Goal: Task Accomplishment & Management: Use online tool/utility

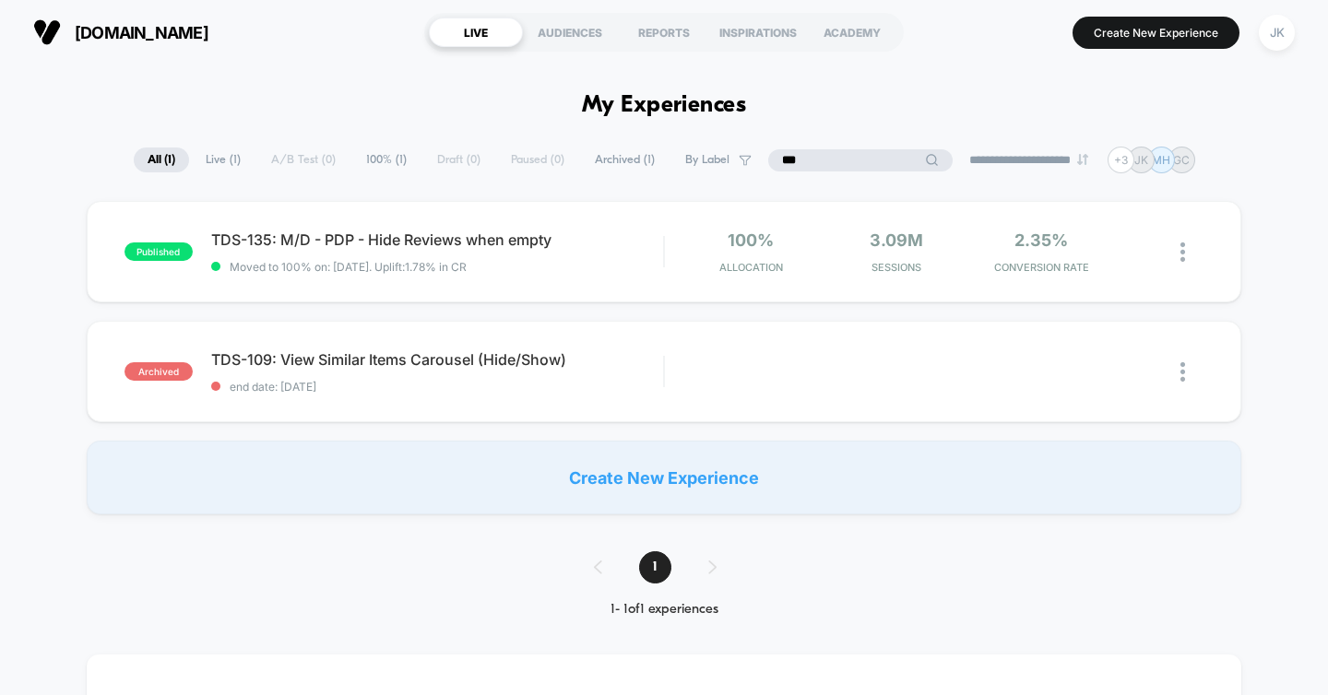
type input "***"
click at [633, 275] on div "published TDS-135: M/D - PDP - Hide Reviews when empty Moved to 100% on: [DATE]…" at bounding box center [664, 251] width 1155 height 101
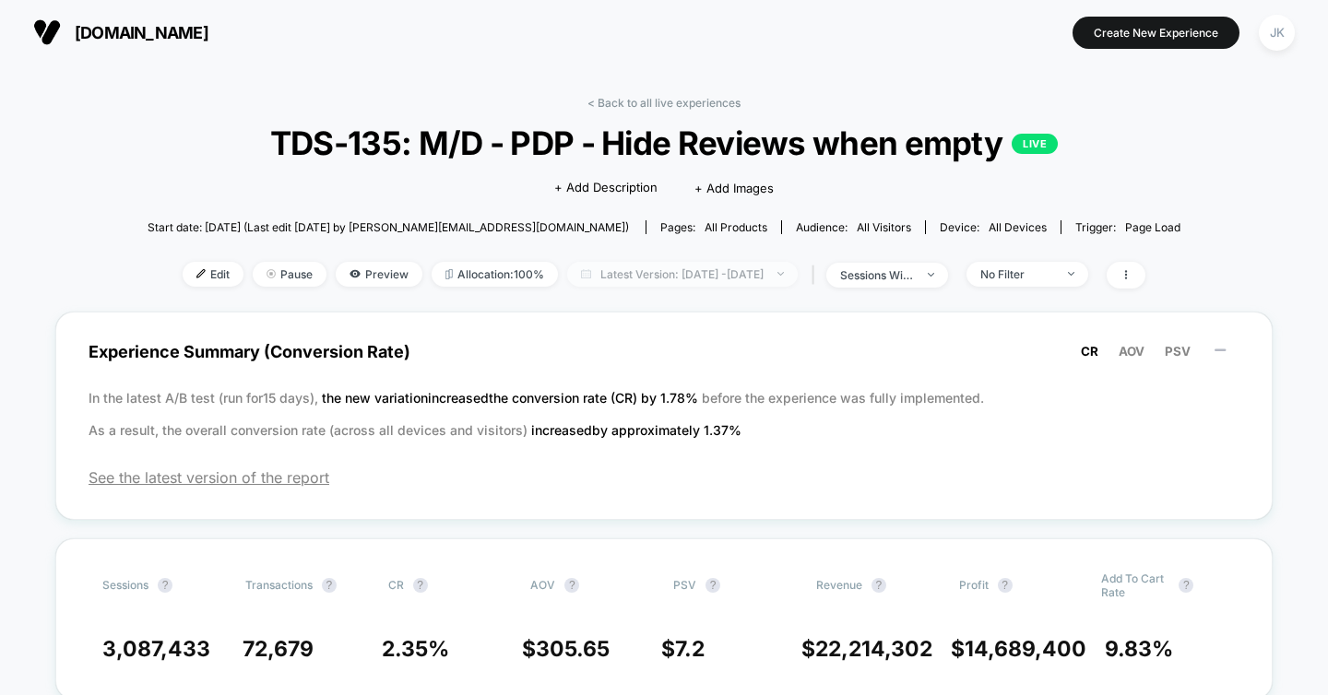
click at [608, 276] on span "Latest Version: [DATE] - [DATE]" at bounding box center [682, 274] width 231 height 25
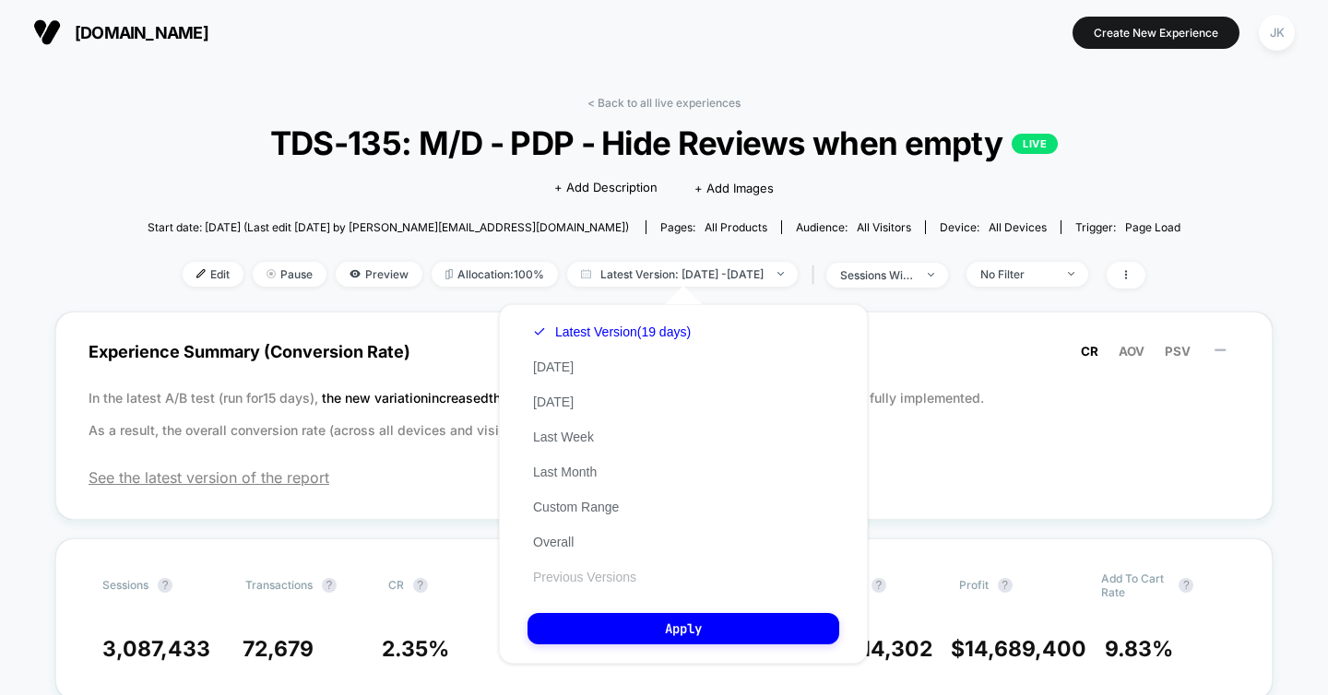
click at [558, 574] on button "Previous Versions" at bounding box center [584, 577] width 114 height 17
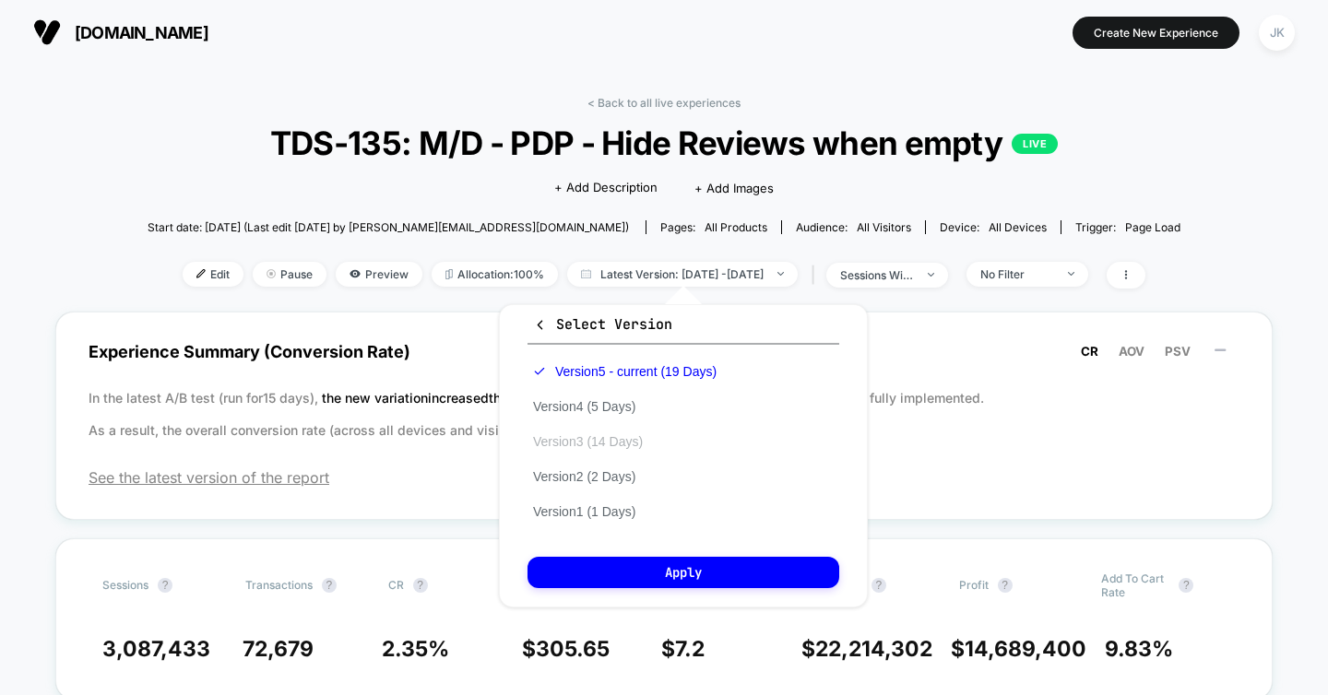
click at [644, 440] on button "Version 3 (14 Days)" at bounding box center [587, 441] width 121 height 17
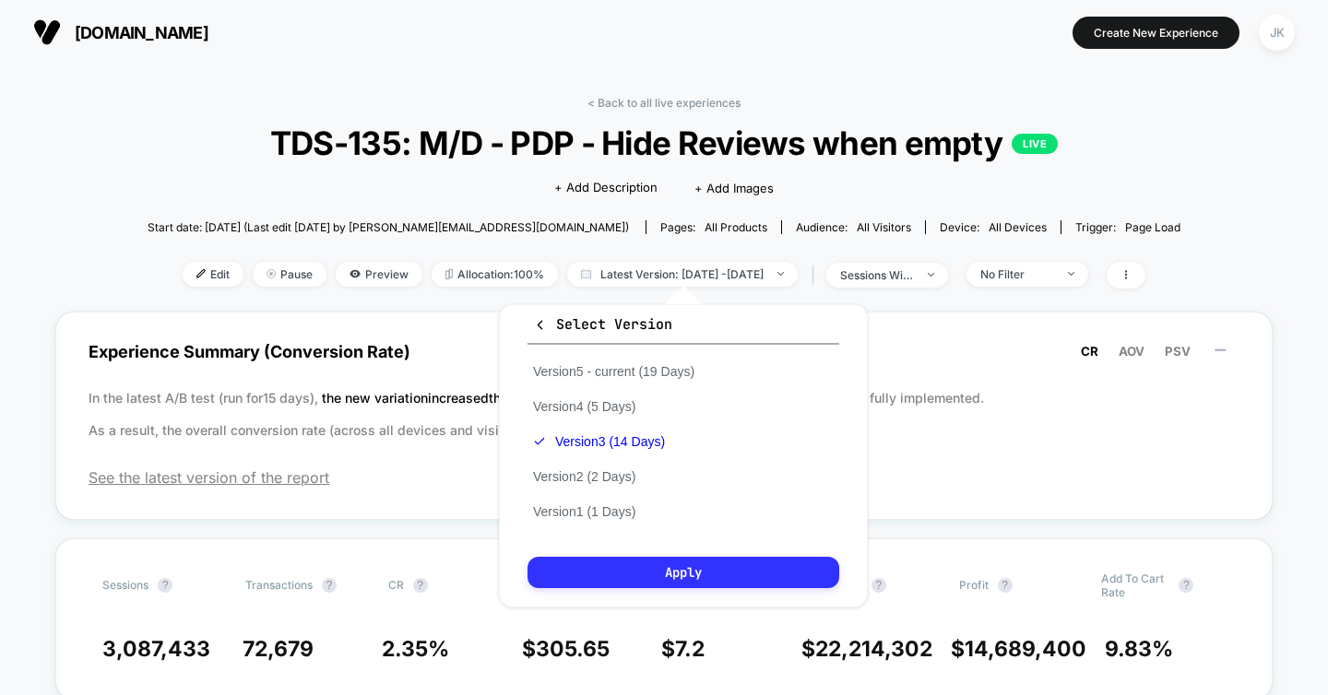
click at [624, 567] on button "Apply" at bounding box center [683, 572] width 312 height 31
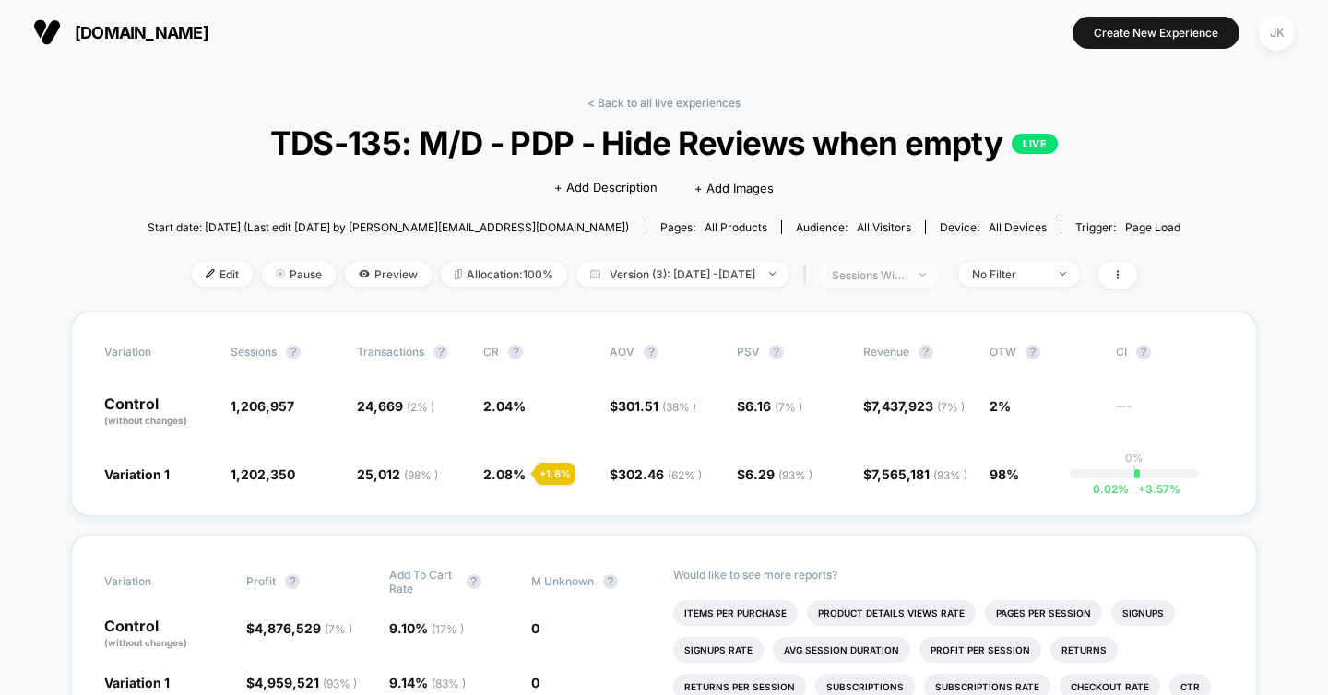
click at [906, 279] on div "sessions with impression" at bounding box center [869, 275] width 74 height 14
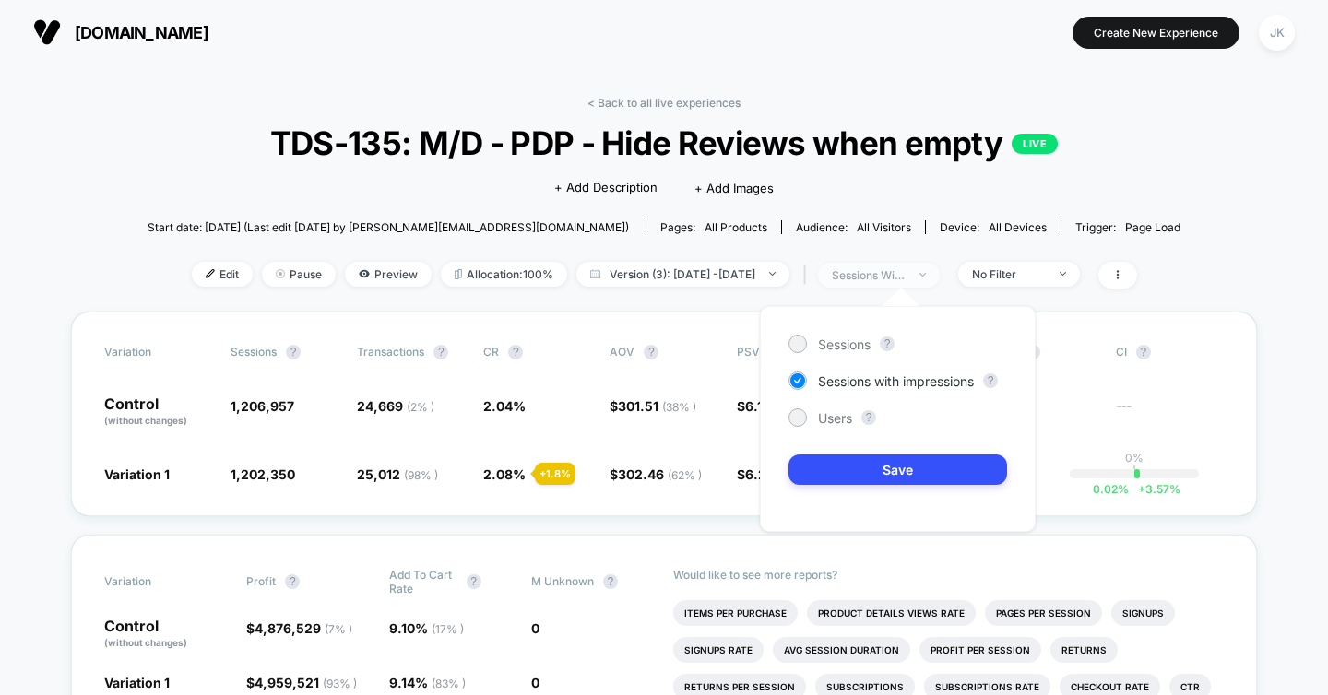
click at [906, 279] on div "sessions with impression" at bounding box center [869, 275] width 74 height 14
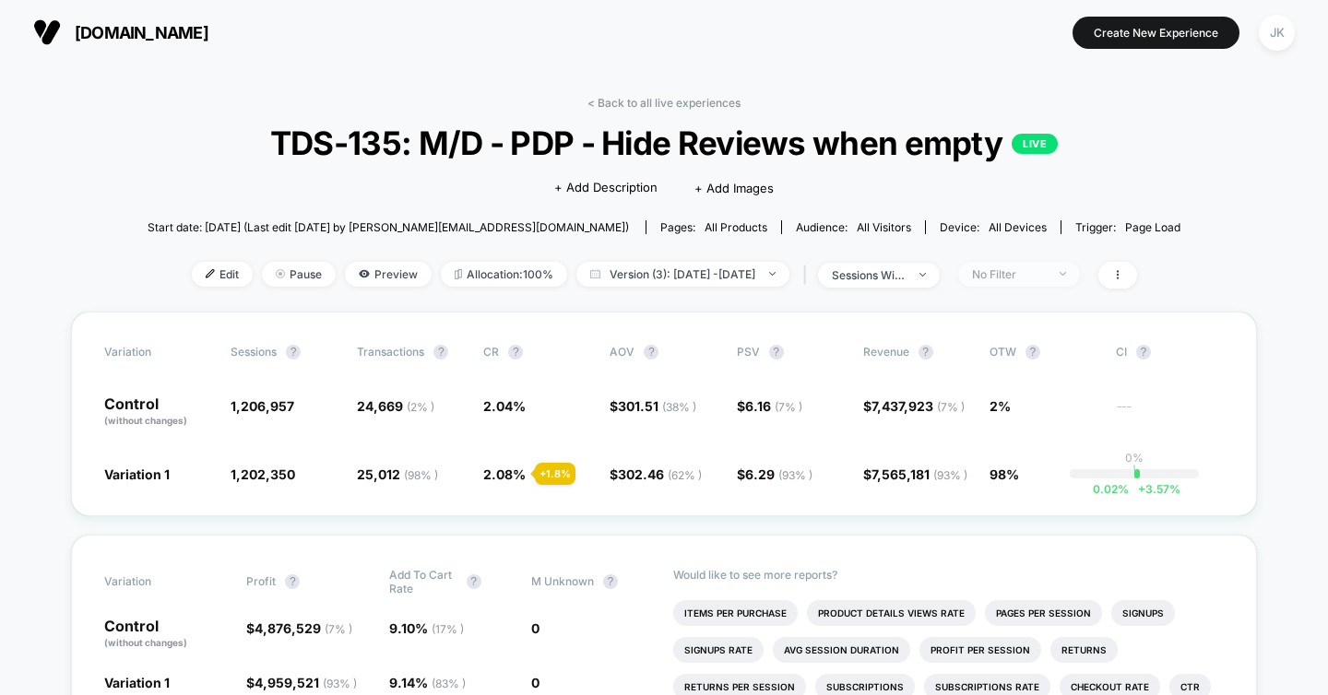
click at [1030, 279] on div "No Filter" at bounding box center [1009, 274] width 74 height 14
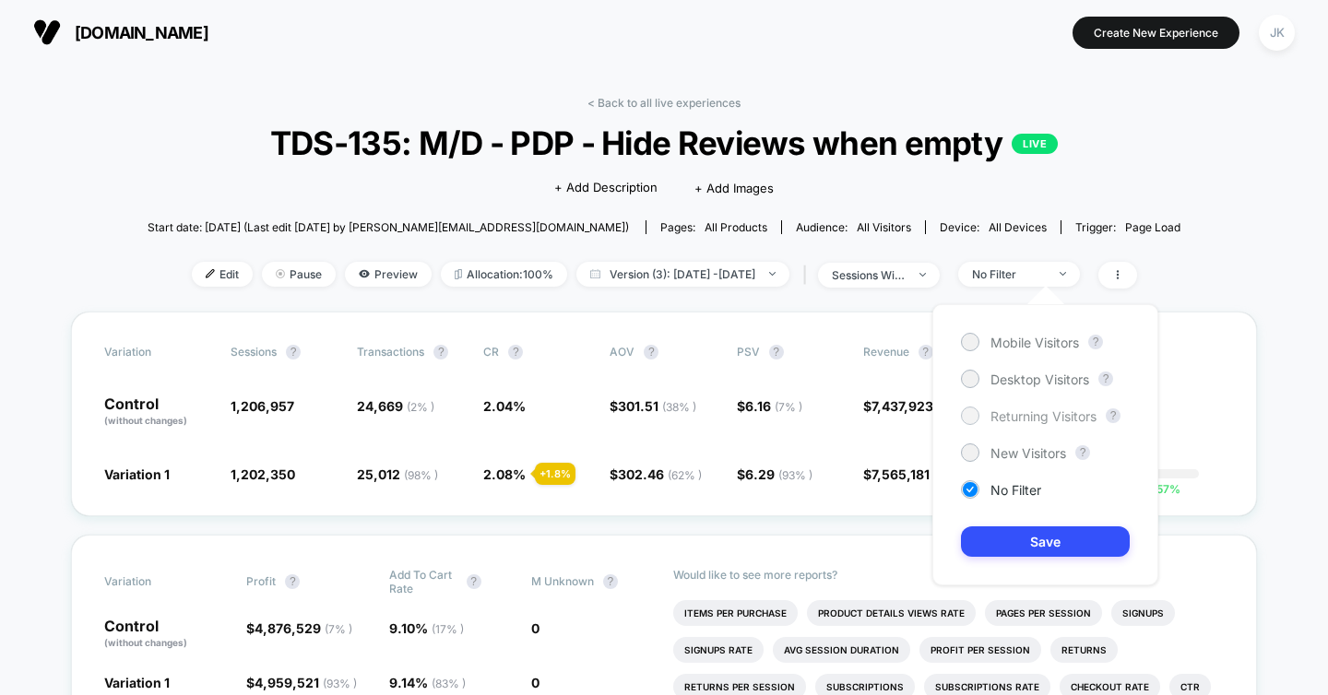
click at [991, 413] on span "Returning Visitors" at bounding box center [1043, 416] width 106 height 16
click at [996, 539] on button "Save" at bounding box center [1045, 542] width 169 height 30
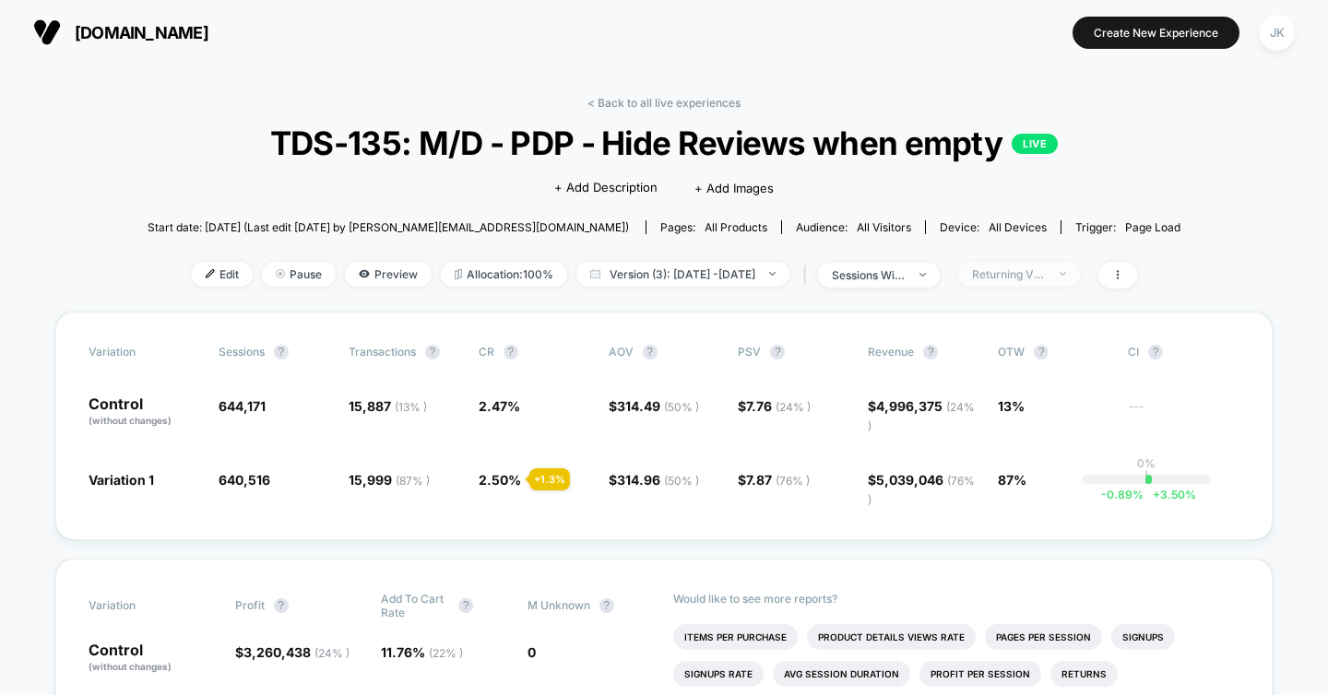
click at [1075, 279] on span "Returning Visitors" at bounding box center [1019, 274] width 122 height 25
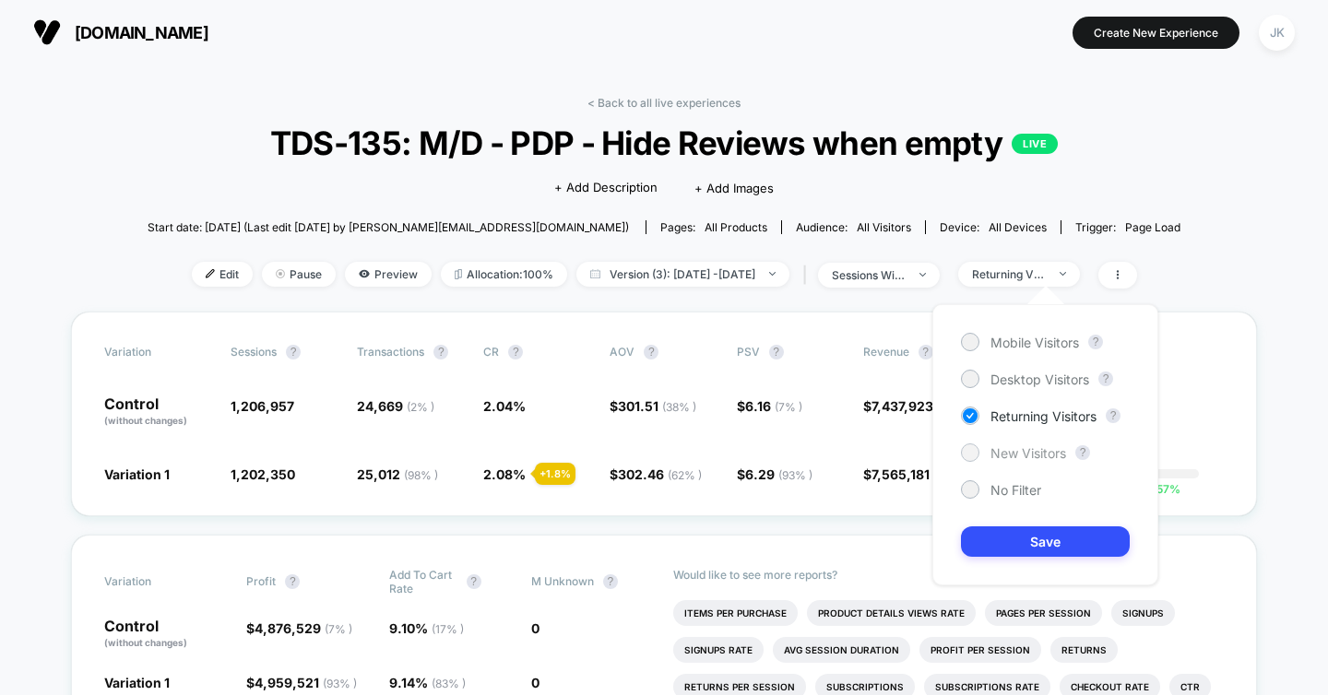
click at [1014, 447] on span "New Visitors" at bounding box center [1028, 453] width 76 height 16
click at [1006, 539] on button "Save" at bounding box center [1045, 542] width 169 height 30
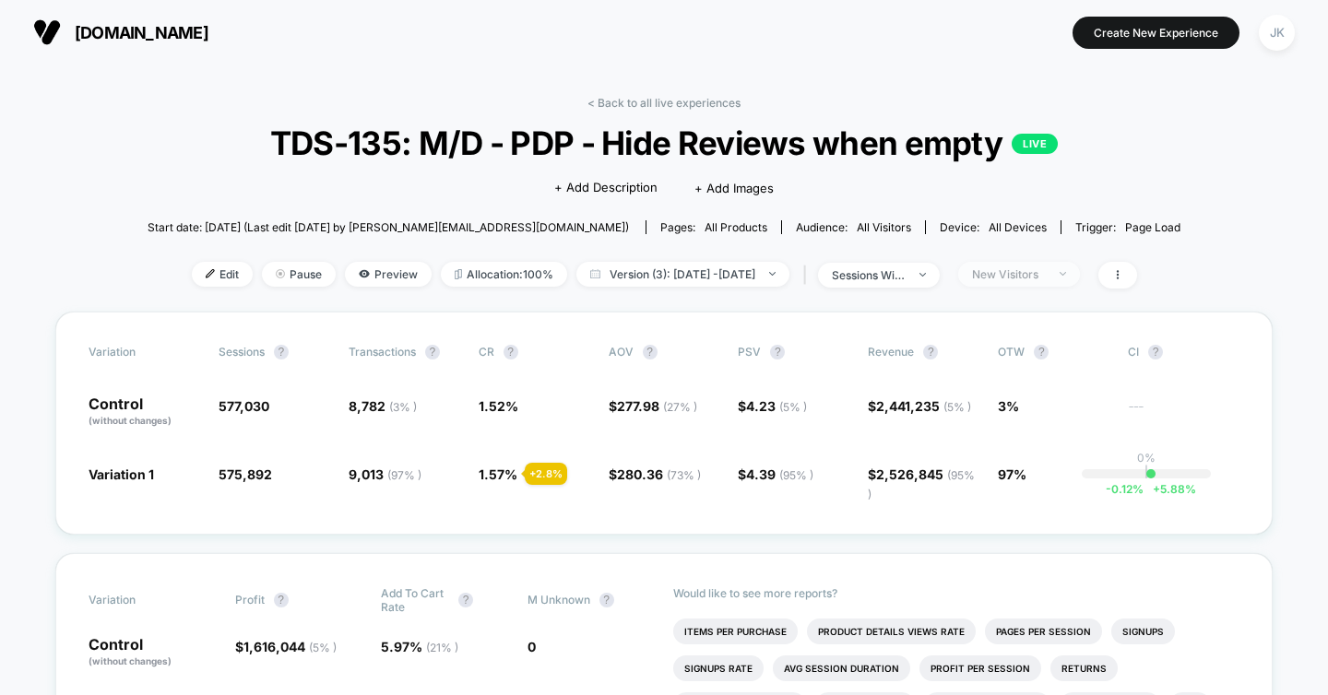
click at [1038, 267] on div "New Visitors" at bounding box center [1009, 274] width 74 height 14
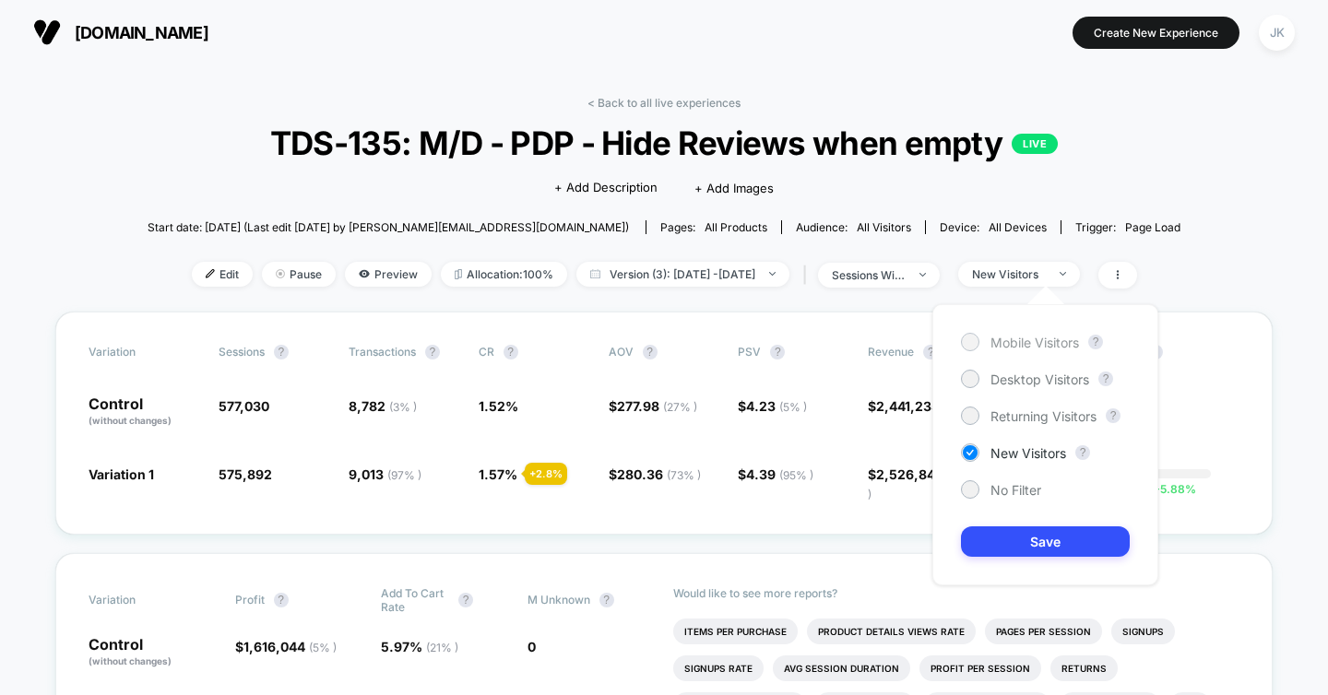
click at [1010, 340] on span "Mobile Visitors" at bounding box center [1034, 343] width 89 height 16
click at [986, 540] on button "Save" at bounding box center [1045, 542] width 169 height 30
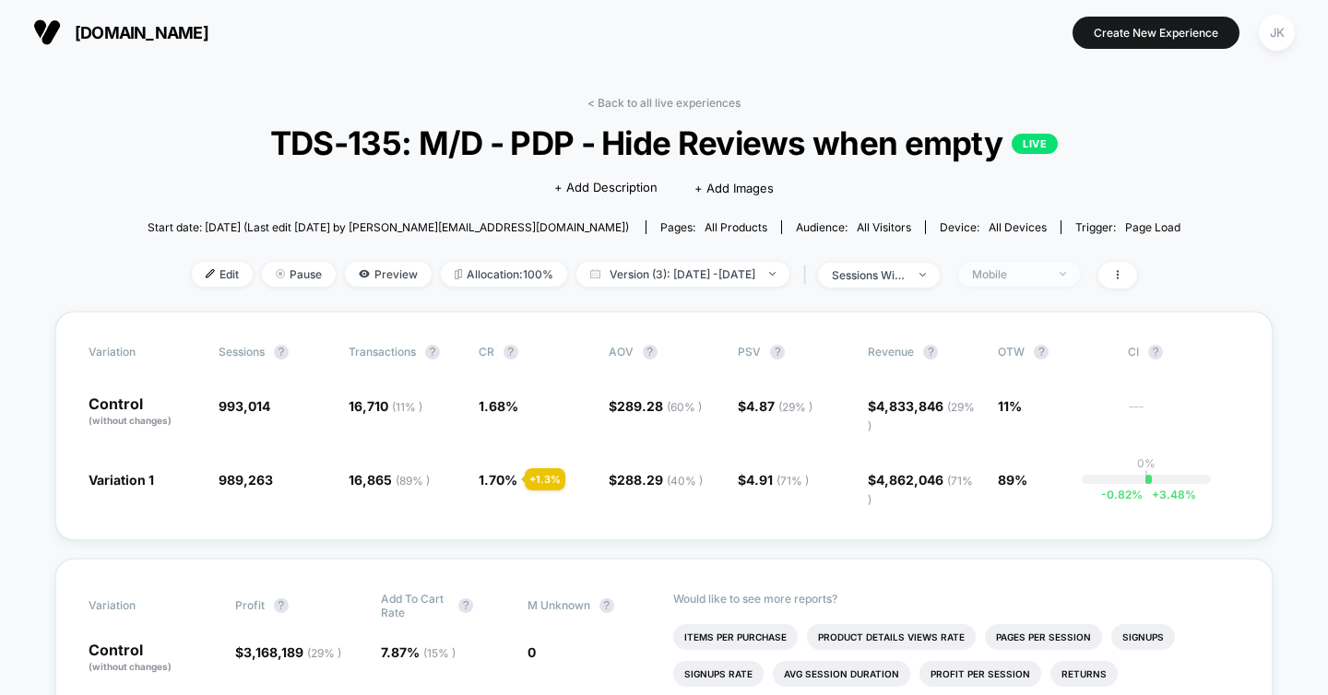
click at [1060, 280] on span "Mobile" at bounding box center [1019, 274] width 122 height 25
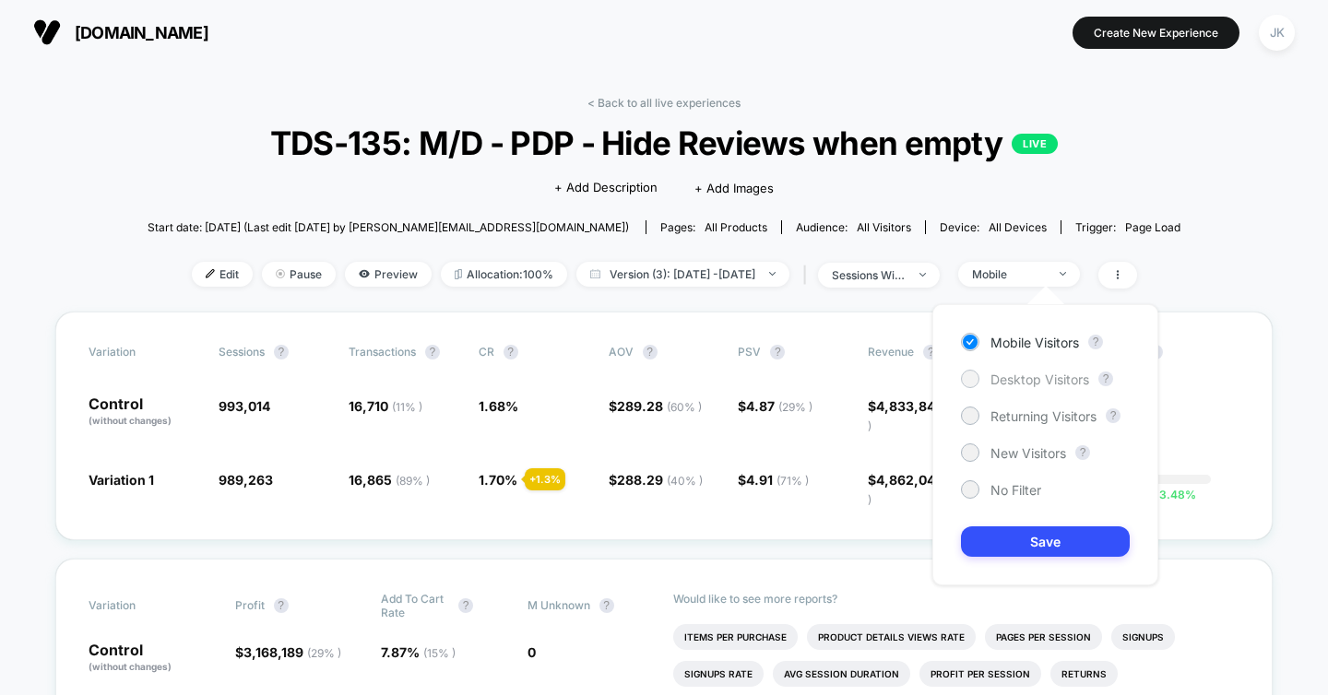
click at [1024, 376] on span "Desktop Visitors" at bounding box center [1039, 380] width 99 height 16
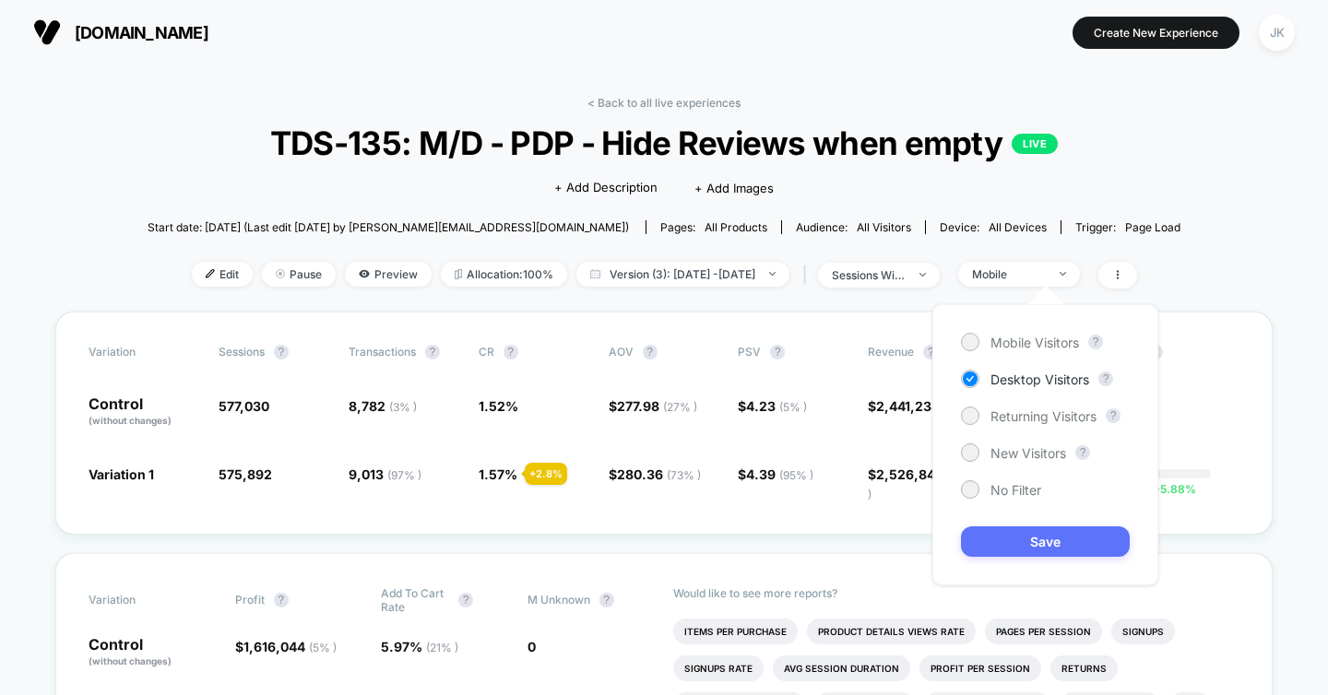
click at [1000, 529] on button "Save" at bounding box center [1045, 542] width 169 height 30
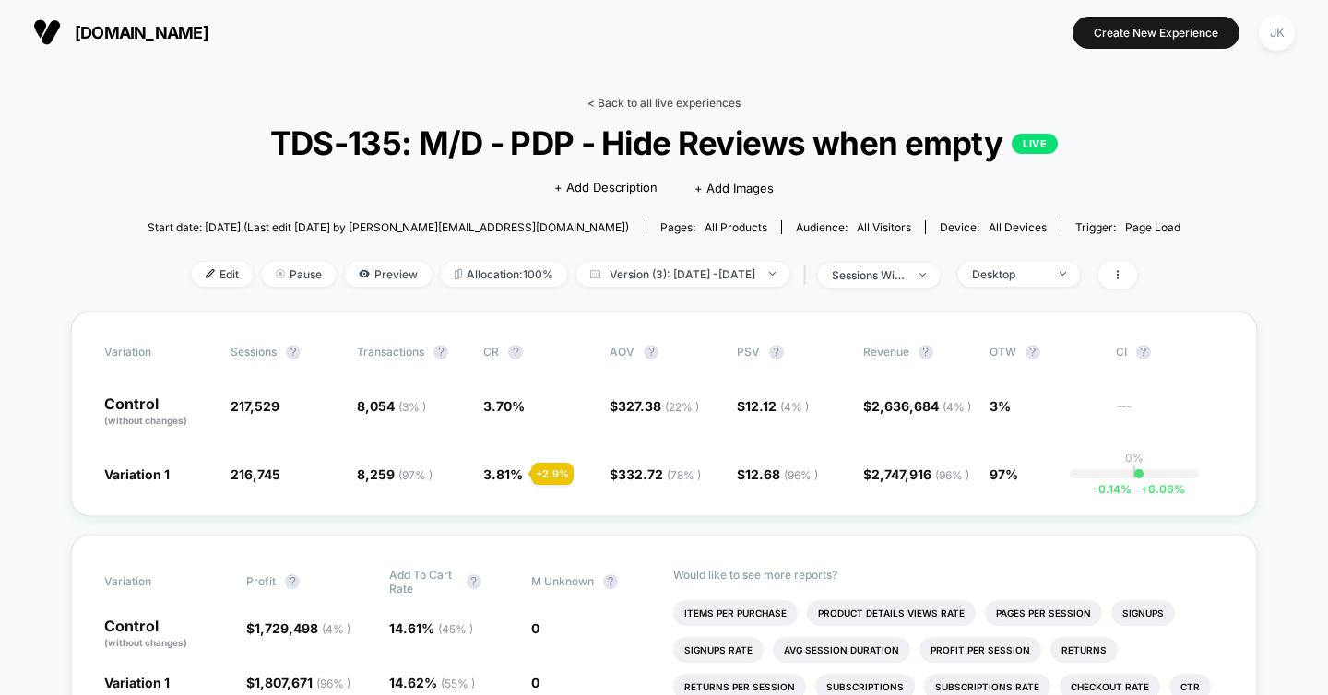
click at [632, 103] on link "< Back to all live experiences" at bounding box center [663, 103] width 153 height 14
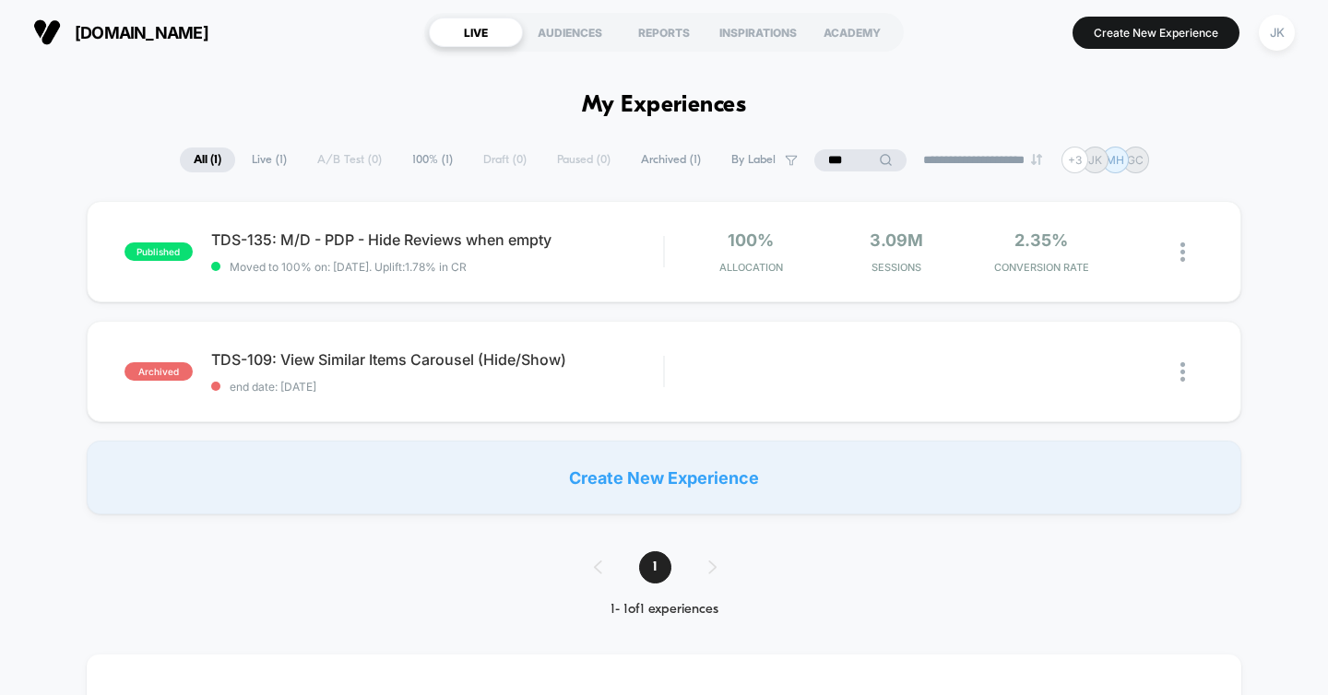
click at [829, 164] on input "***" at bounding box center [860, 160] width 92 height 22
click at [829, 164] on input "***" at bounding box center [860, 160] width 184 height 22
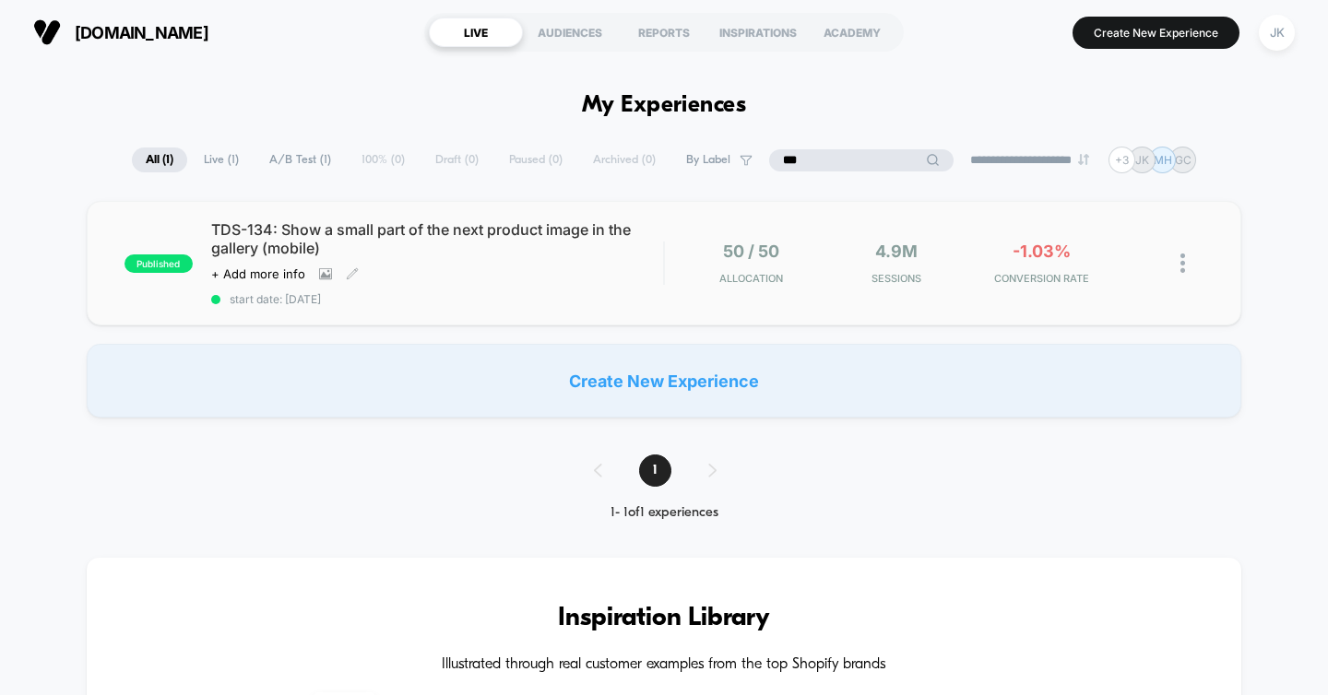
type input "***"
click at [650, 288] on div "TDS-134: Show a small part of the next product image in the gallery (mobile) Cl…" at bounding box center [437, 263] width 453 height 86
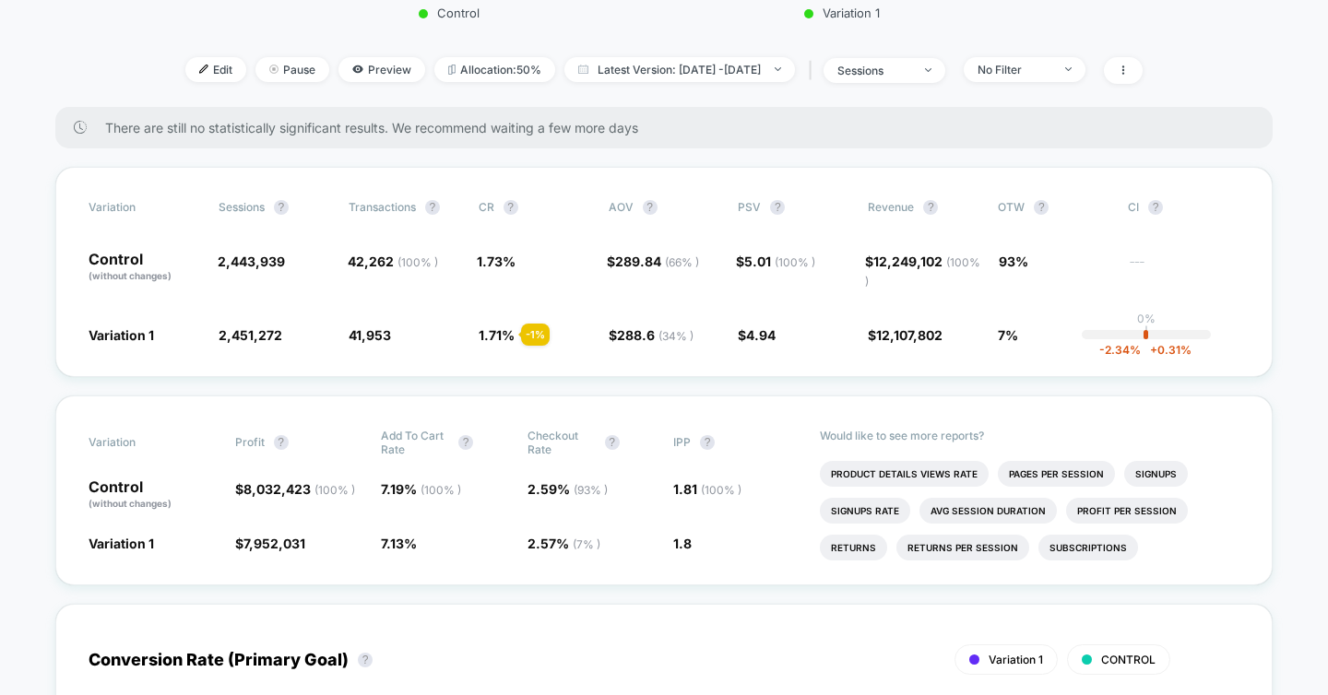
scroll to position [619, 0]
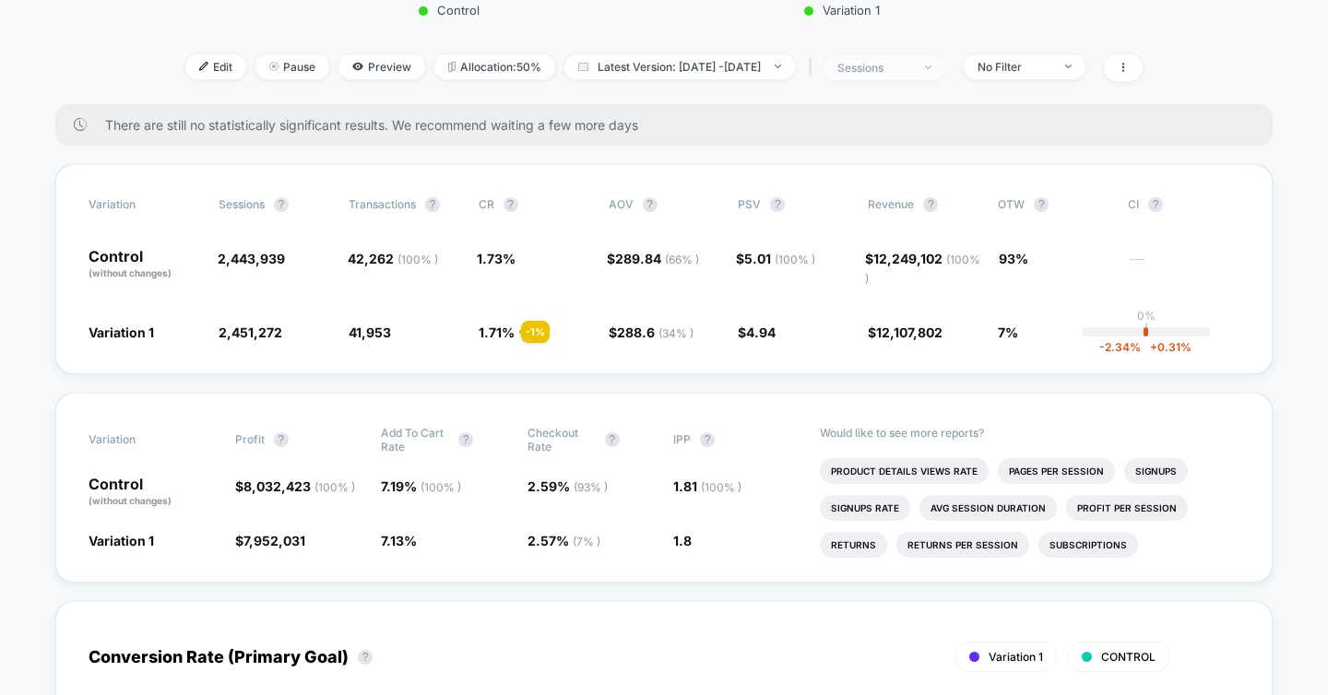
click at [945, 64] on span "sessions" at bounding box center [884, 67] width 122 height 25
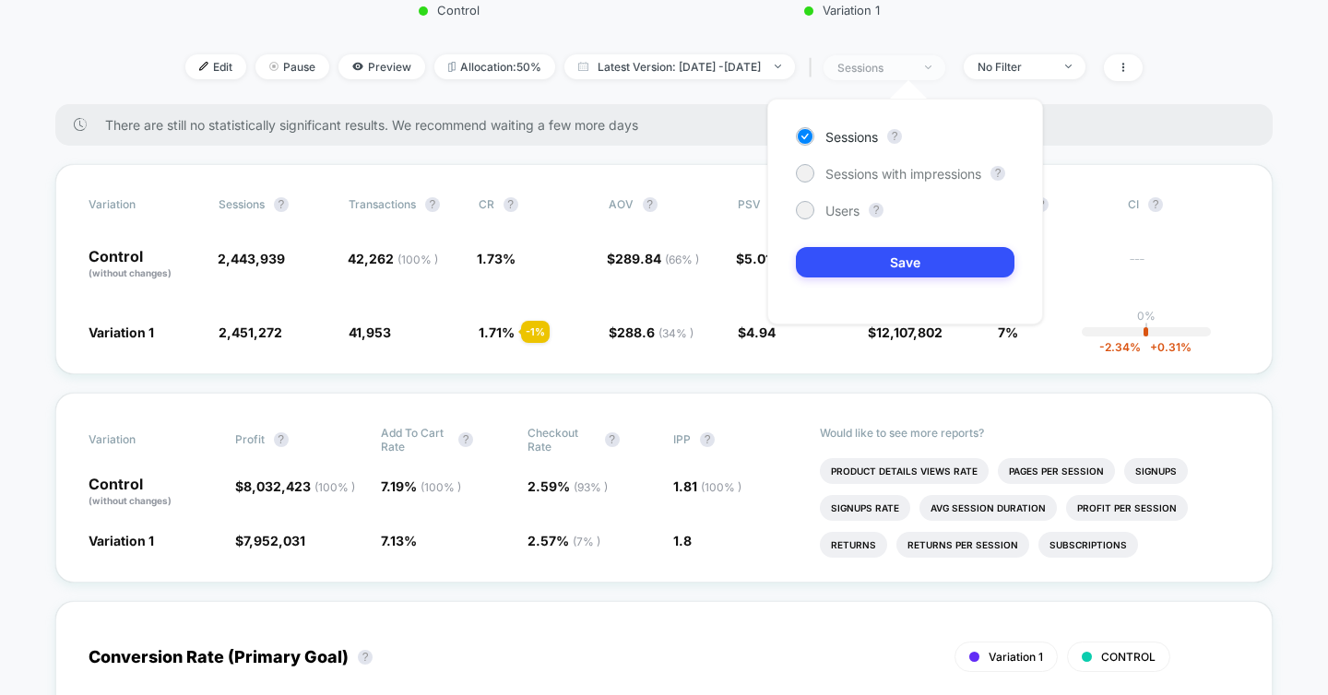
click at [945, 64] on span "sessions" at bounding box center [884, 67] width 122 height 25
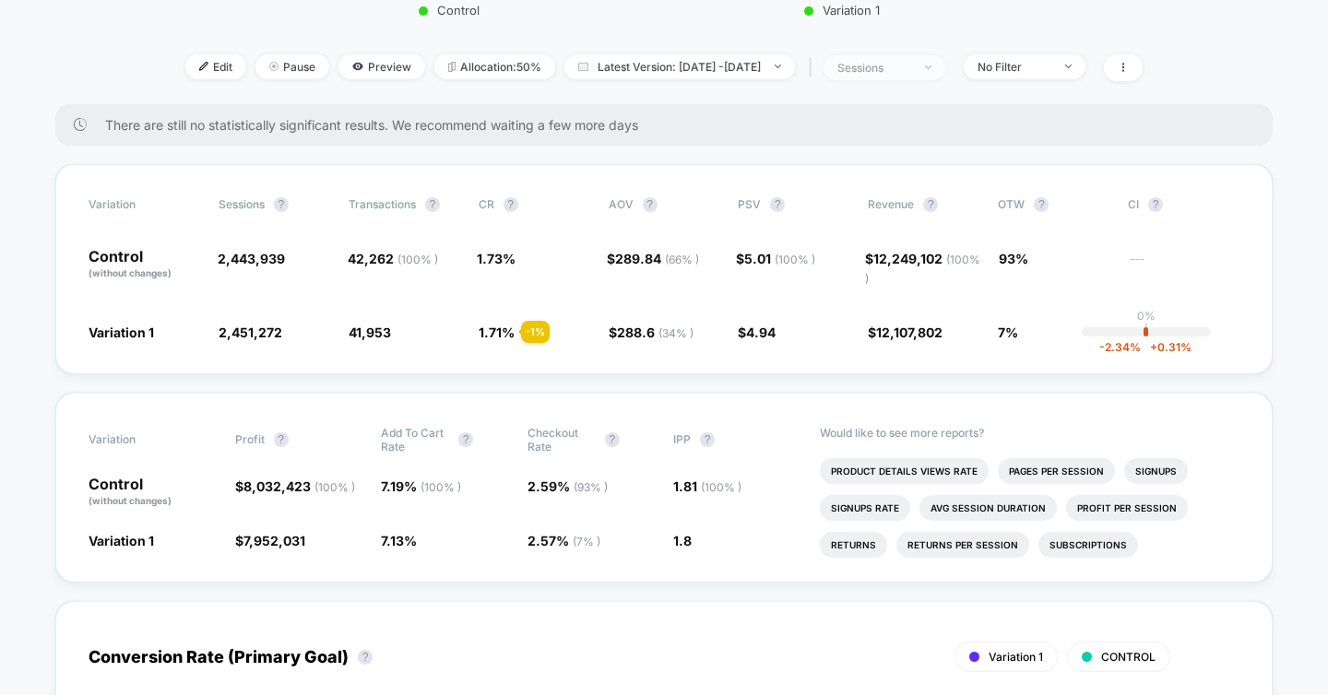
click at [911, 61] on div "sessions" at bounding box center [874, 68] width 74 height 14
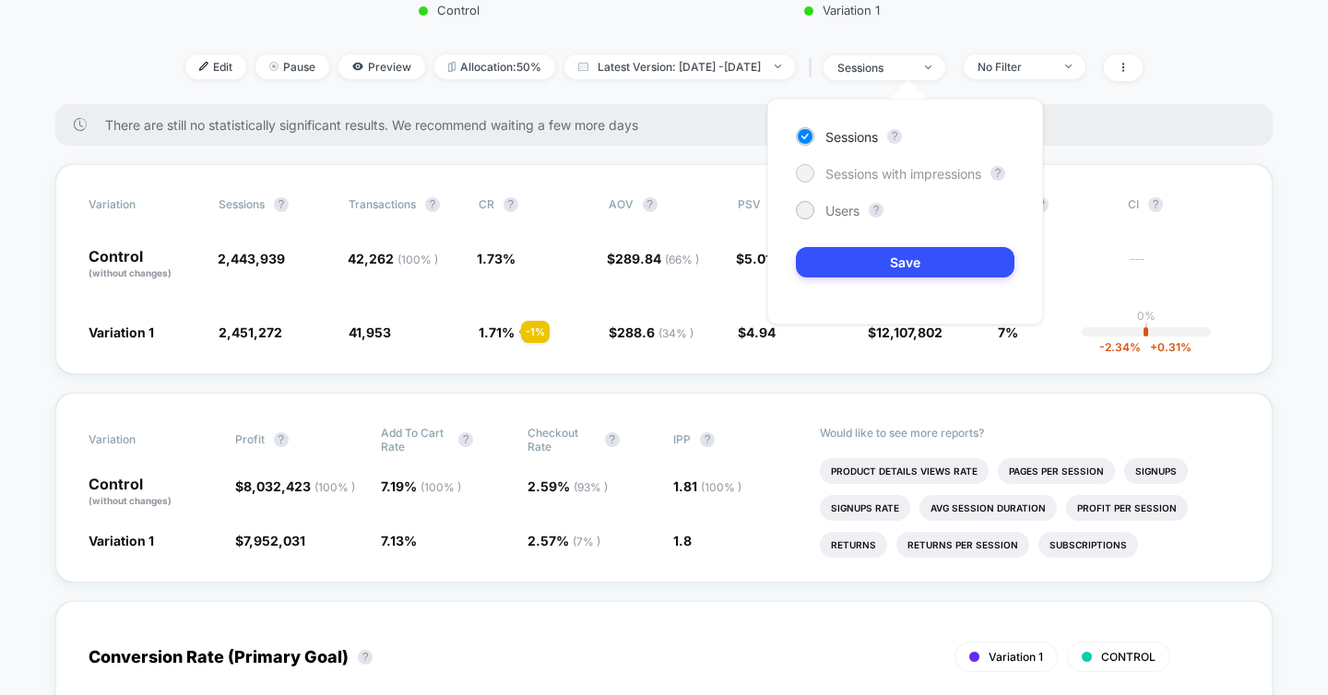
click at [856, 172] on span "Sessions with impressions" at bounding box center [903, 174] width 156 height 16
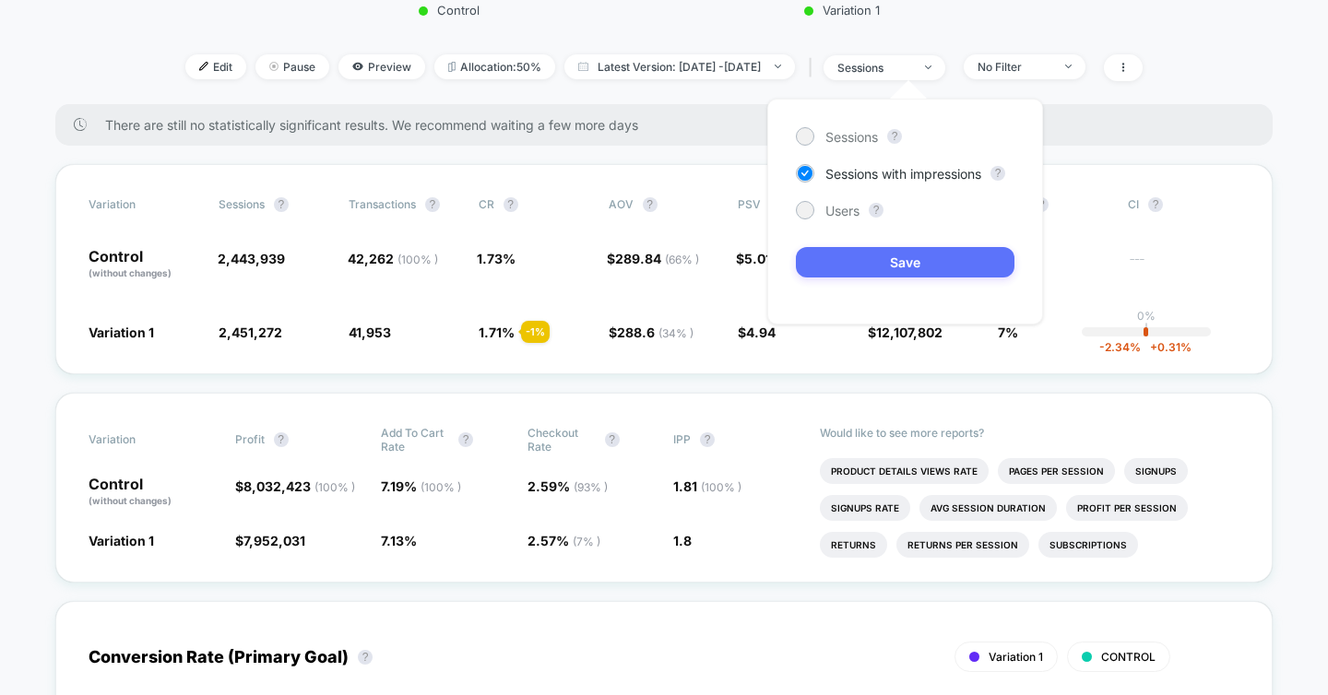
click at [851, 267] on button "Save" at bounding box center [905, 262] width 219 height 30
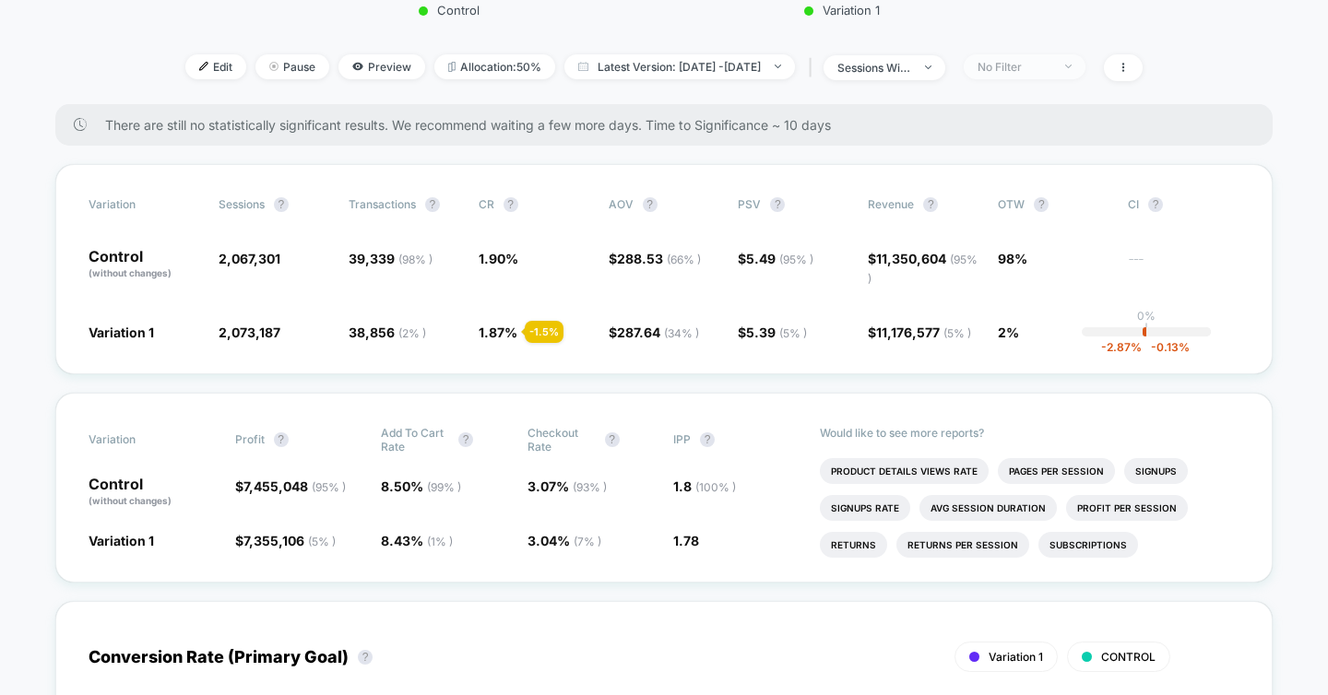
click at [1058, 73] on span "No Filter" at bounding box center [1025, 66] width 122 height 25
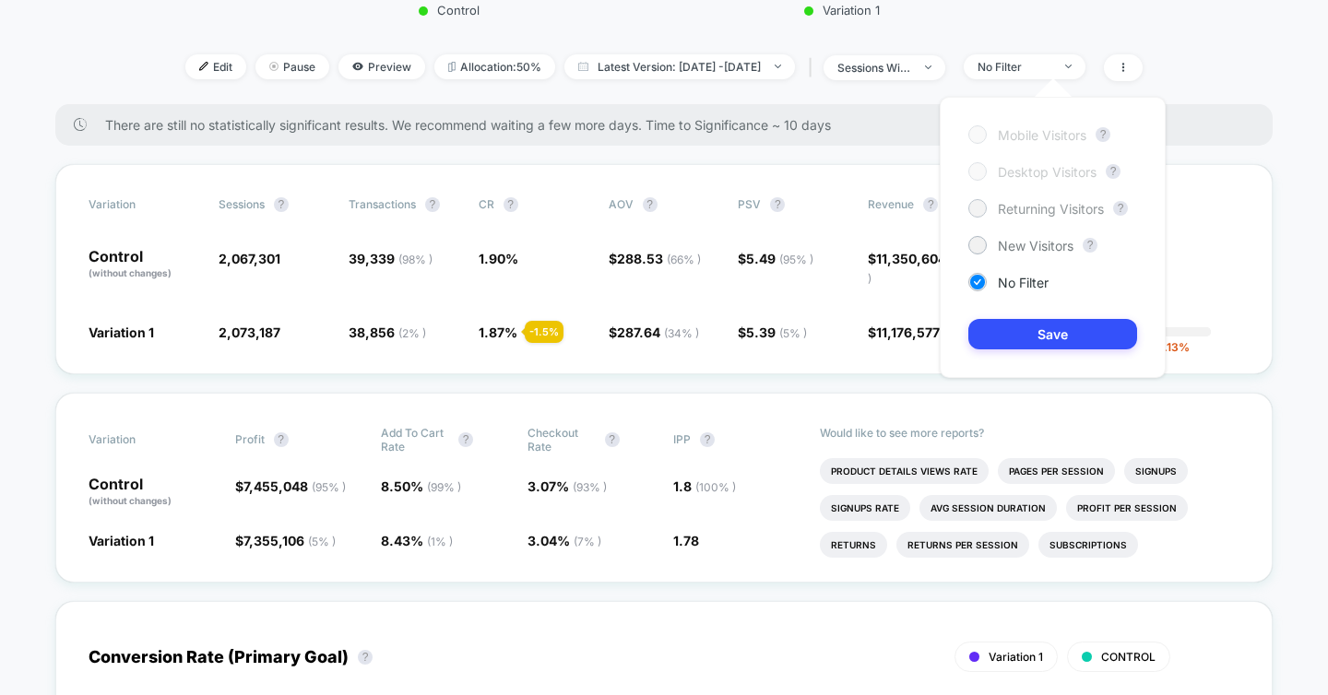
click at [1021, 203] on span "Returning Visitors" at bounding box center [1051, 209] width 106 height 16
click at [1017, 346] on button "Save" at bounding box center [1052, 334] width 169 height 30
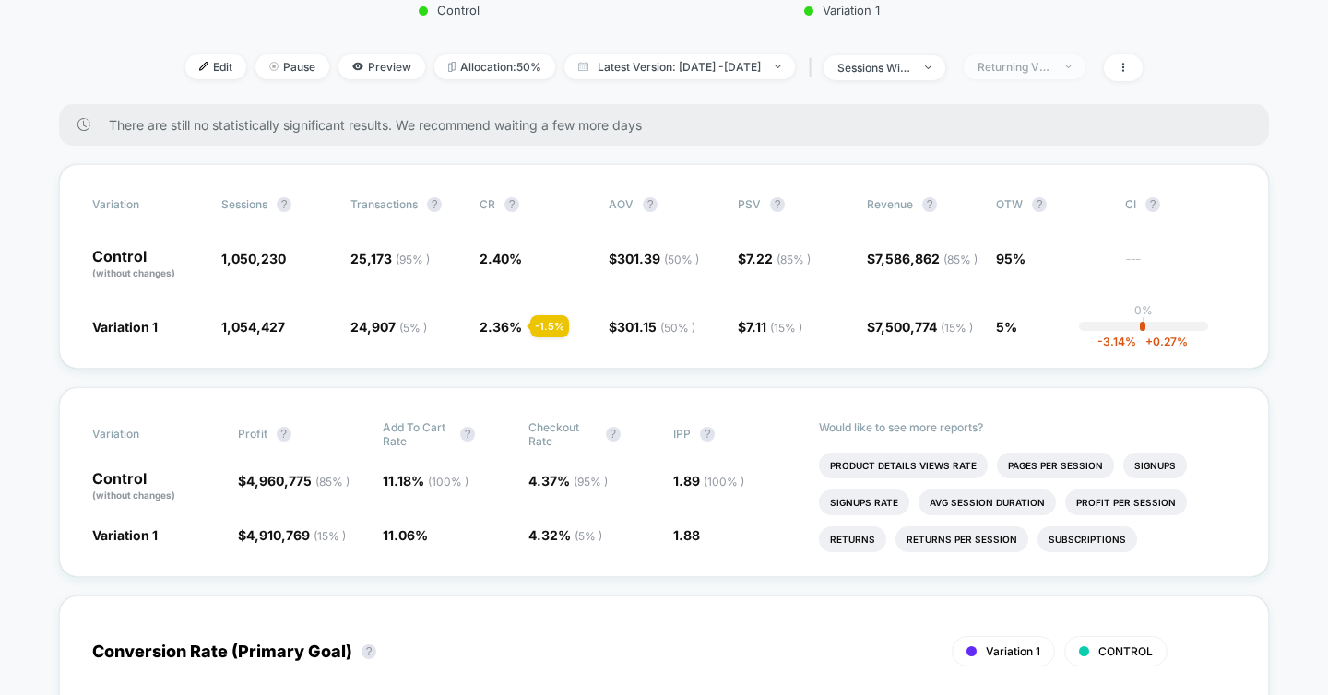
click at [1051, 69] on div "Returning Visitors" at bounding box center [1014, 67] width 74 height 14
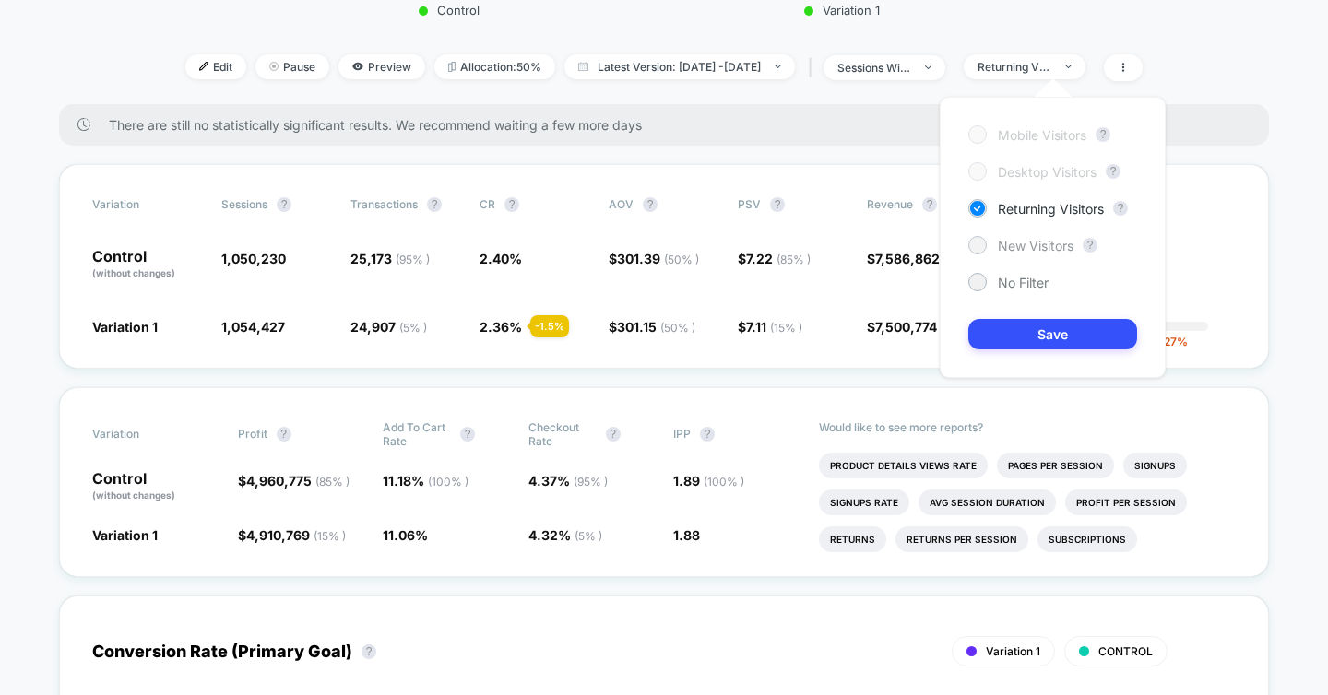
click at [1040, 241] on span "New Visitors" at bounding box center [1036, 246] width 76 height 16
click at [1036, 332] on button "Save" at bounding box center [1052, 334] width 169 height 30
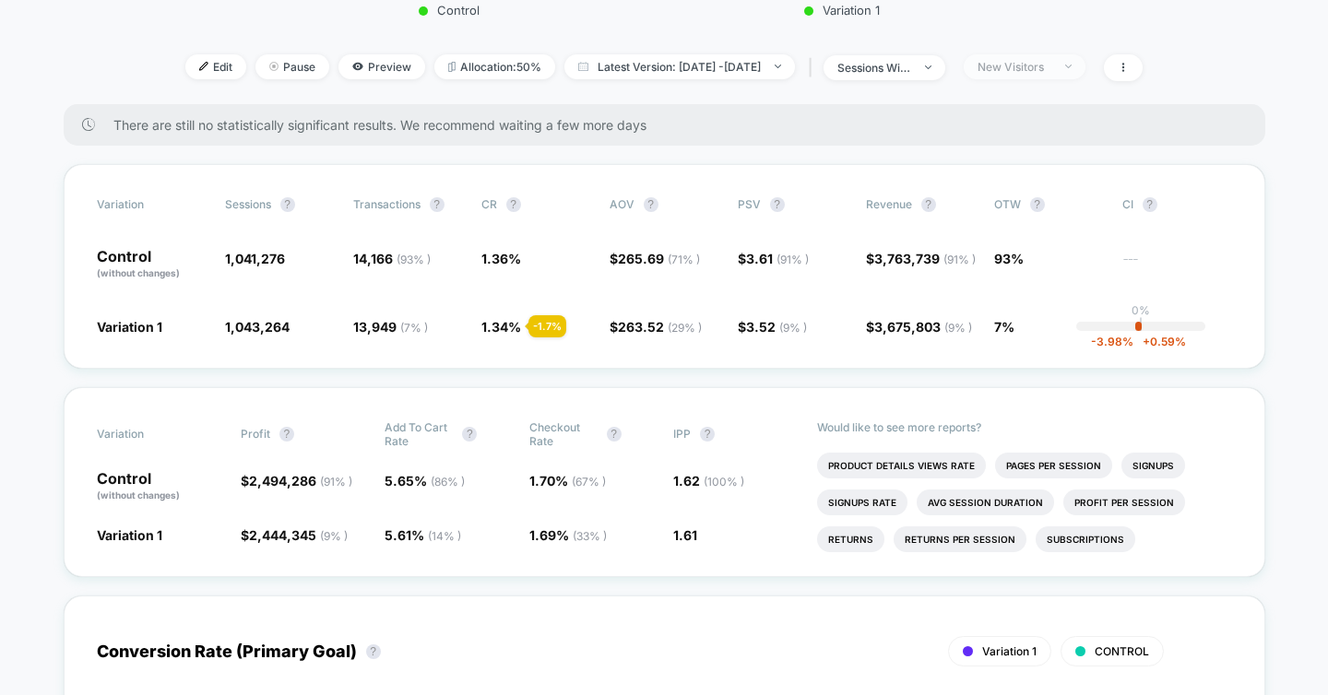
click at [1085, 73] on span "New Visitors" at bounding box center [1025, 66] width 122 height 25
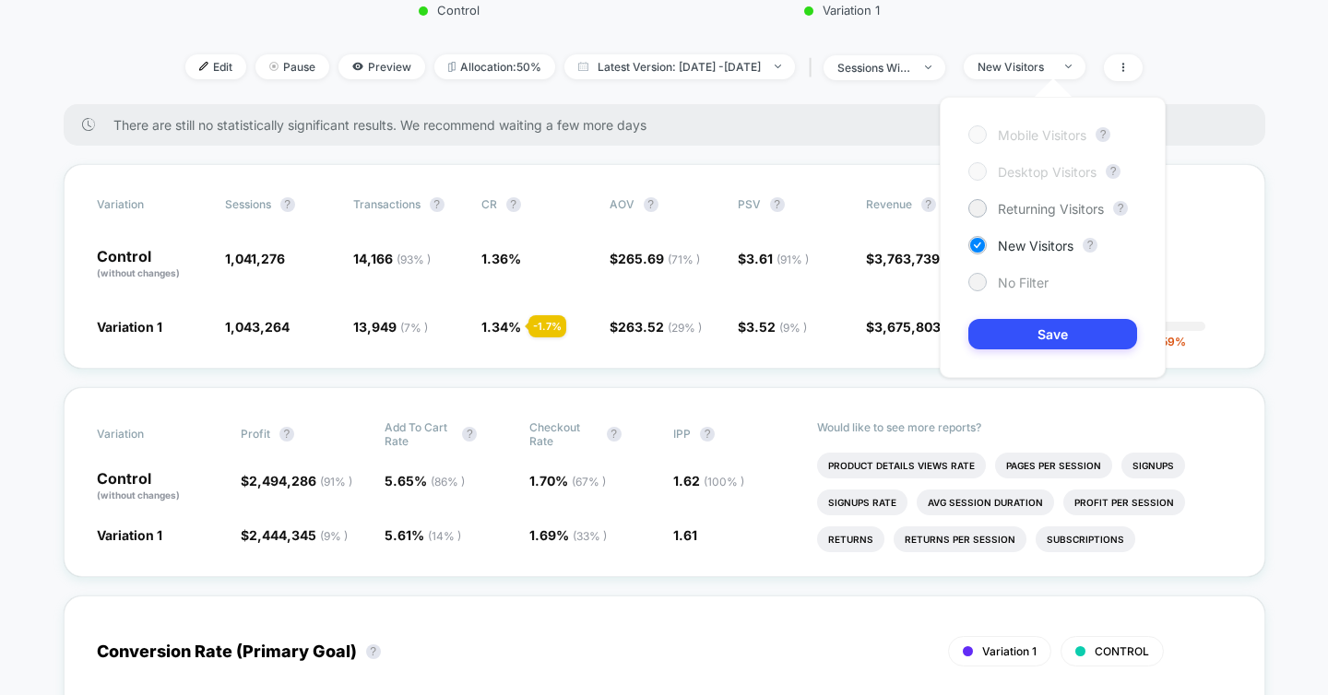
click at [1010, 284] on span "No Filter" at bounding box center [1023, 283] width 51 height 16
click at [1013, 335] on button "Save" at bounding box center [1052, 334] width 169 height 30
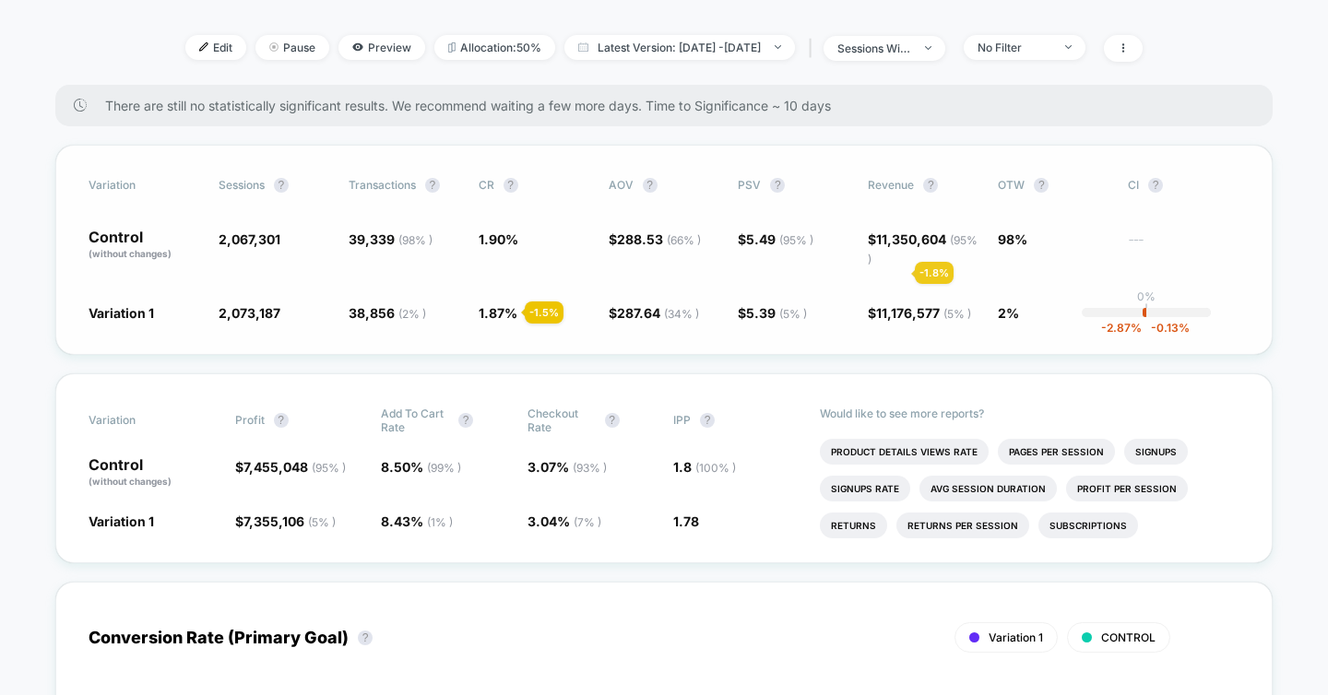
scroll to position [628, 0]
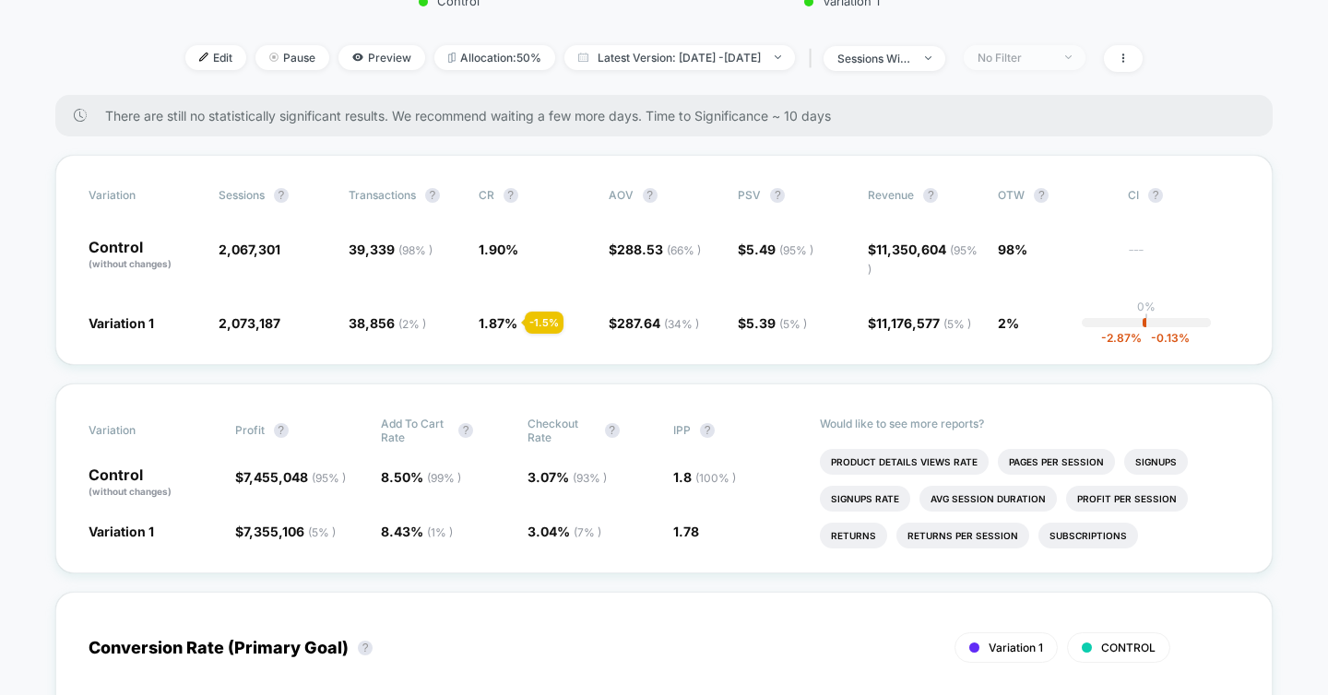
click at [1051, 57] on div "No Filter" at bounding box center [1014, 58] width 74 height 14
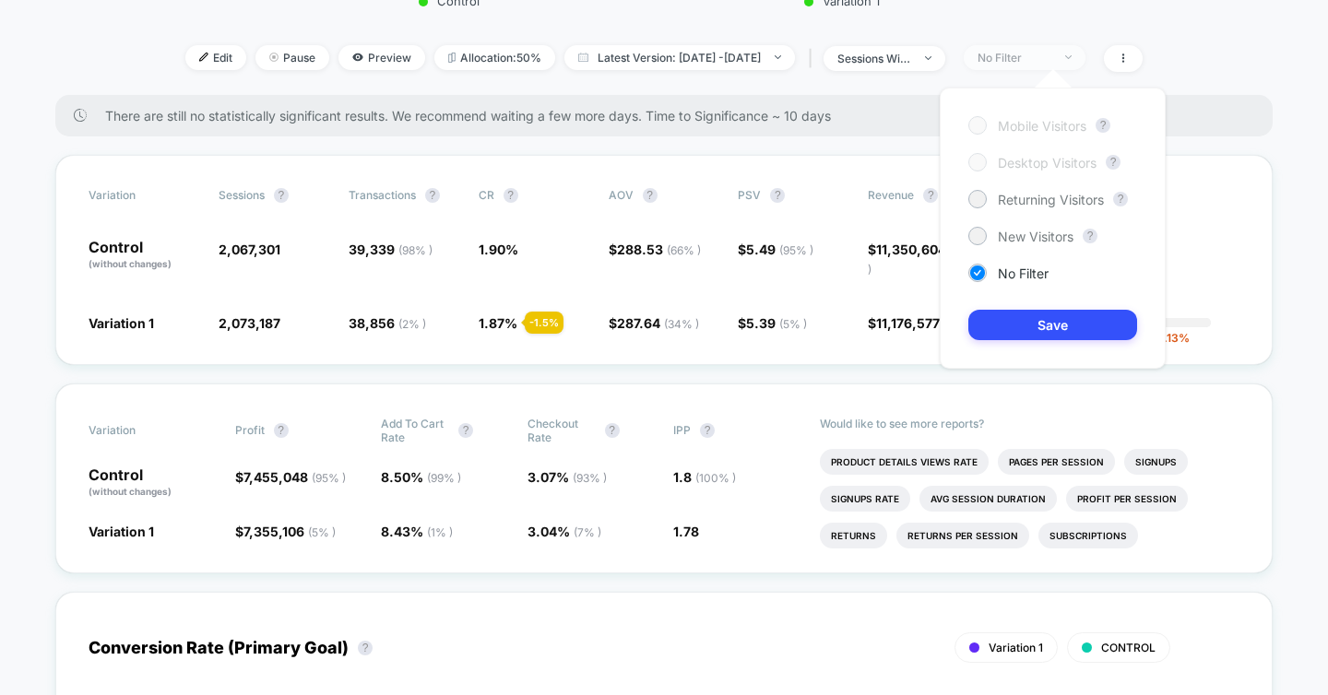
click at [1051, 57] on div "No Filter" at bounding box center [1014, 58] width 74 height 14
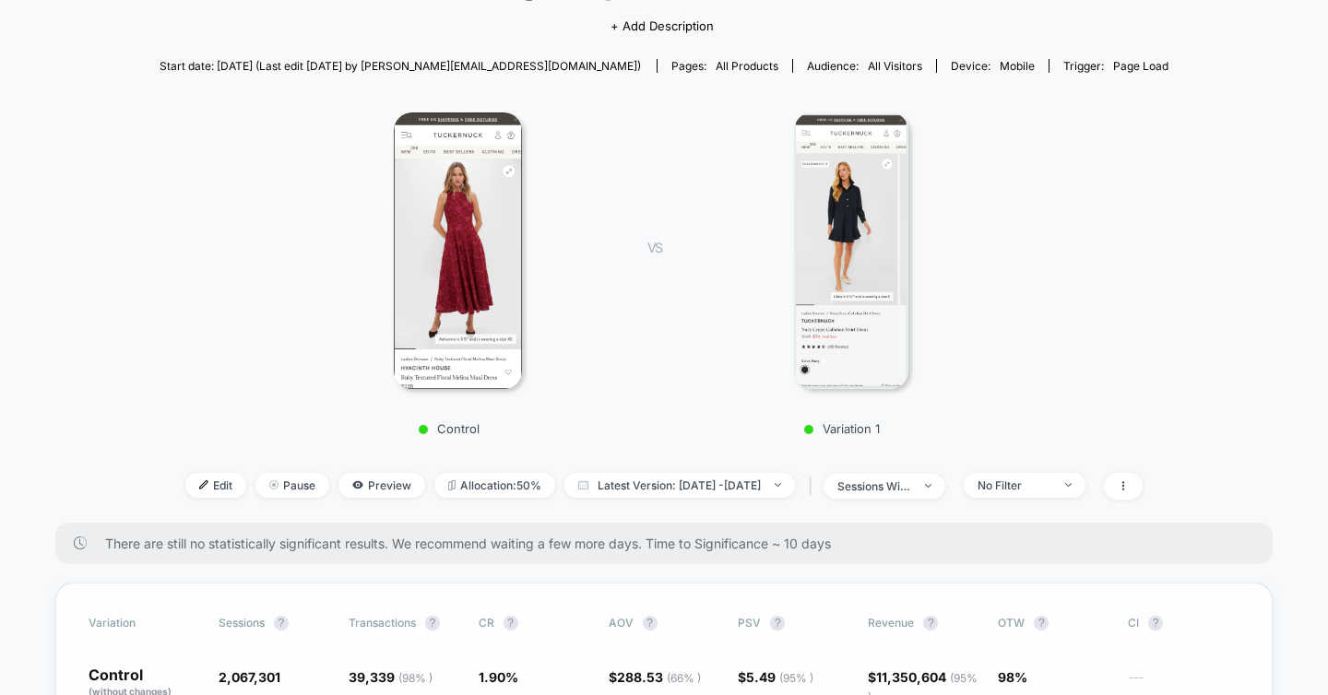
scroll to position [0, 0]
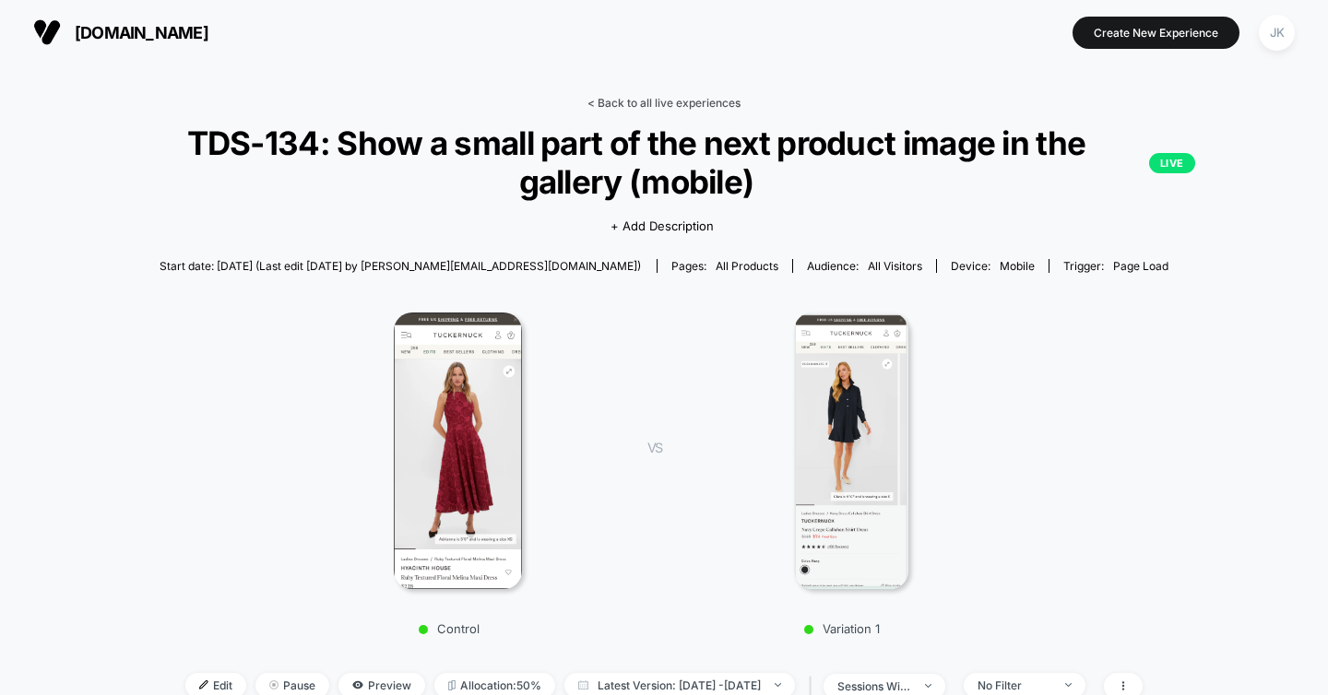
click at [654, 99] on link "< Back to all live experiences" at bounding box center [663, 103] width 153 height 14
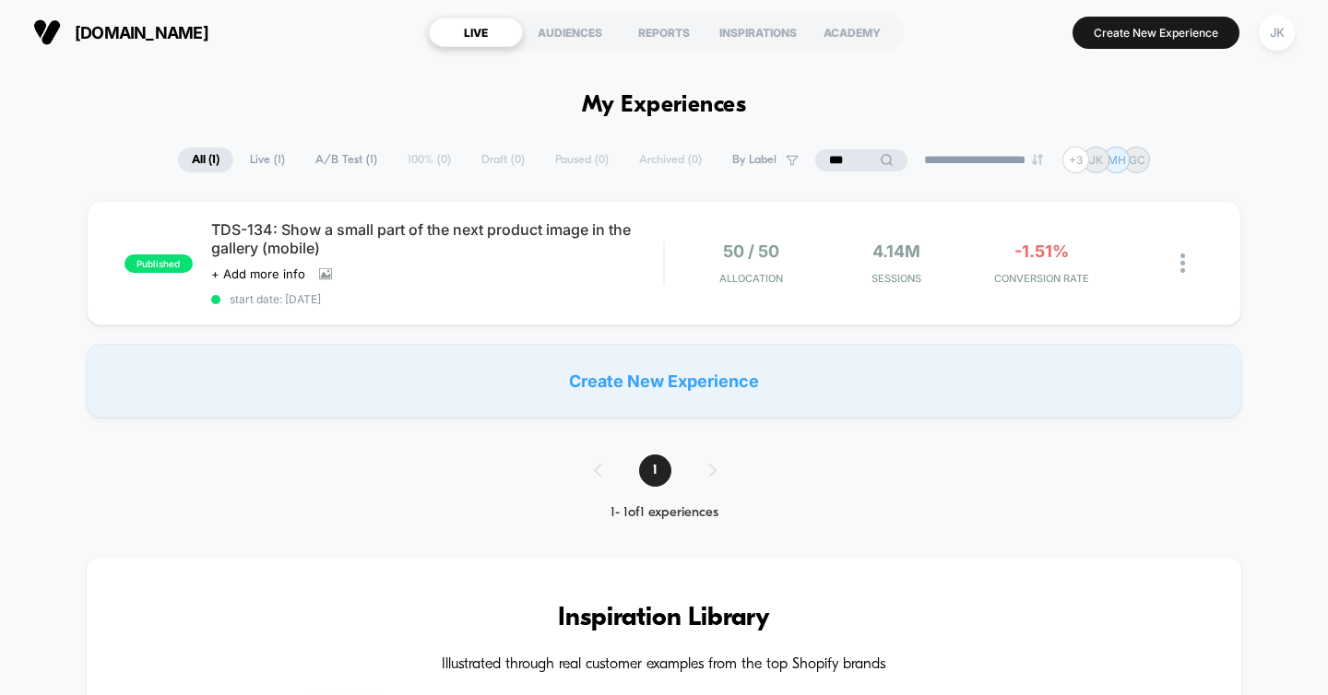
click at [837, 155] on input "***" at bounding box center [861, 160] width 92 height 22
click at [837, 155] on input "***" at bounding box center [861, 160] width 184 height 22
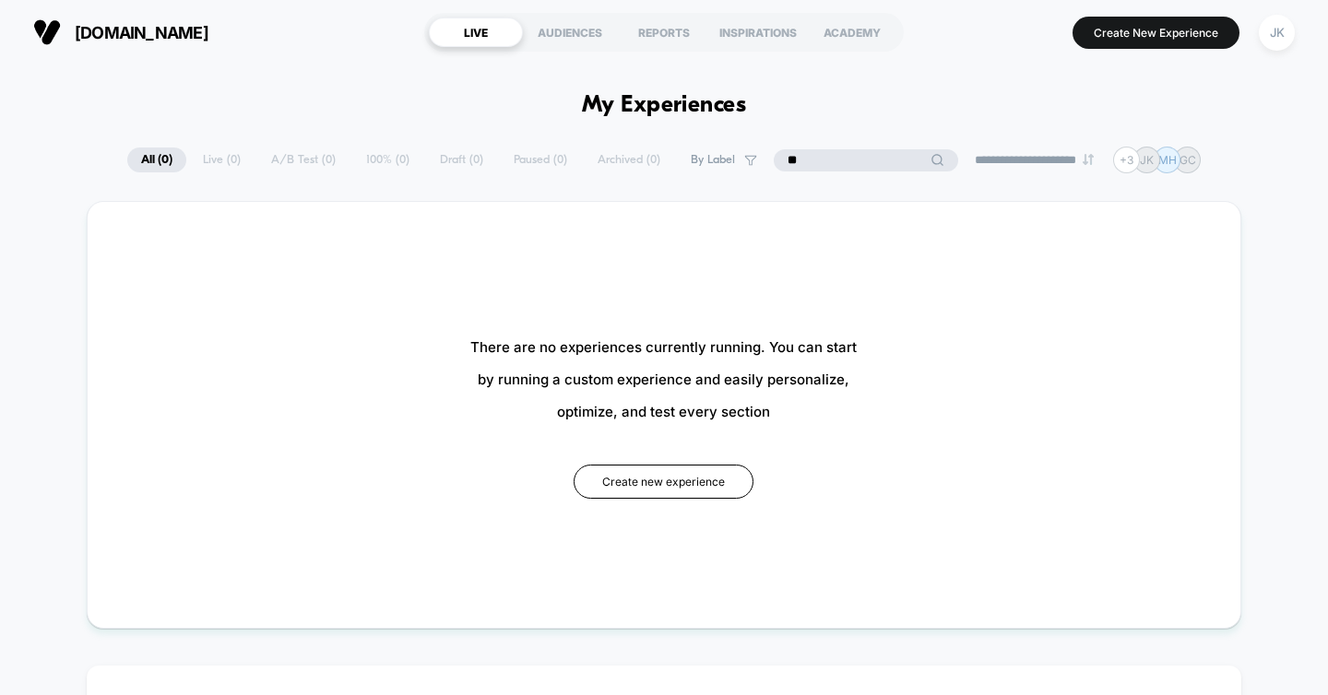
type input "*"
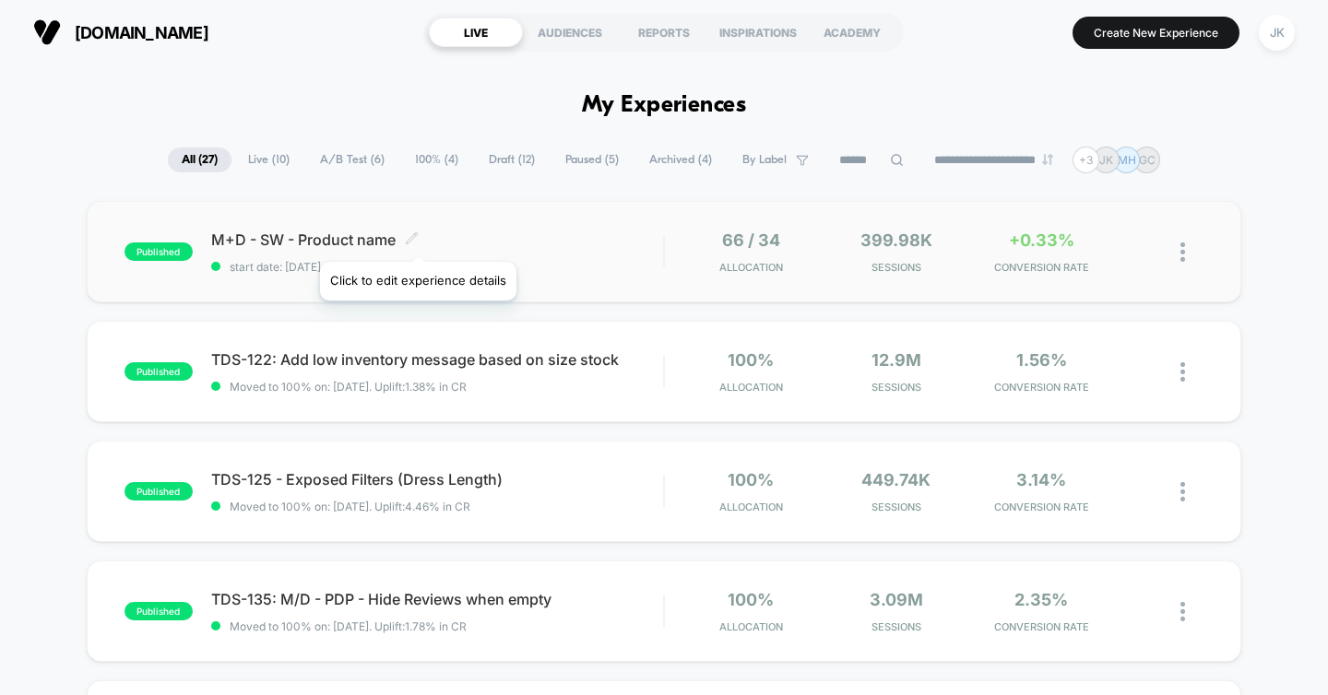
click at [417, 239] on icon at bounding box center [412, 238] width 14 height 14
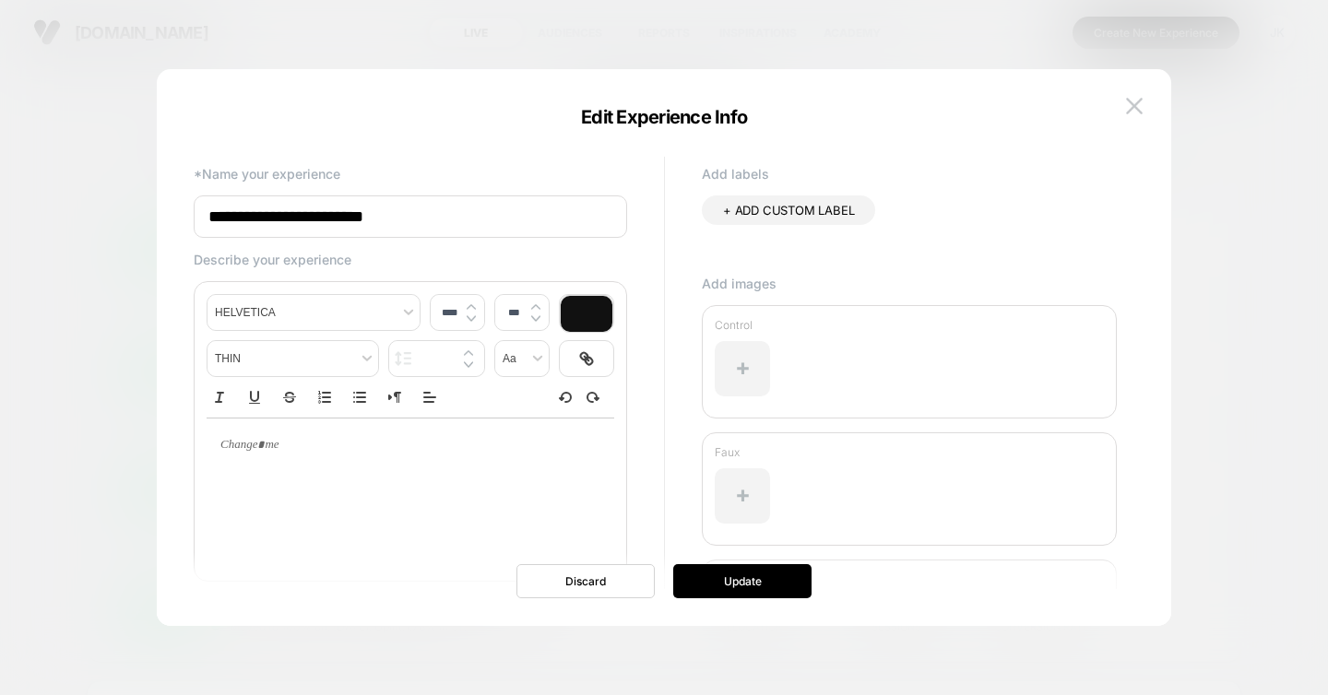
click at [314, 211] on input "**********" at bounding box center [410, 216] width 433 height 42
paste input "**********"
type input "**********"
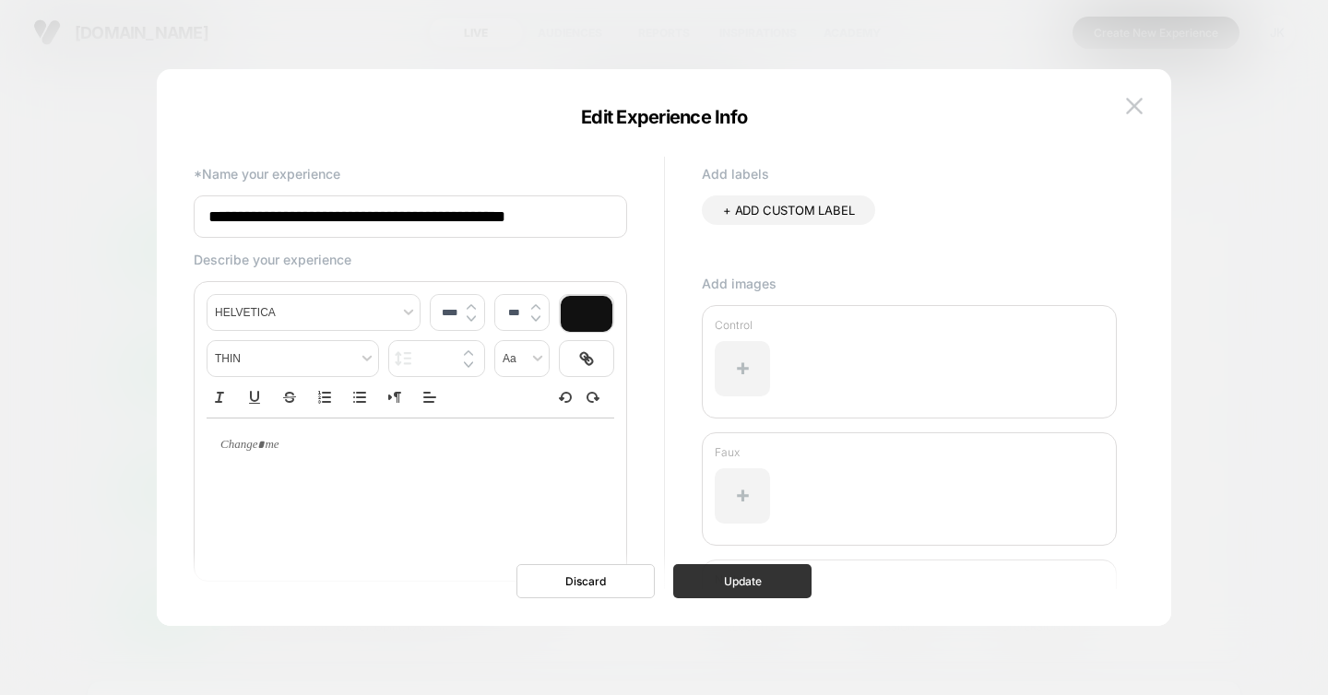
click at [750, 580] on button "Update" at bounding box center [742, 581] width 138 height 34
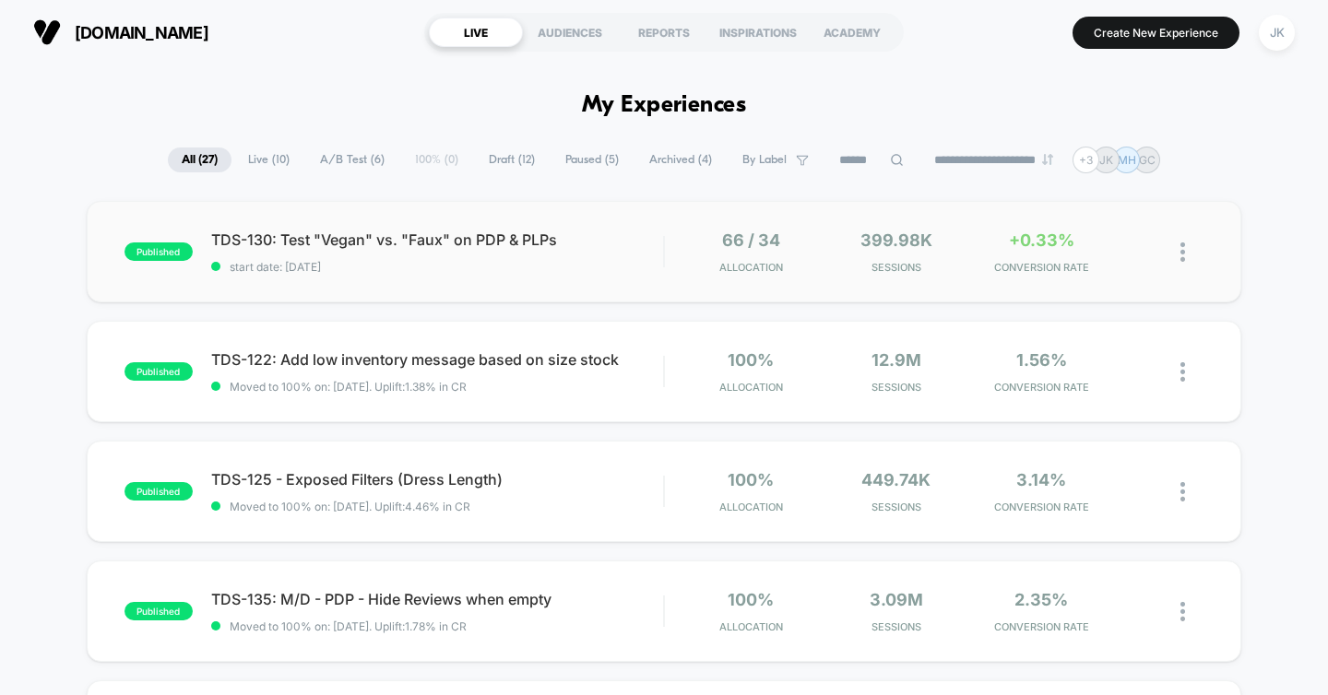
click at [608, 278] on div "published TDS-130: Test "Vegan" vs. "Faux" on PDP & PLPs Click to edit experien…" at bounding box center [664, 251] width 1155 height 101
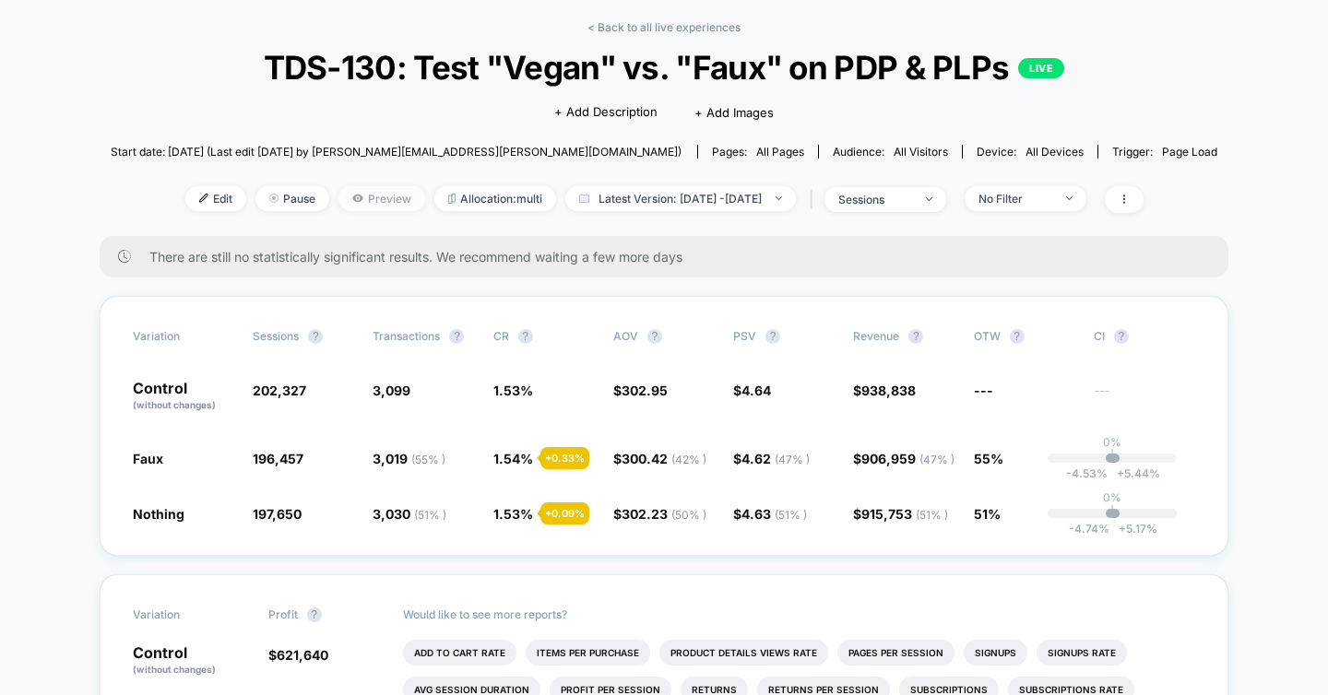
click at [358, 204] on span "Preview" at bounding box center [381, 198] width 87 height 25
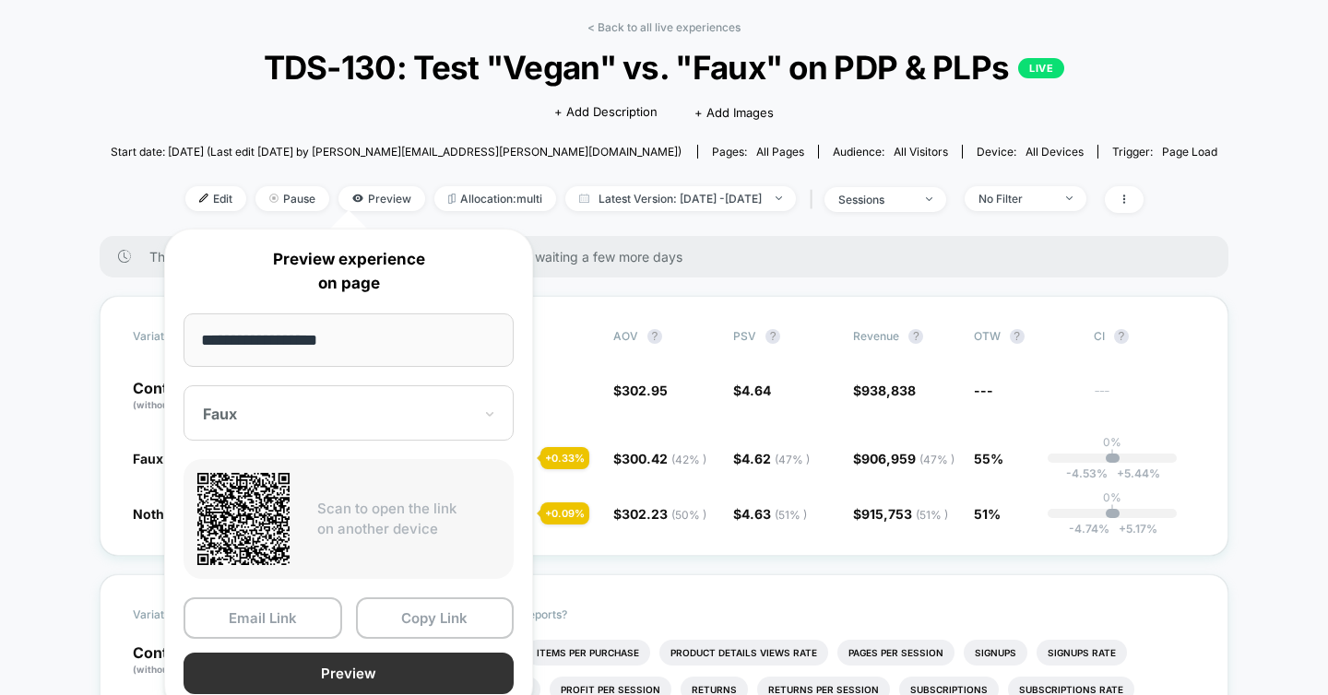
click at [326, 671] on button "Preview" at bounding box center [348, 673] width 330 height 41
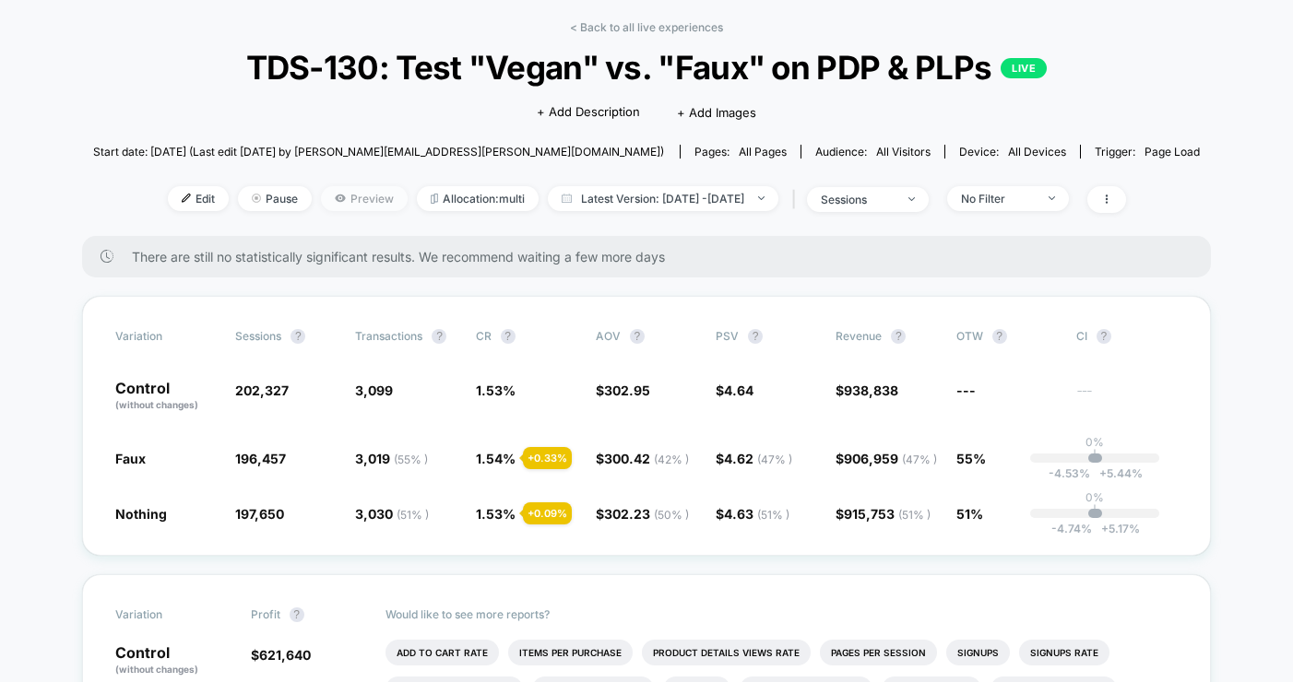
click at [343, 188] on span "Preview" at bounding box center [364, 198] width 87 height 25
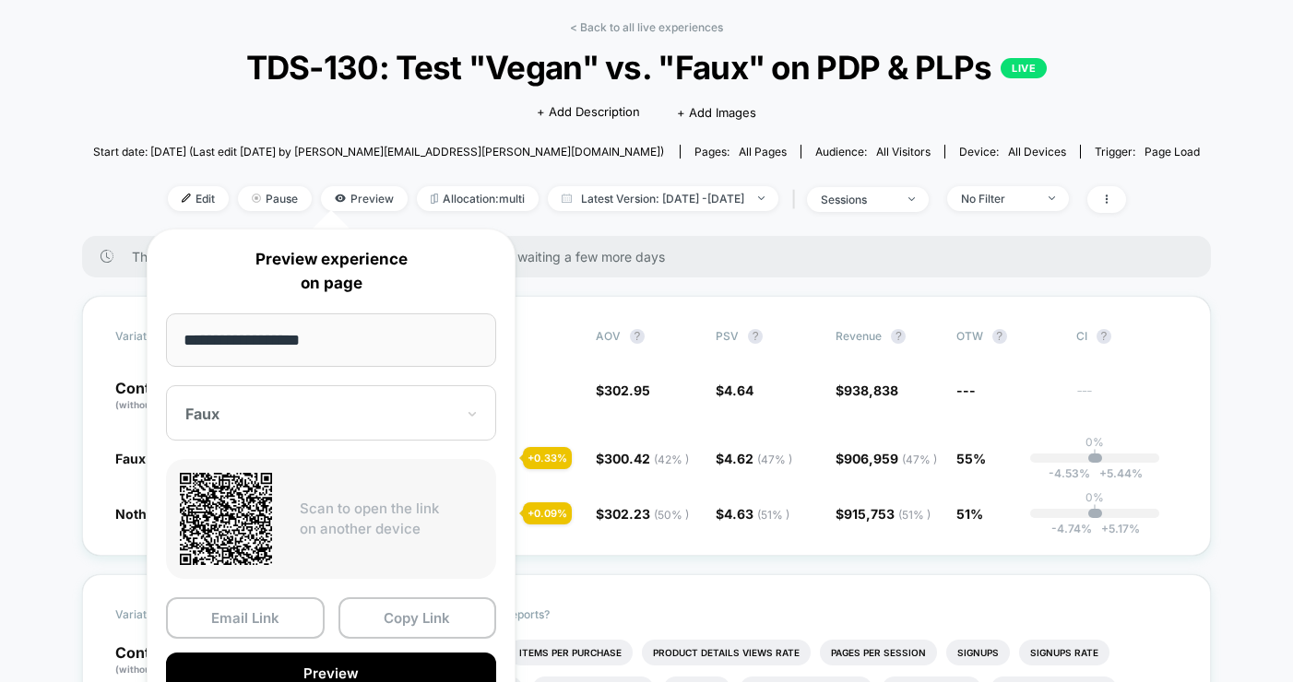
click at [330, 430] on div "Faux" at bounding box center [331, 412] width 330 height 55
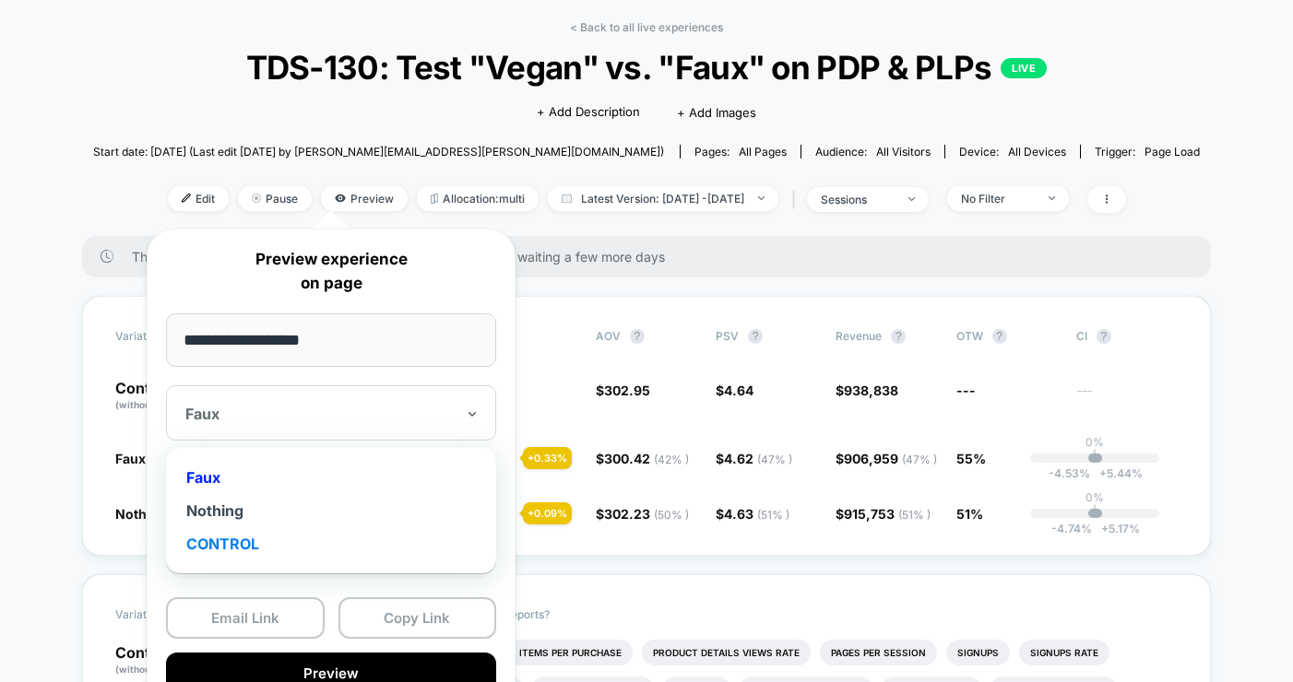
click at [253, 550] on div "CONTROL" at bounding box center [331, 543] width 312 height 33
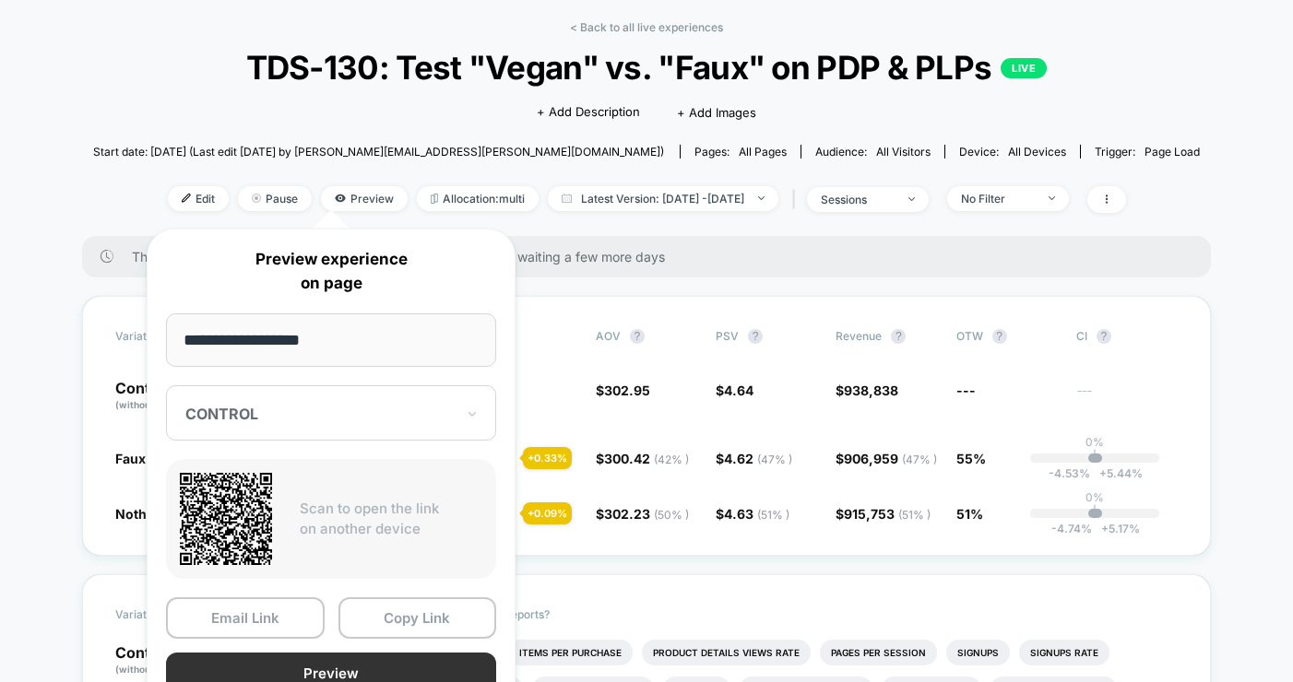
click at [296, 665] on button "Preview" at bounding box center [331, 673] width 330 height 41
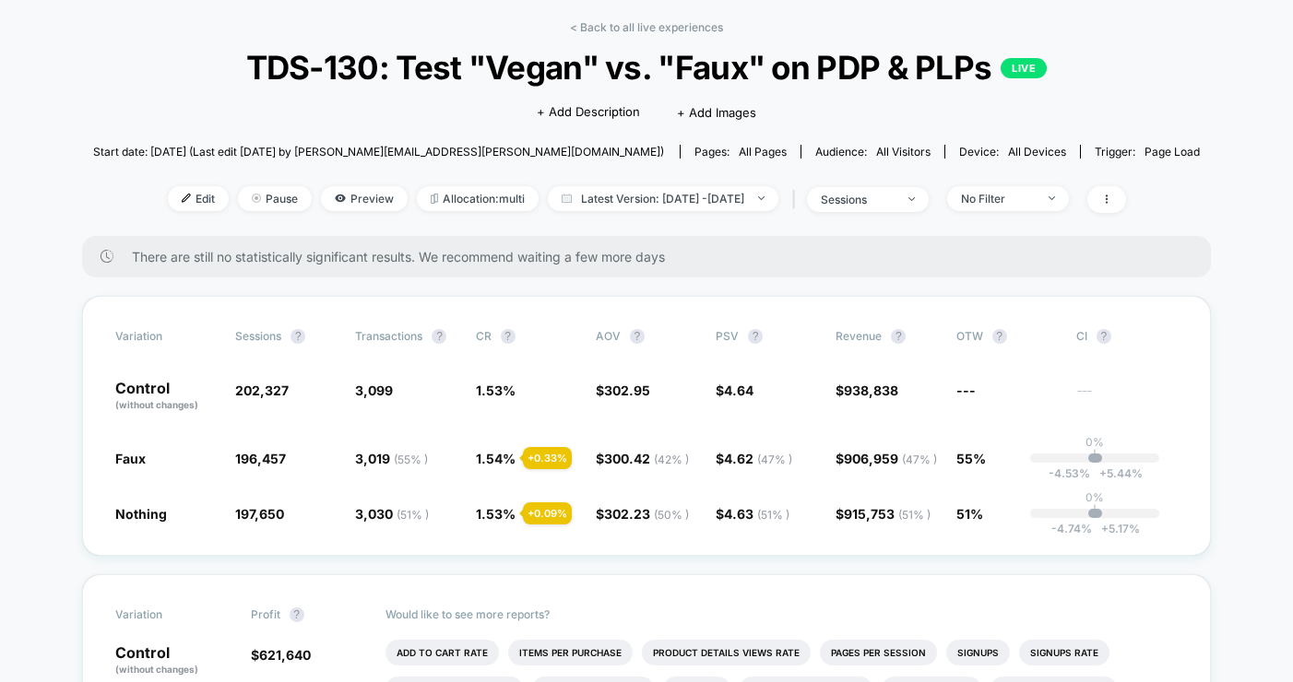
click at [324, 179] on div "< Back to all live experiences TDS-130: Test "Vegan" vs. "Faux" on PDP & PLPs L…" at bounding box center [646, 128] width 1107 height 216
click at [326, 199] on span "Preview" at bounding box center [364, 198] width 87 height 25
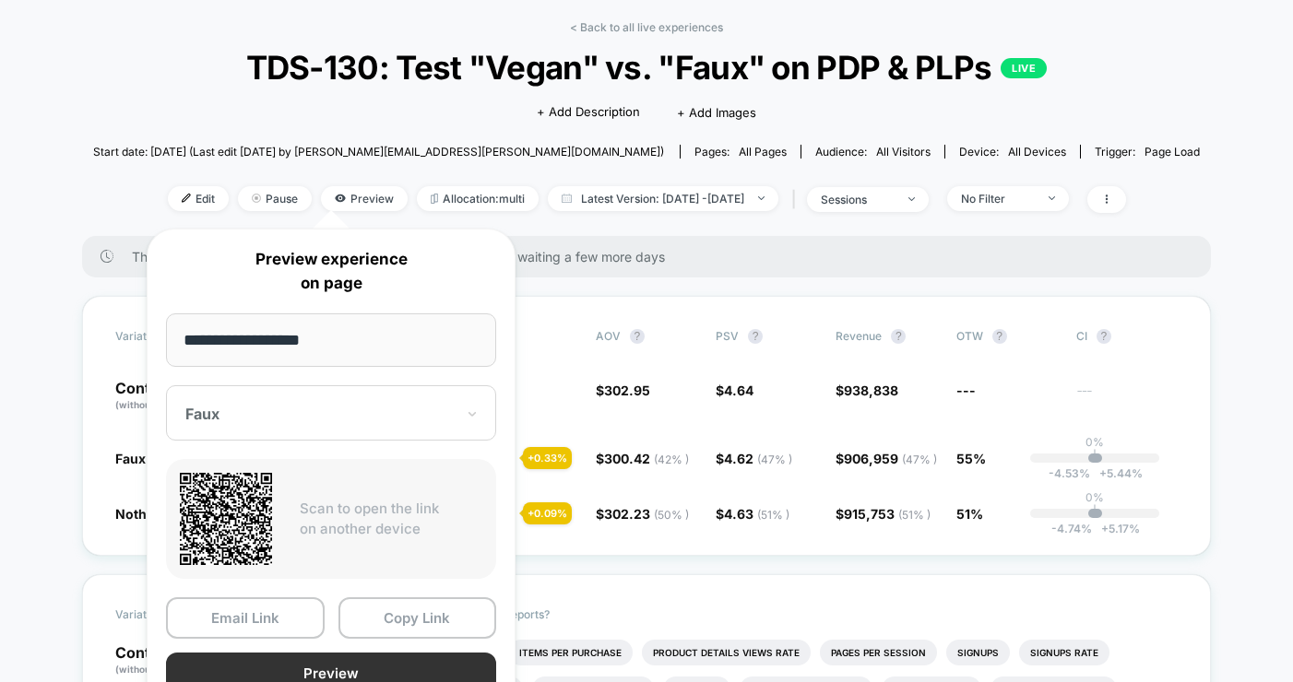
click at [257, 668] on button "Preview" at bounding box center [331, 673] width 330 height 41
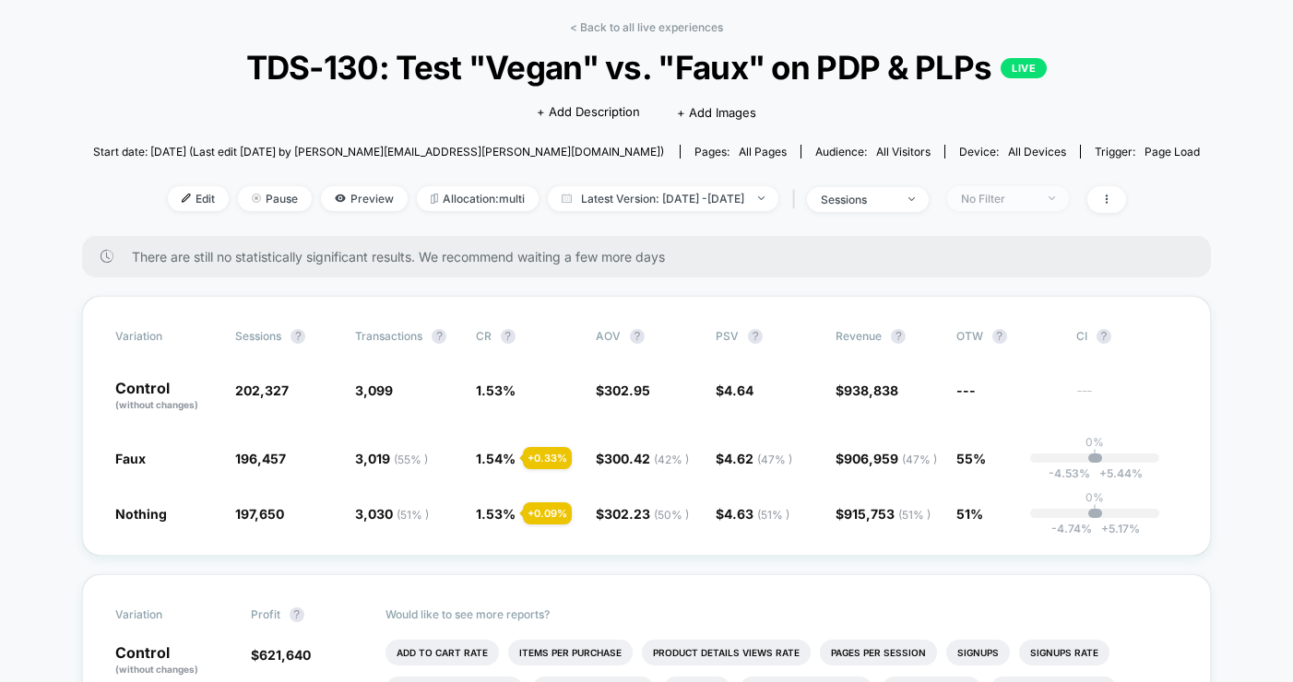
click at [1031, 206] on span "No Filter" at bounding box center [1008, 198] width 122 height 25
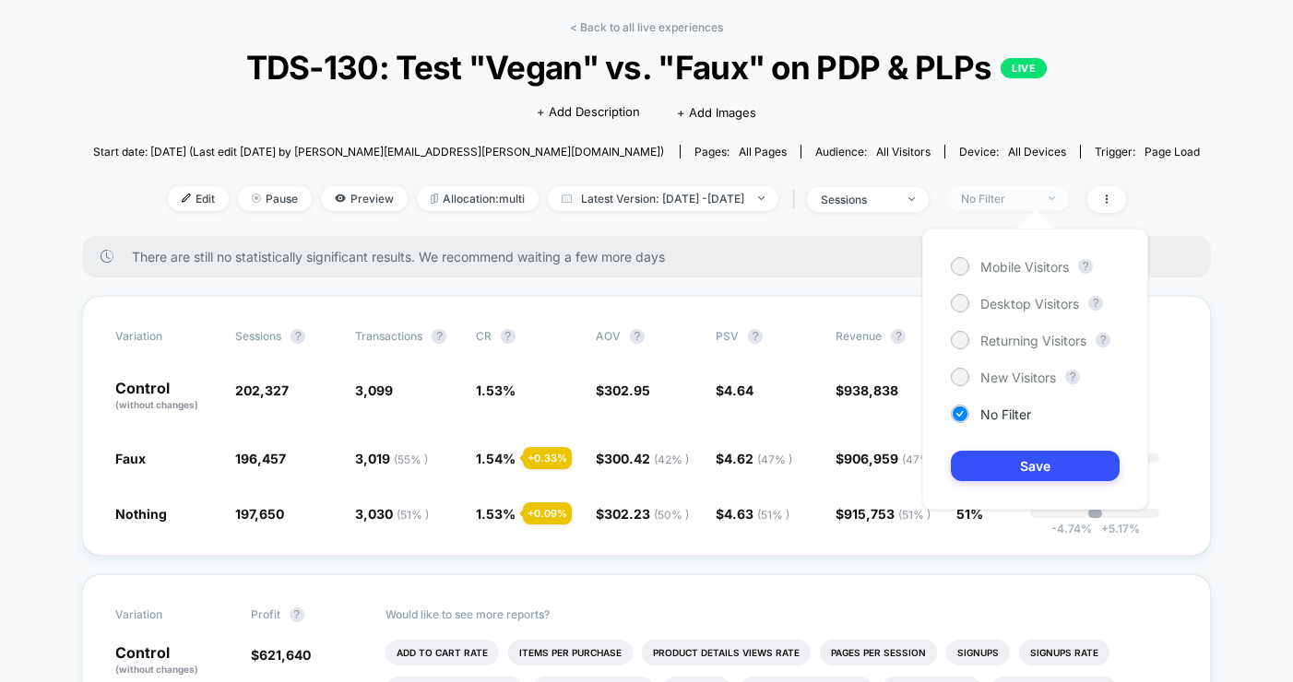
click at [1031, 206] on span "No Filter" at bounding box center [1008, 198] width 122 height 25
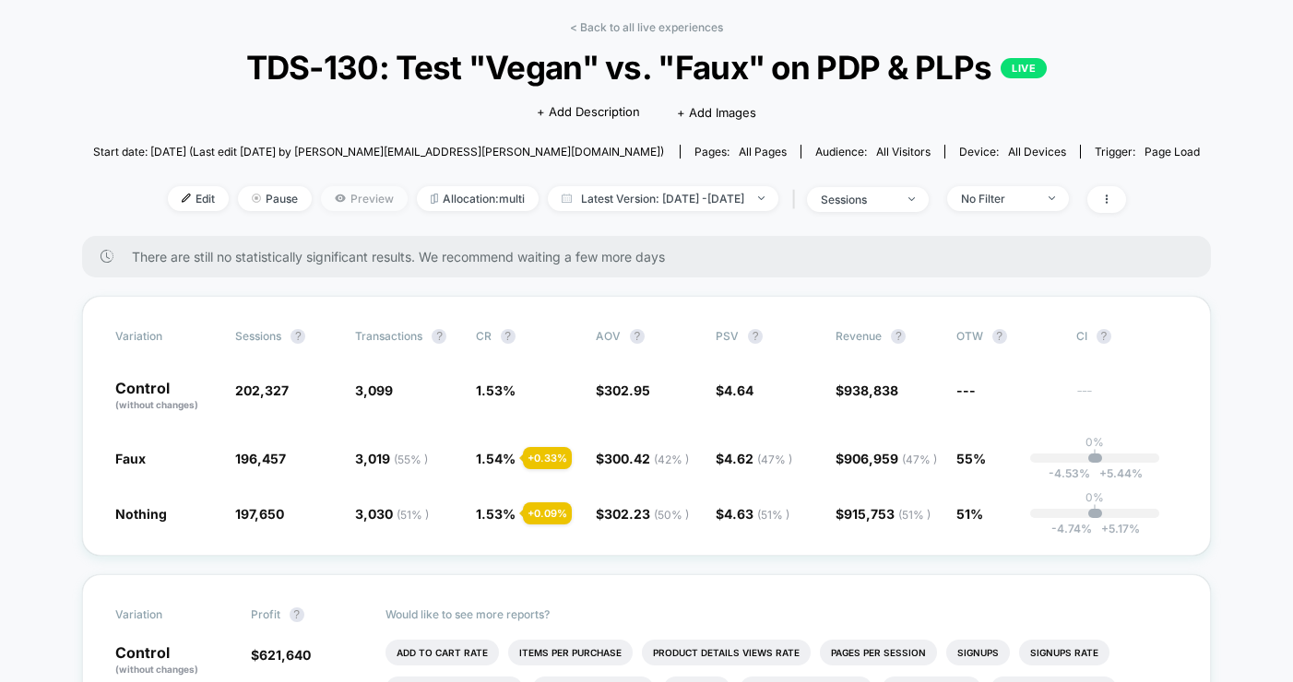
click at [329, 203] on span "Preview" at bounding box center [364, 198] width 87 height 25
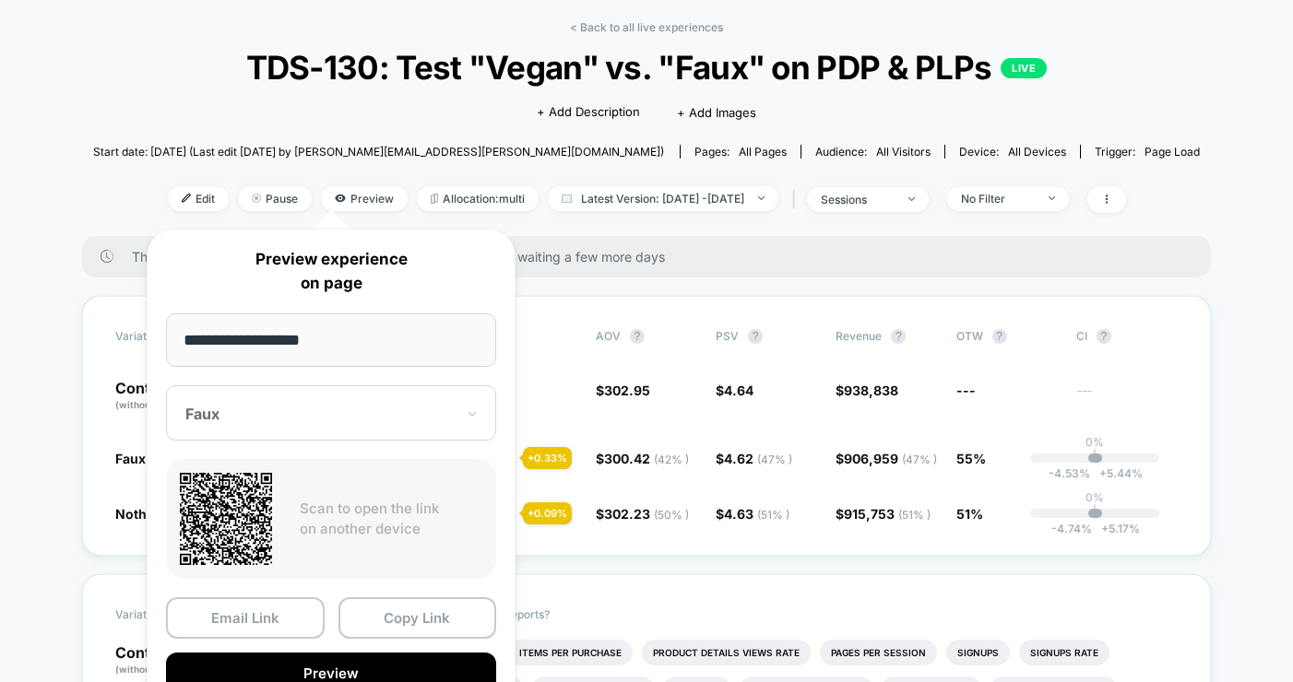
click at [338, 429] on div "Faux" at bounding box center [331, 412] width 330 height 55
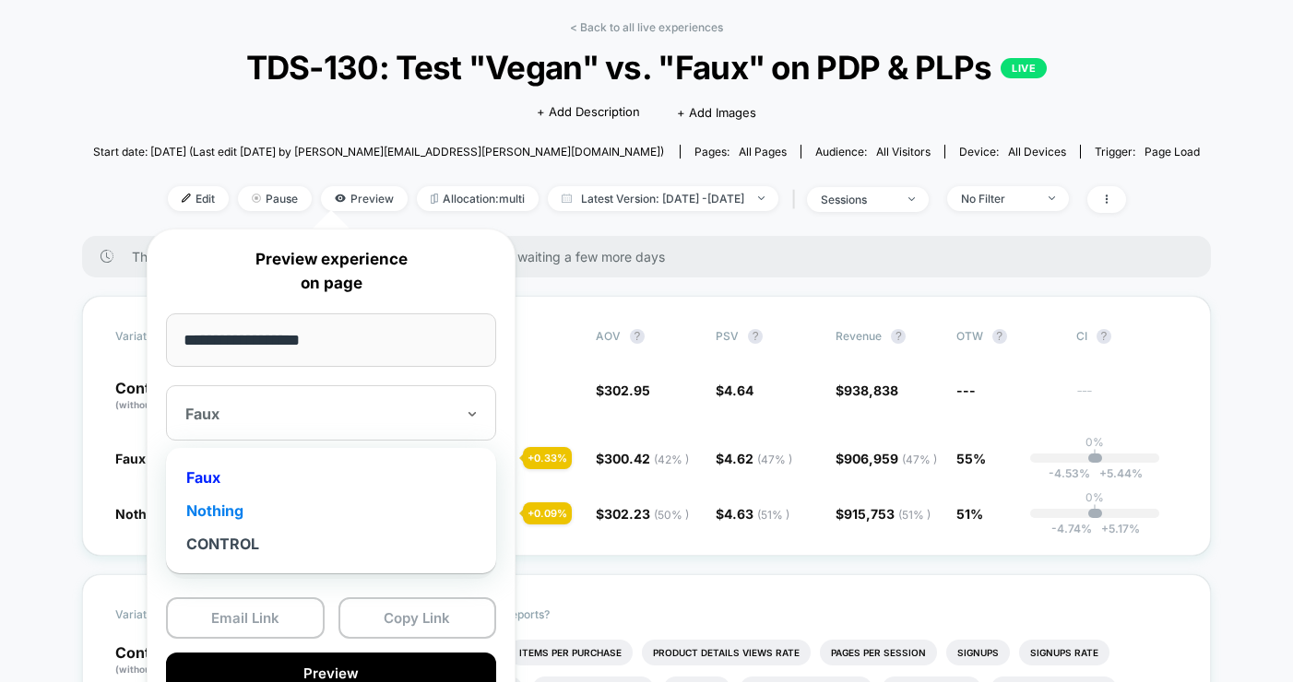
click at [275, 509] on div "Nothing" at bounding box center [331, 510] width 312 height 33
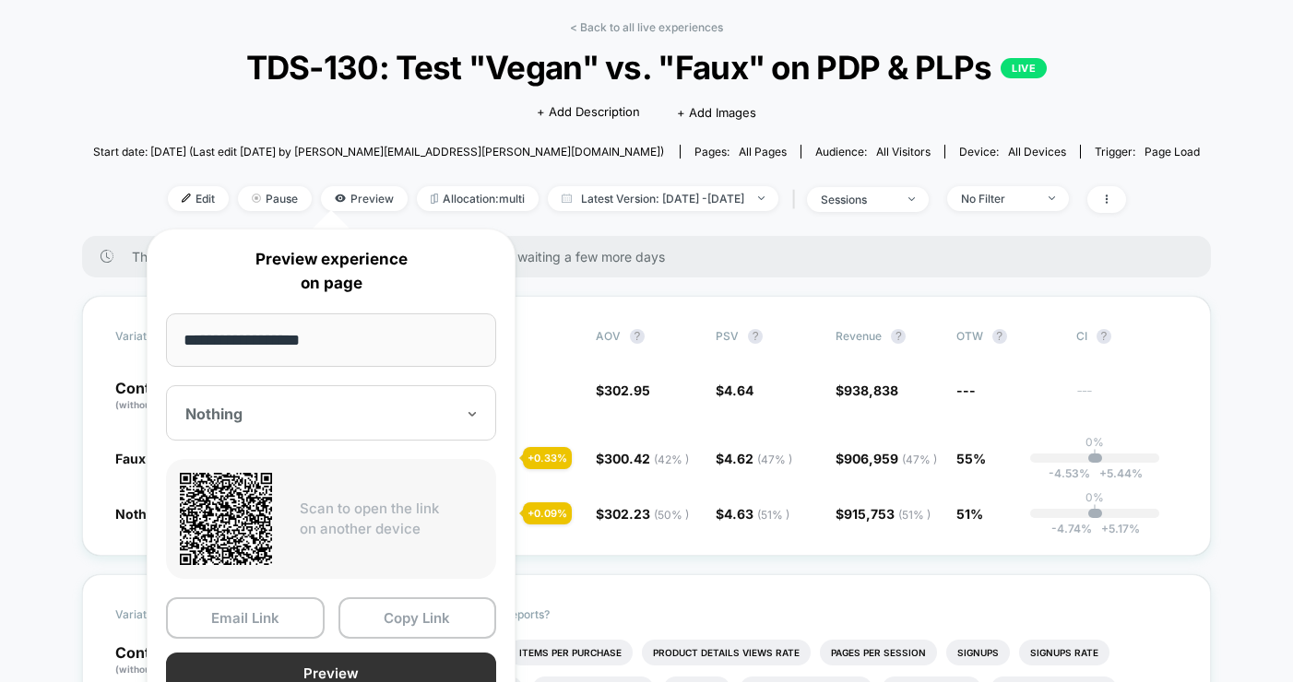
click at [281, 664] on button "Preview" at bounding box center [331, 673] width 330 height 41
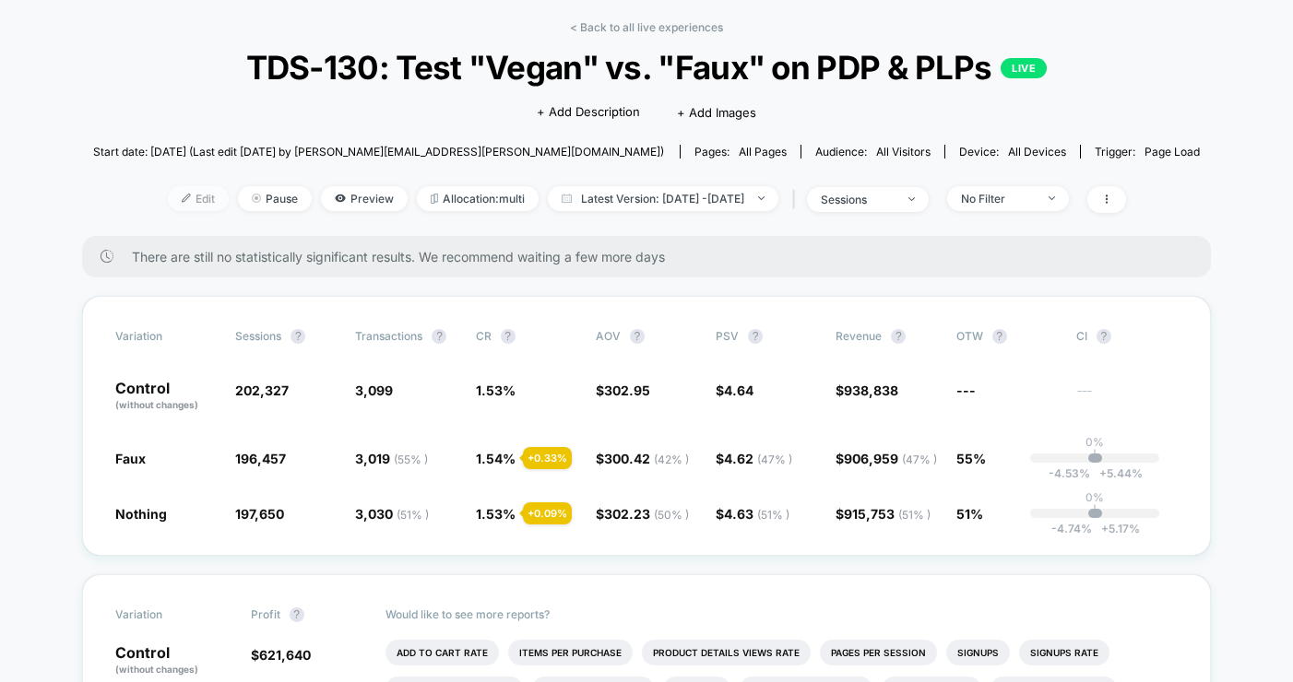
click at [168, 203] on span "Edit" at bounding box center [198, 198] width 61 height 25
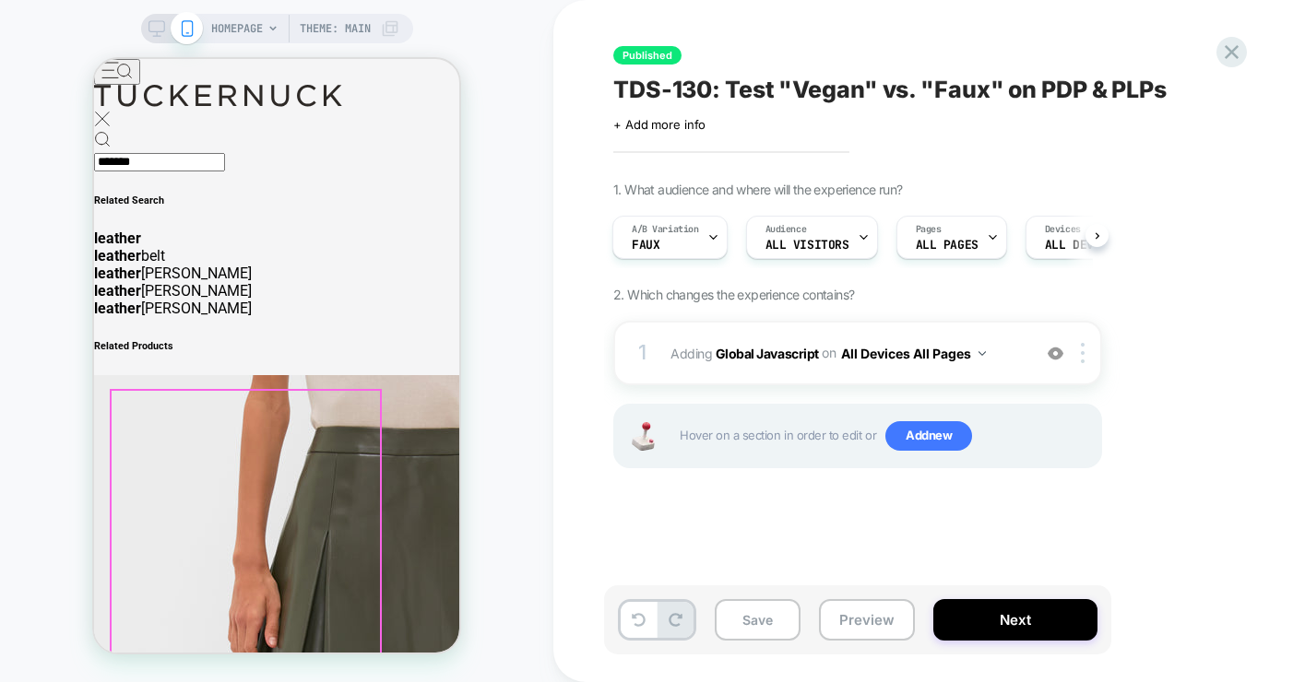
type input "*******"
click at [94, 59] on icon at bounding box center [94, 59] width 0 height 0
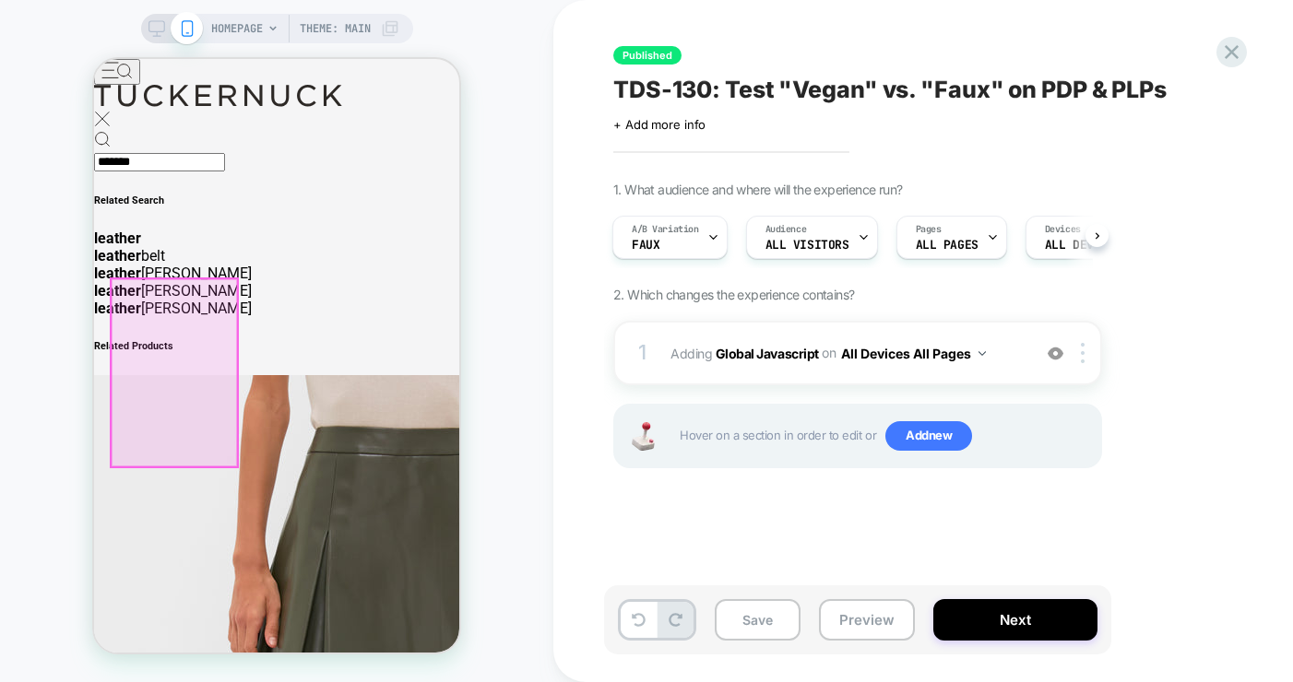
scroll to position [388, 0]
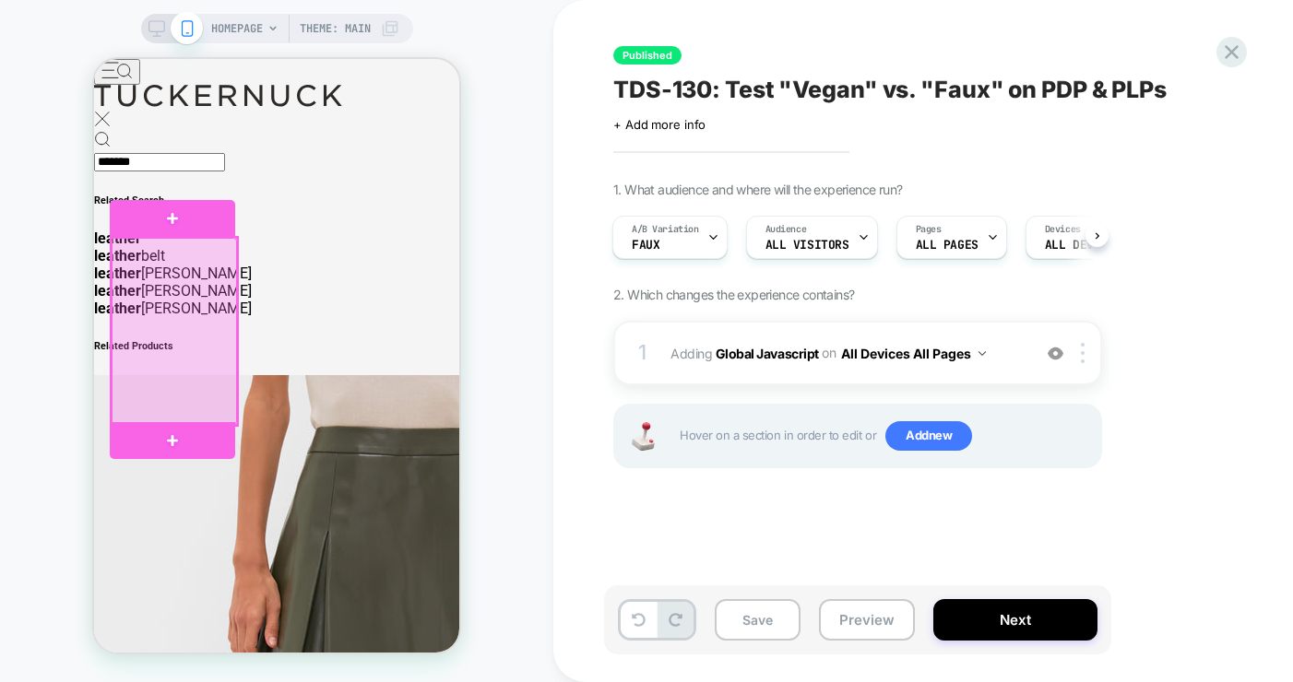
click at [193, 337] on div at bounding box center [174, 331] width 124 height 187
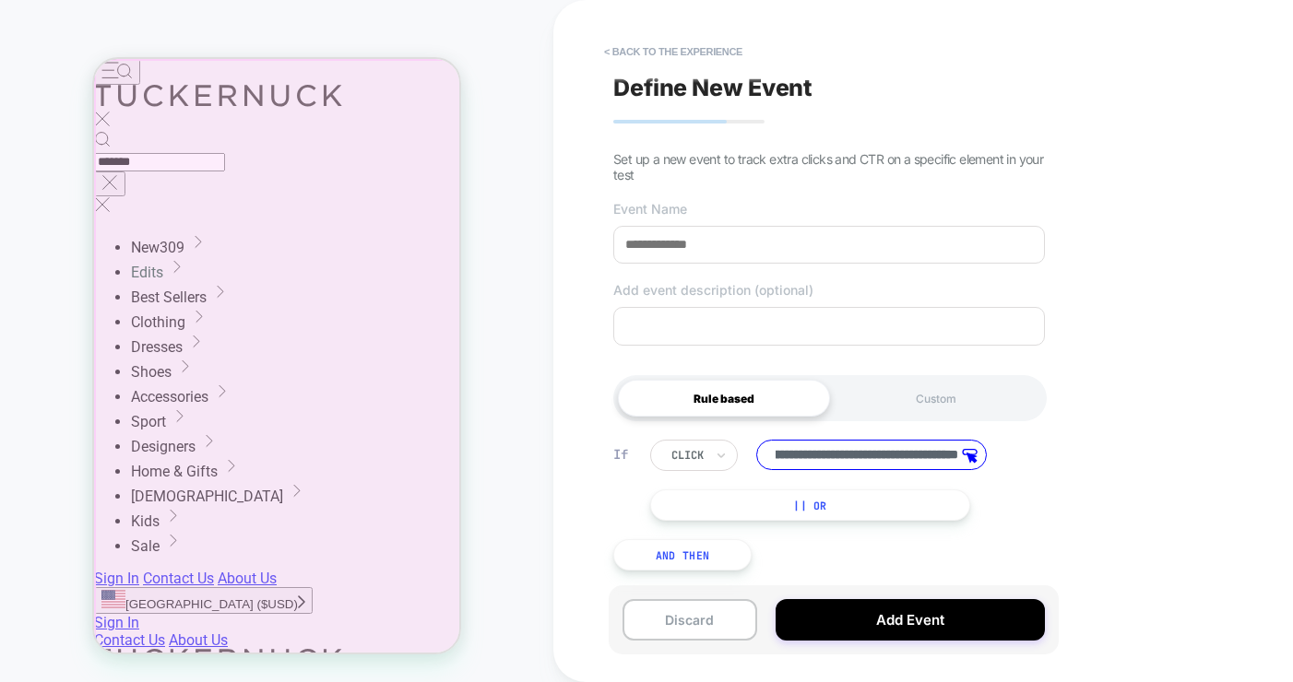
scroll to position [0, 0]
click at [441, 338] on div at bounding box center [278, 358] width 369 height 598
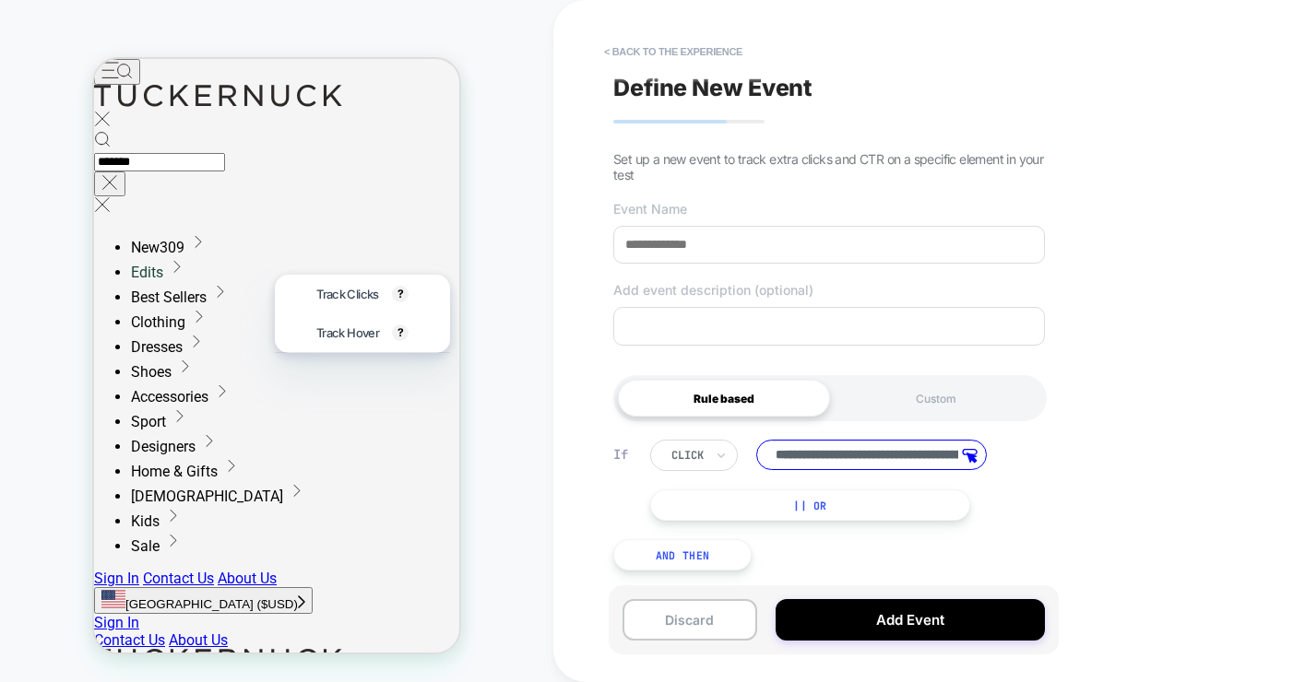
click at [501, 223] on div "HOMEPAGE Theme: MAIN ↓ Click the element you want to track ↓" at bounding box center [276, 340] width 553 height 645
click at [439, 171] on div at bounding box center [276, 356] width 365 height 595
click at [163, 122] on div at bounding box center [276, 356] width 365 height 595
click at [416, 210] on div at bounding box center [276, 356] width 365 height 595
click at [698, 622] on button "Discard" at bounding box center [689, 619] width 135 height 41
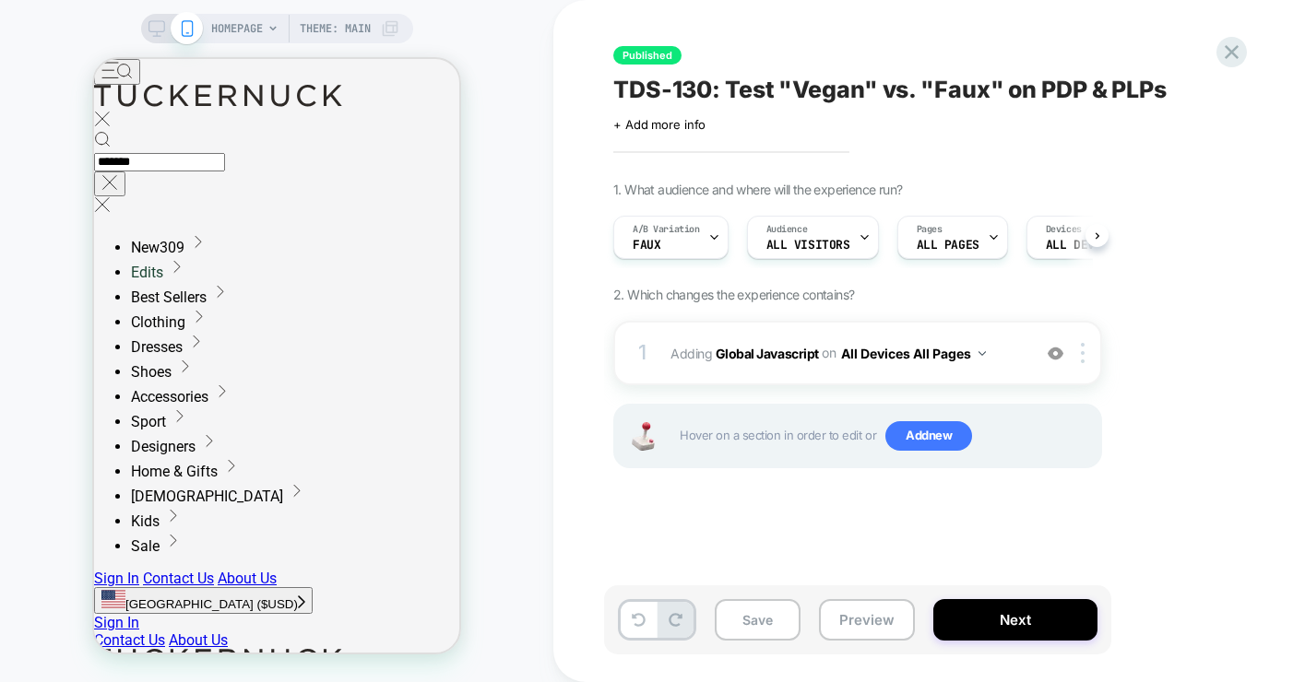
scroll to position [0, 1]
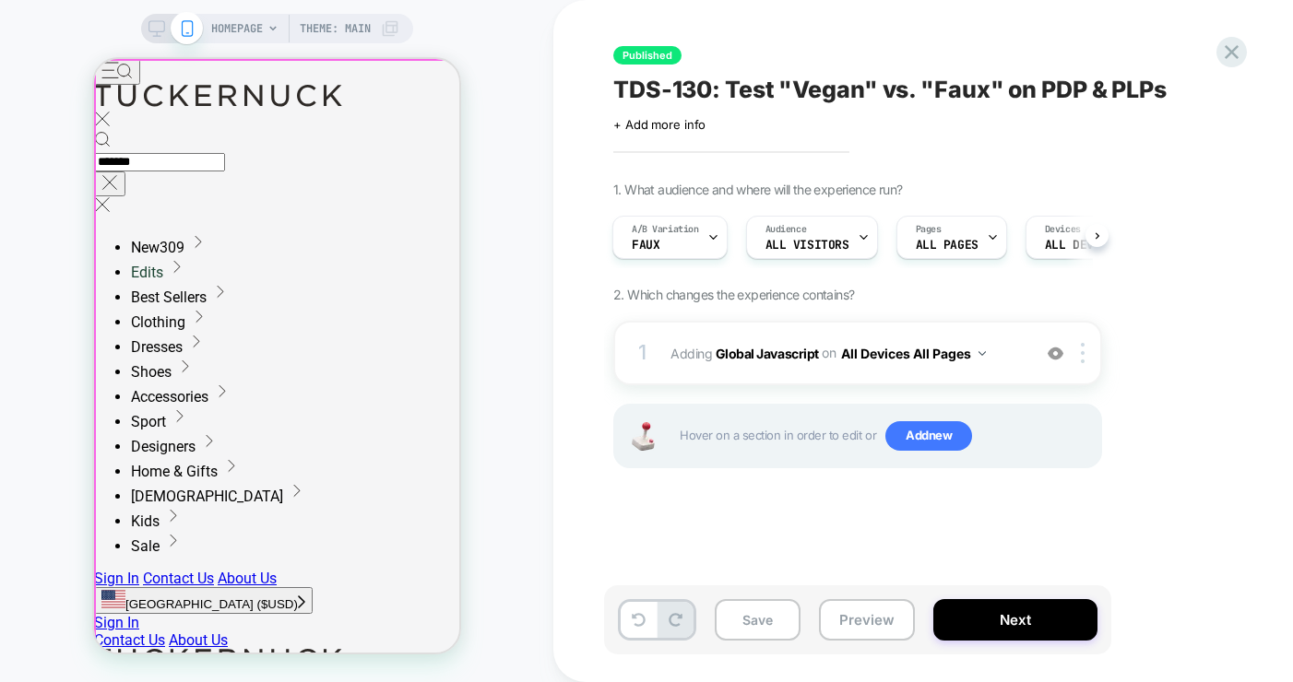
click at [453, 222] on div "******* Top Suggestions barbour x tuckernuck black dress white dress matching s…" at bounding box center [276, 349] width 365 height 529
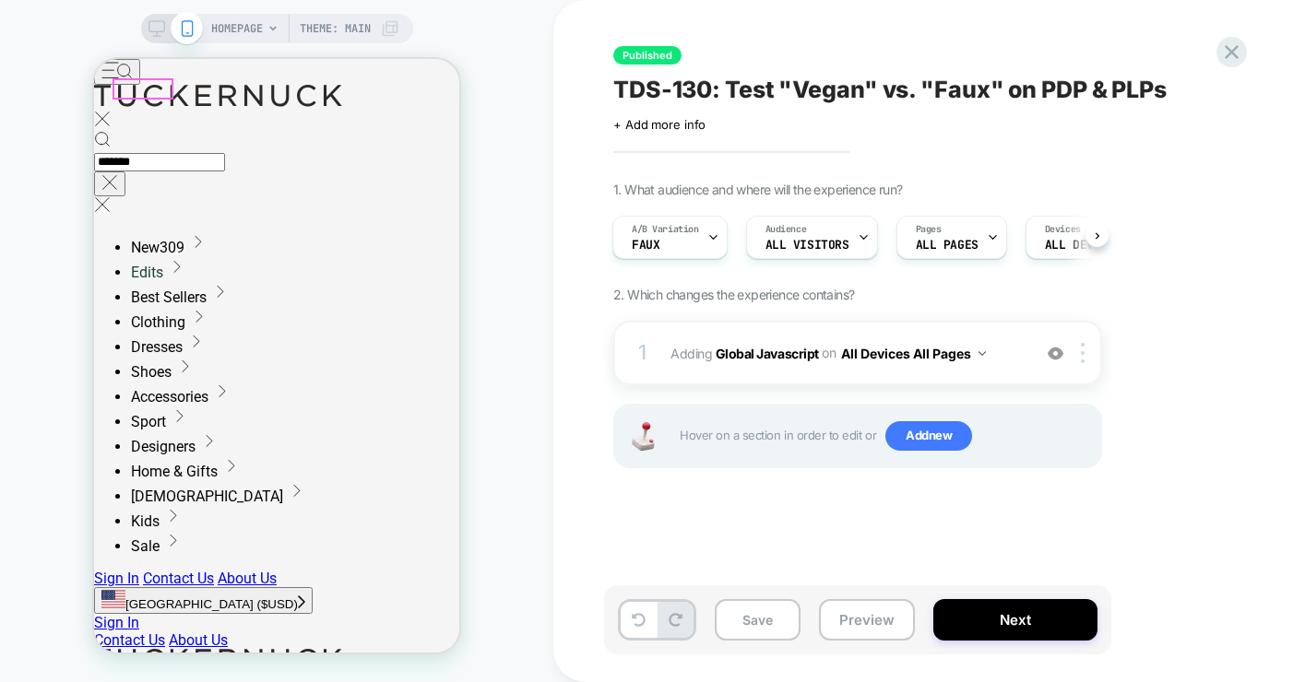
click at [133, 79] on icon "Toggle navigation menu" at bounding box center [116, 71] width 31 height 18
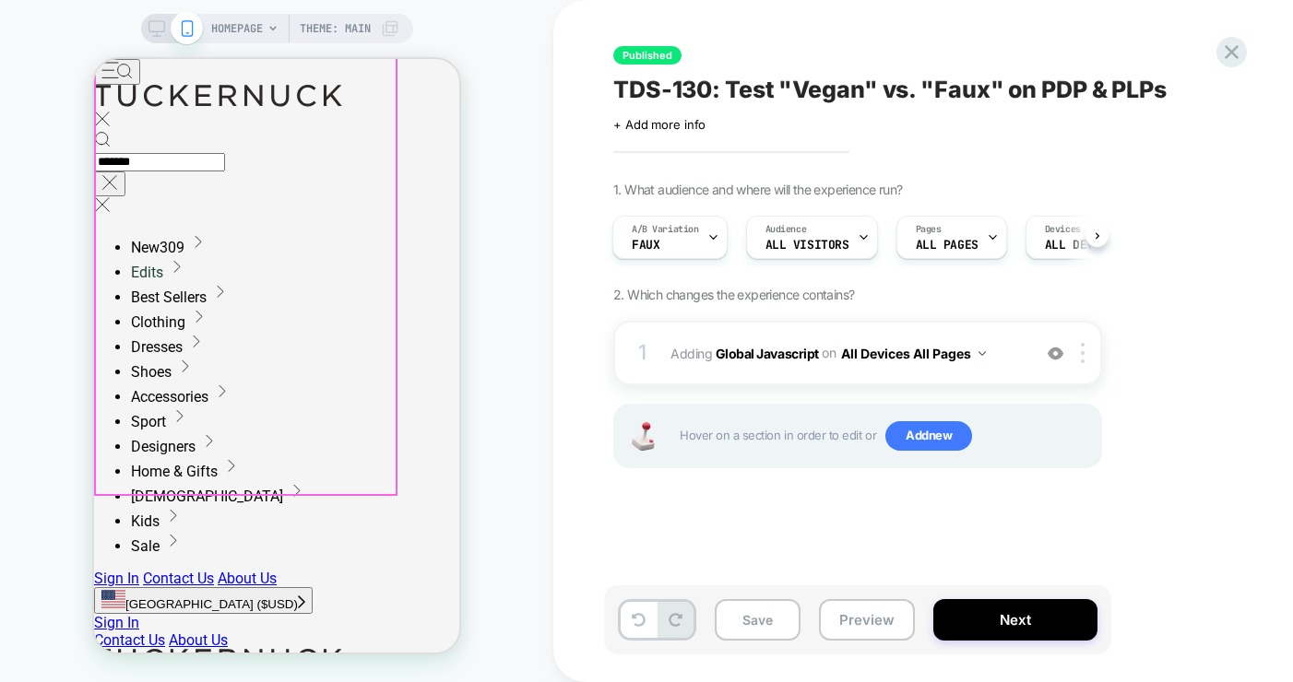
scroll to position [0, 0]
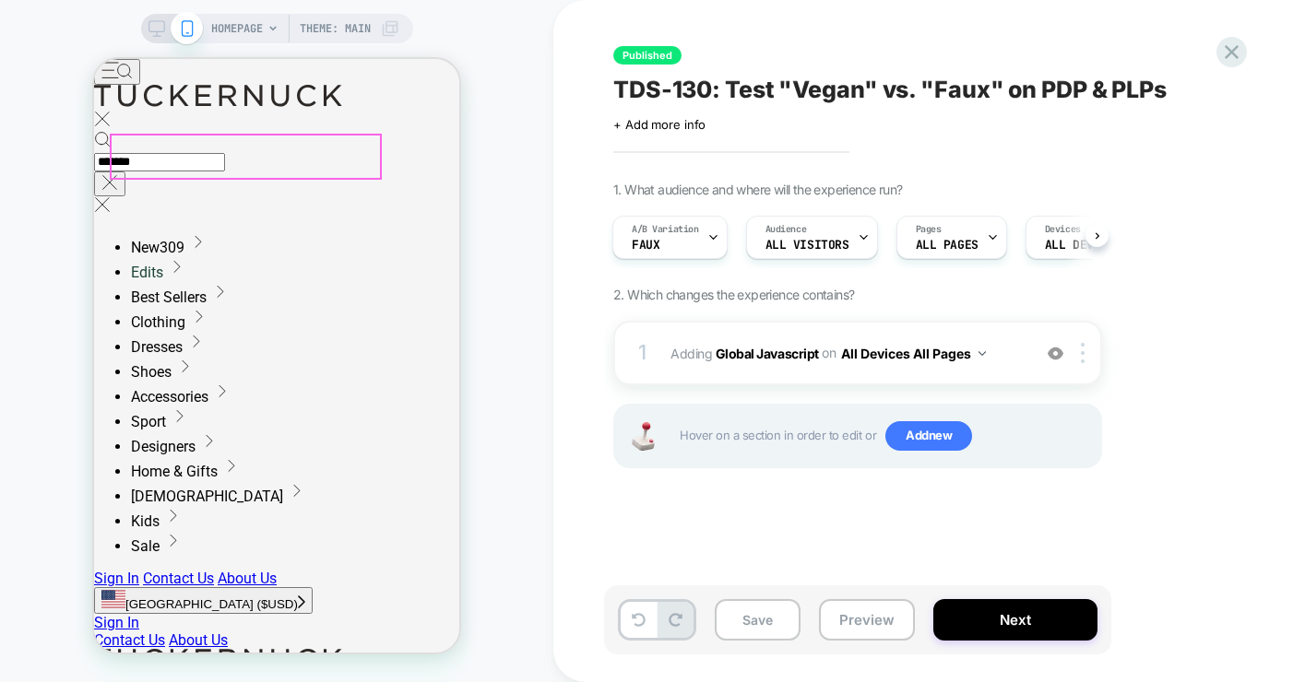
click at [225, 160] on input "*******" at bounding box center [159, 162] width 131 height 18
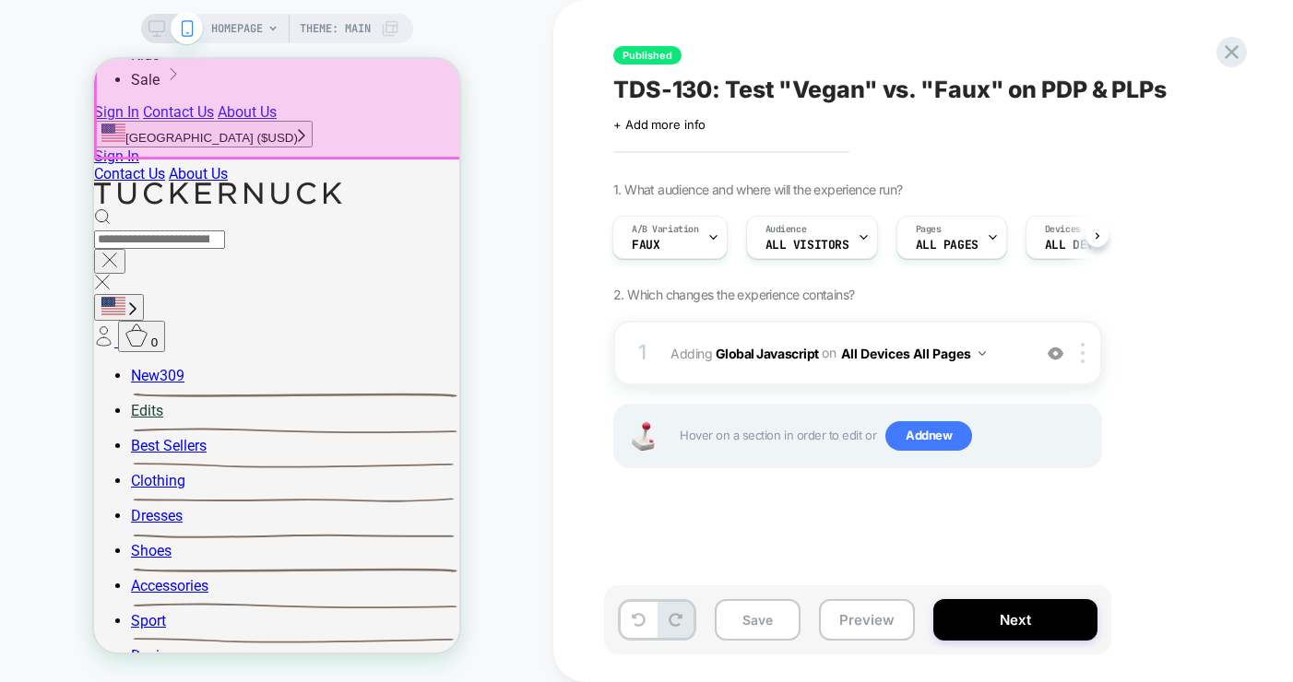
scroll to position [475, 0]
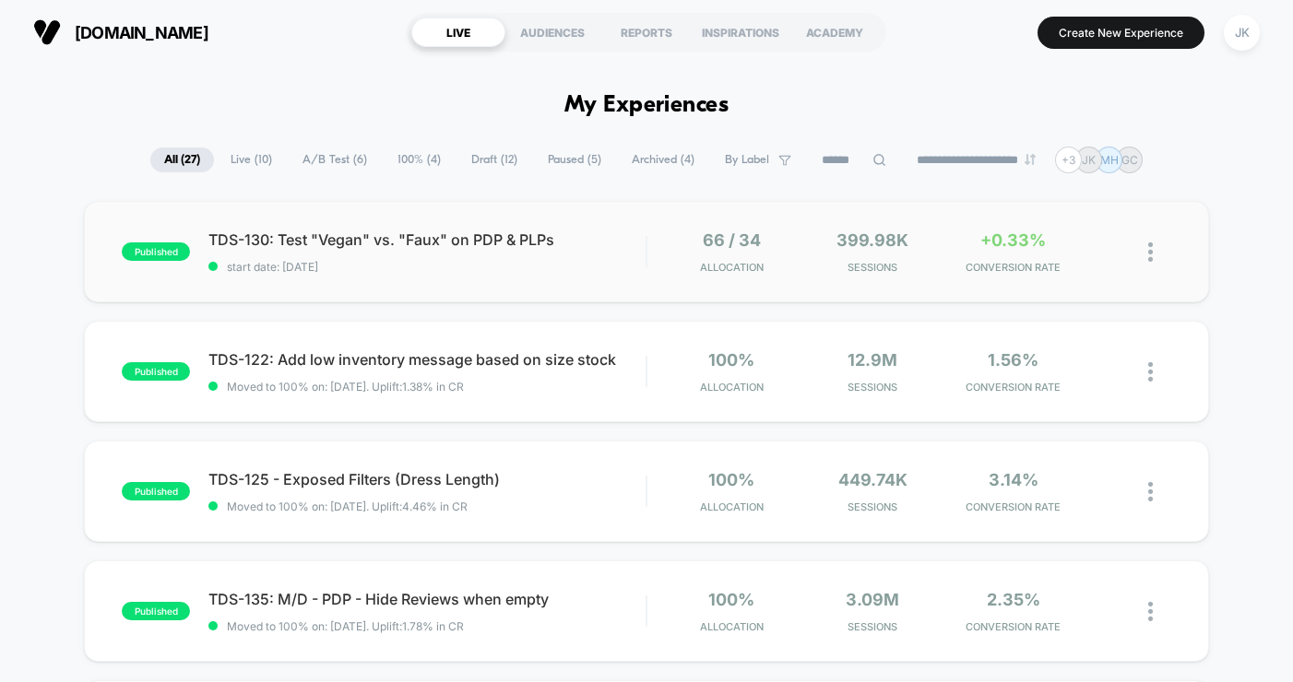
click at [590, 279] on div "published TDS-130: Test "Vegan" vs. "Faux" on PDP & PLPs start date: 10/10/2025…" at bounding box center [646, 251] width 1125 height 101
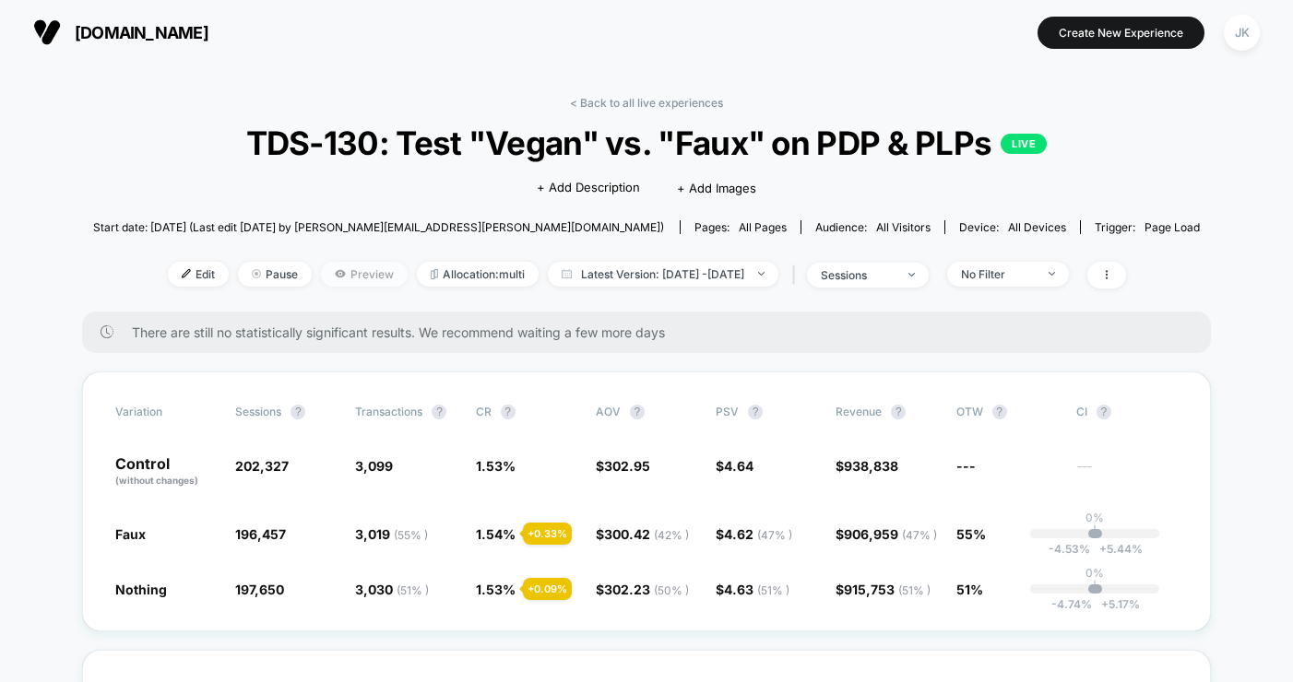
click at [335, 276] on icon at bounding box center [340, 273] width 11 height 11
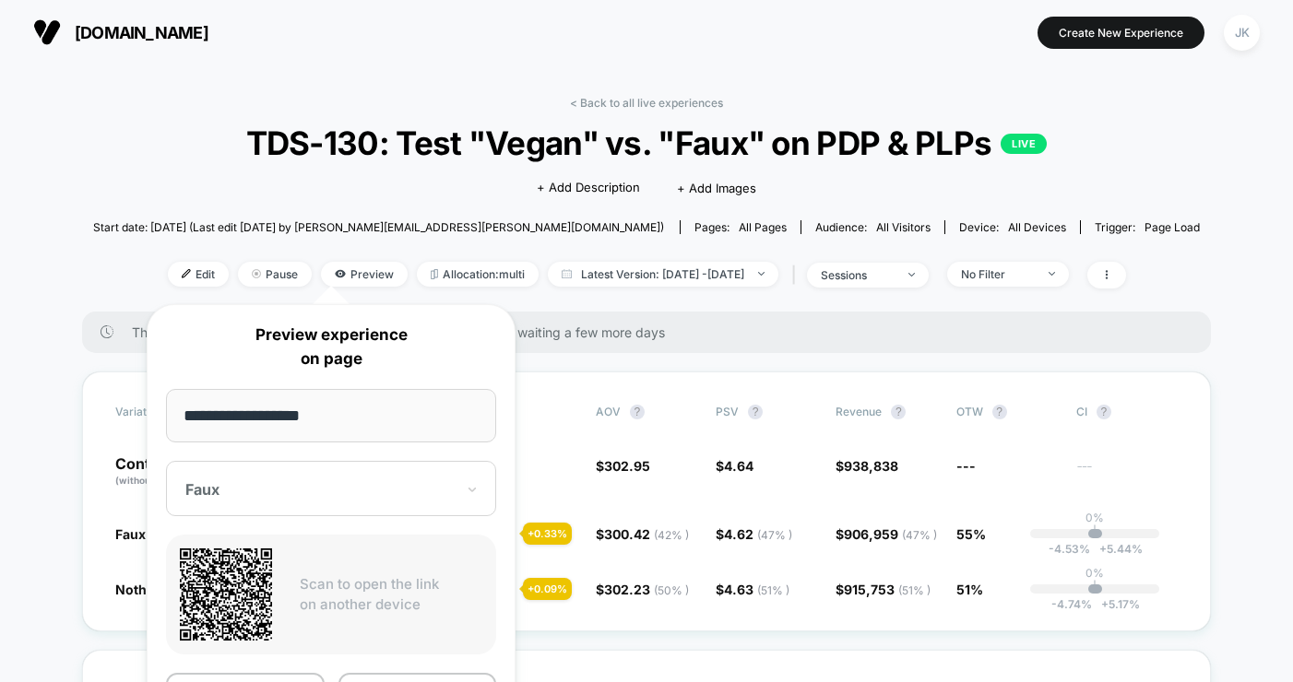
click at [275, 486] on div at bounding box center [319, 489] width 269 height 18
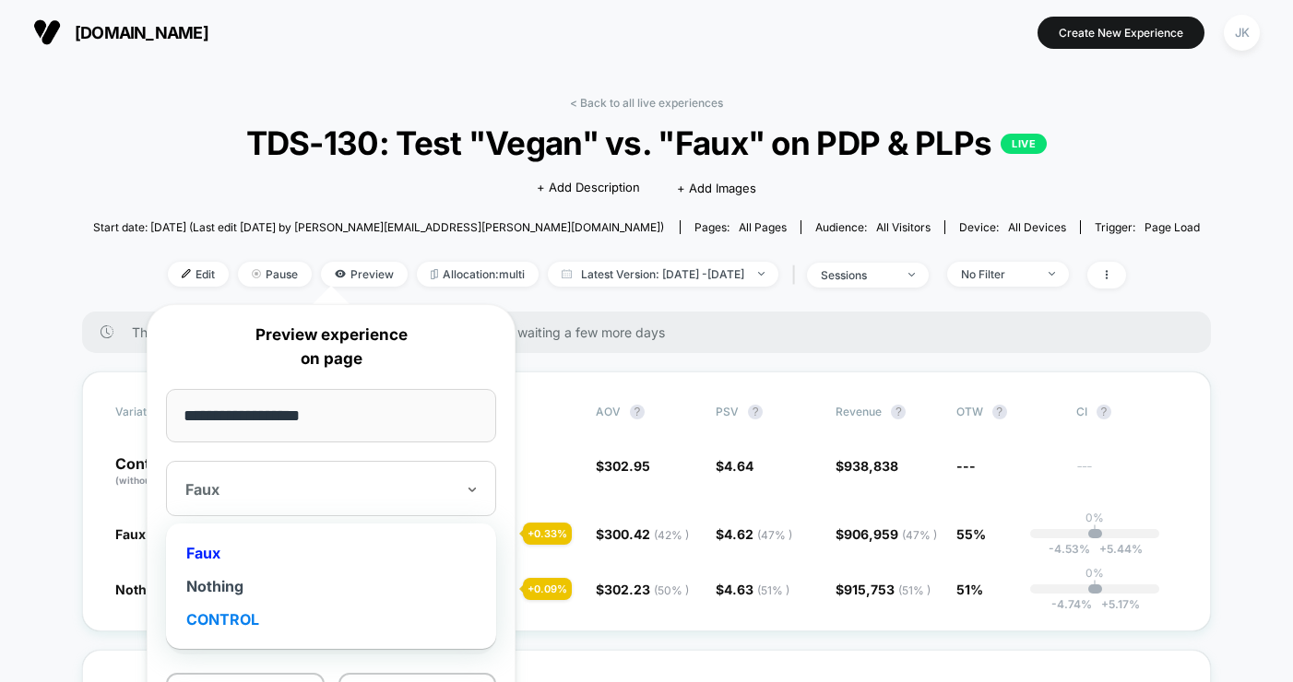
click at [236, 610] on div "CONTROL" at bounding box center [331, 619] width 312 height 33
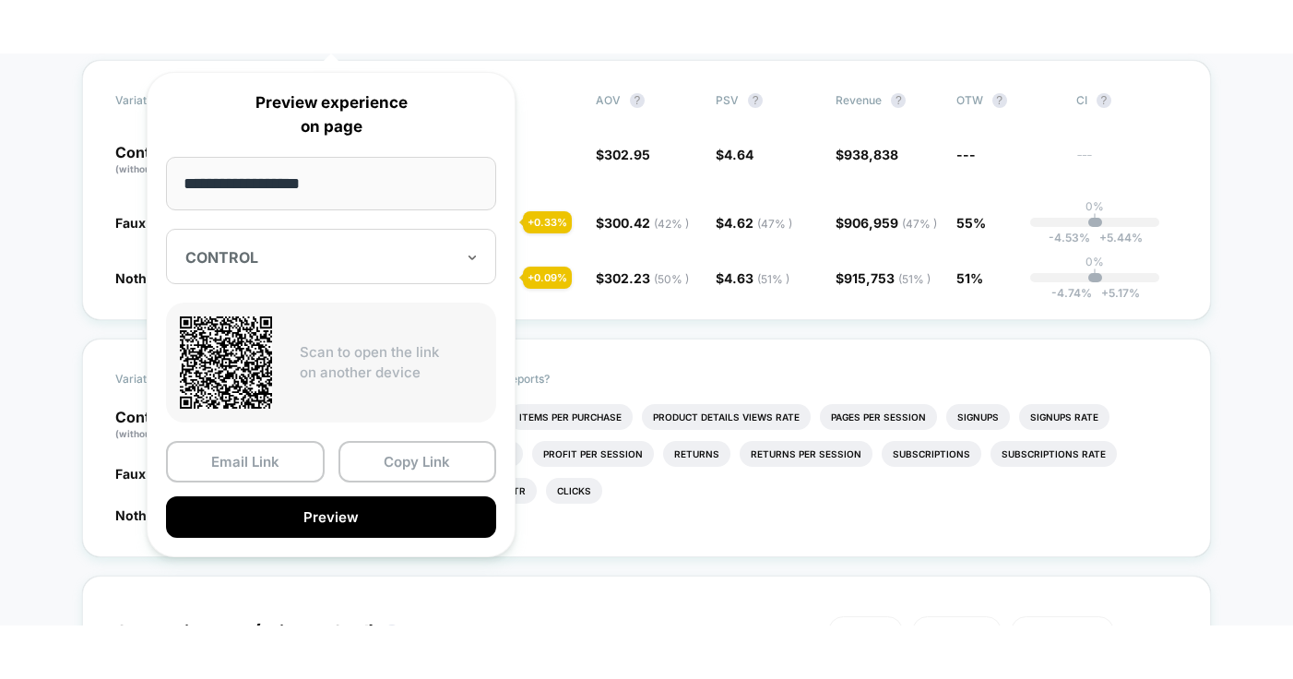
scroll to position [387, 0]
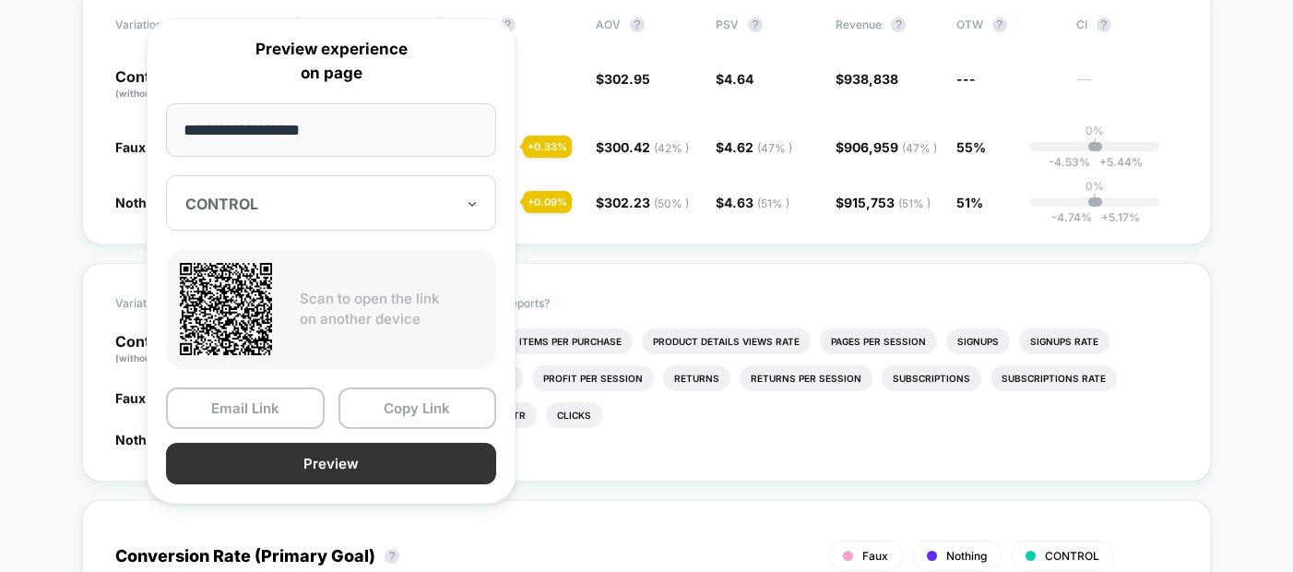
click at [340, 469] on button "Preview" at bounding box center [331, 463] width 330 height 41
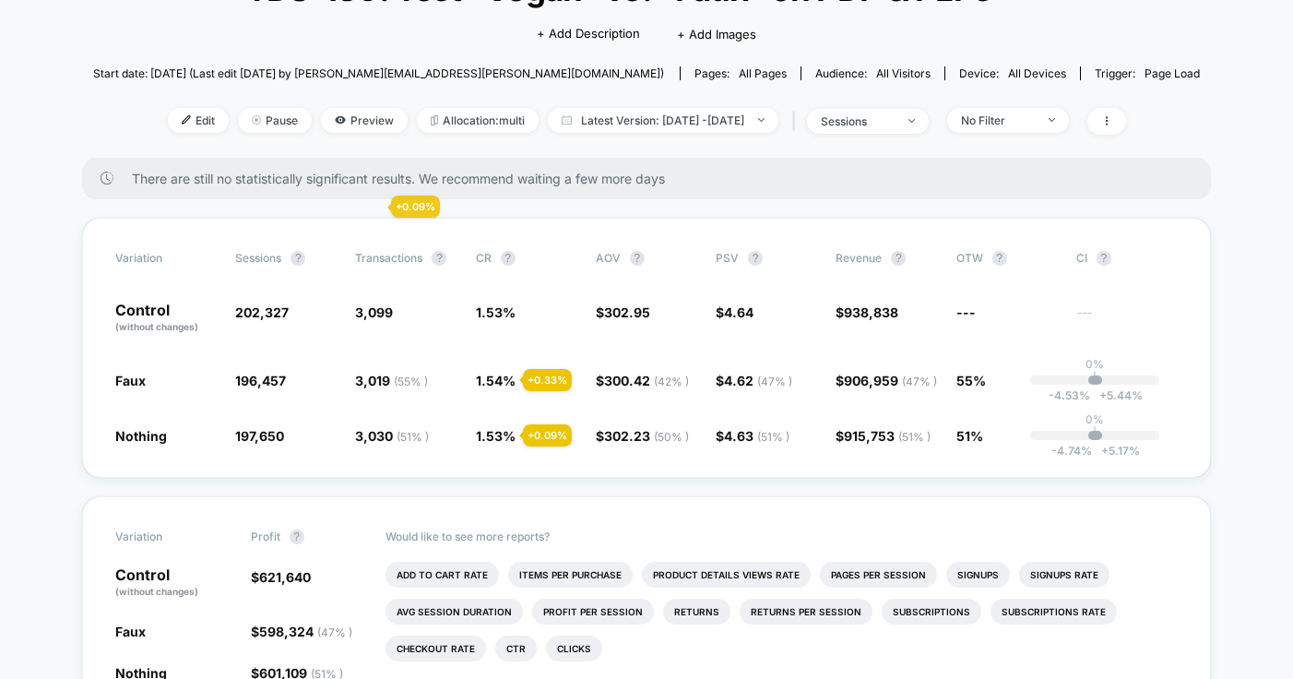
scroll to position [152, 0]
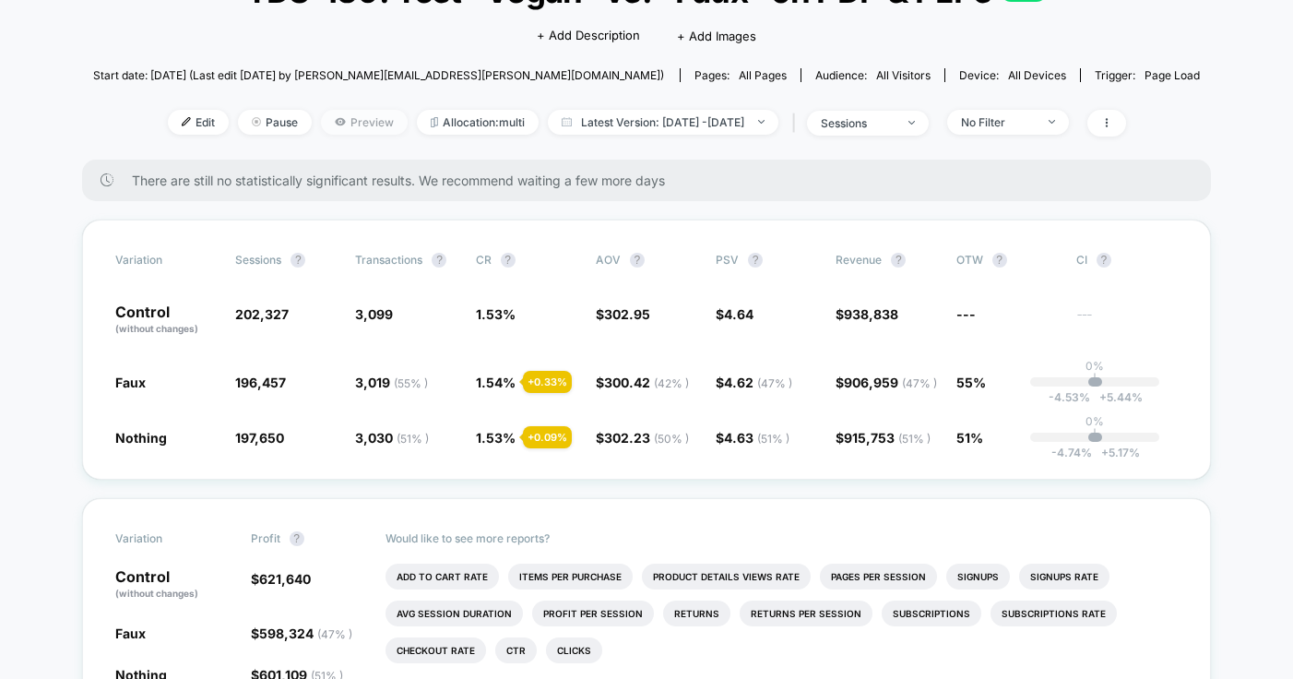
click at [321, 126] on span "Preview" at bounding box center [364, 122] width 87 height 25
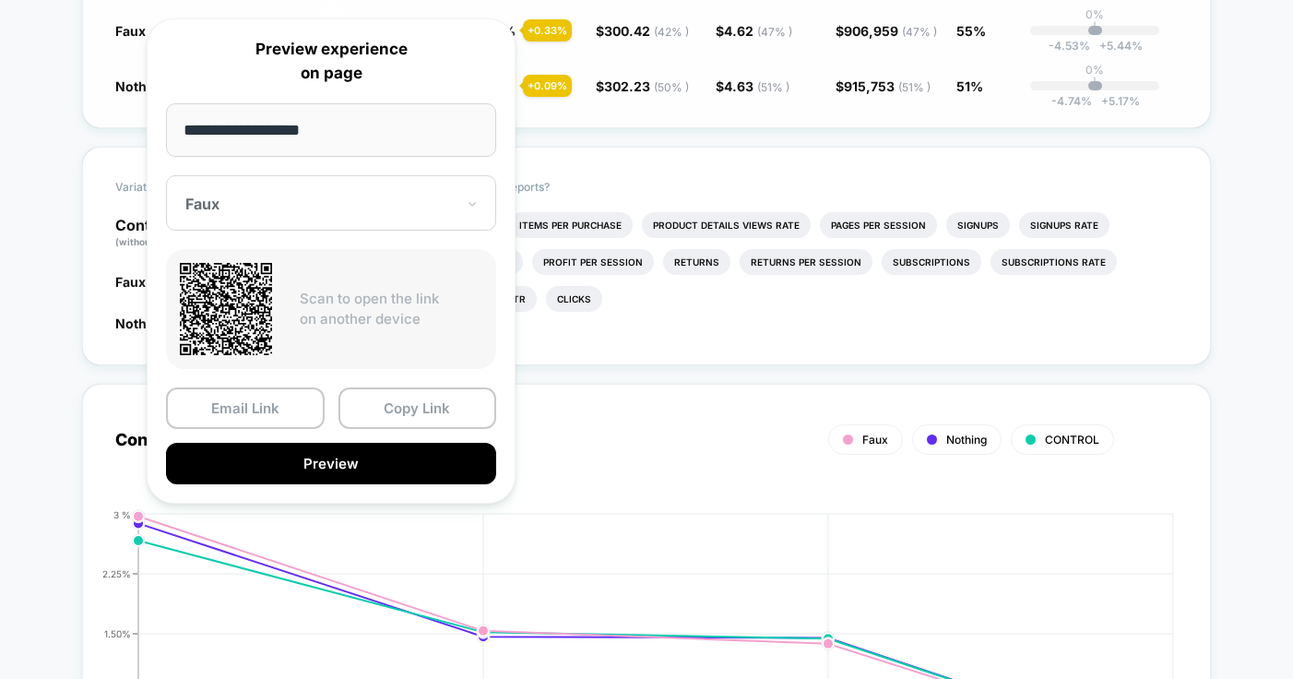
scroll to position [503, 0]
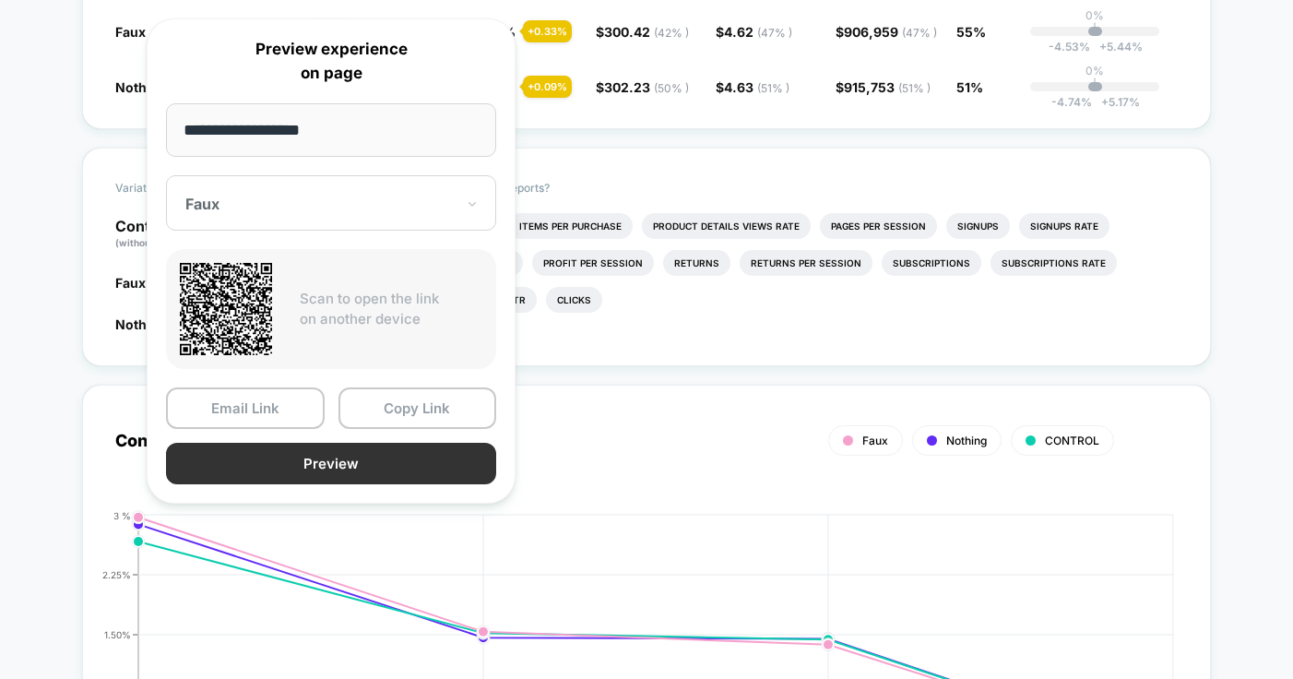
click at [371, 471] on button "Preview" at bounding box center [331, 463] width 330 height 41
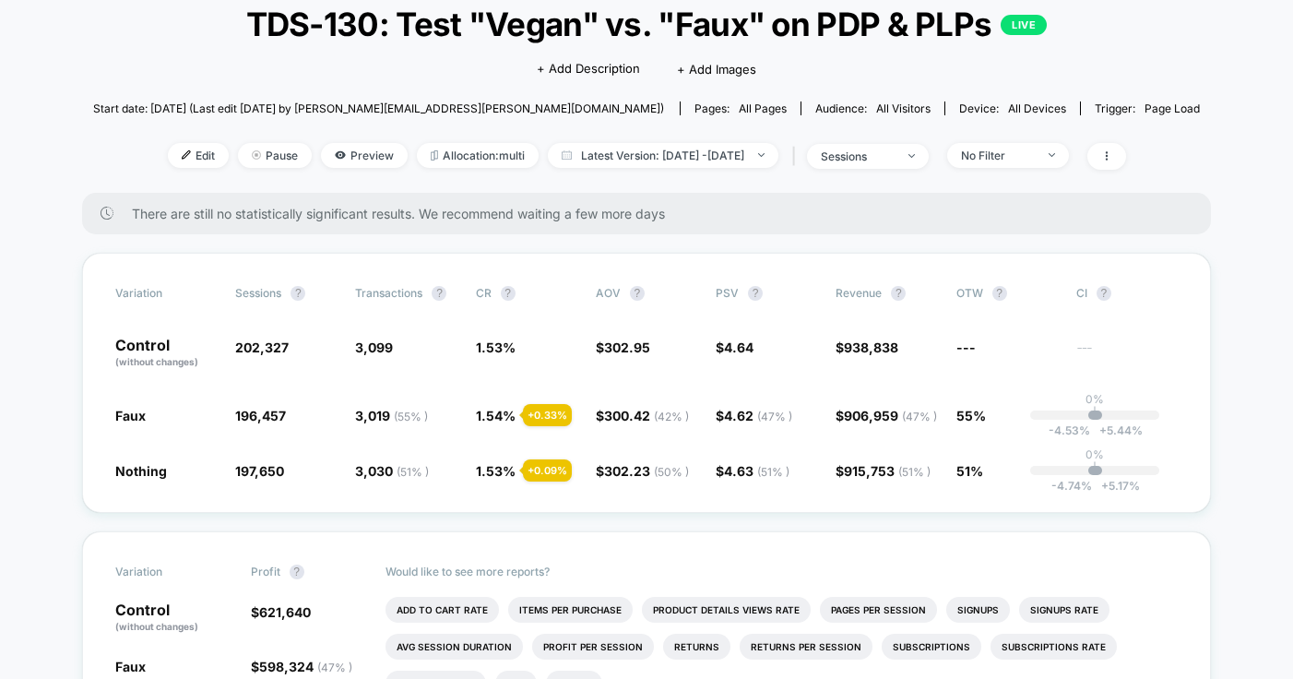
scroll to position [0, 0]
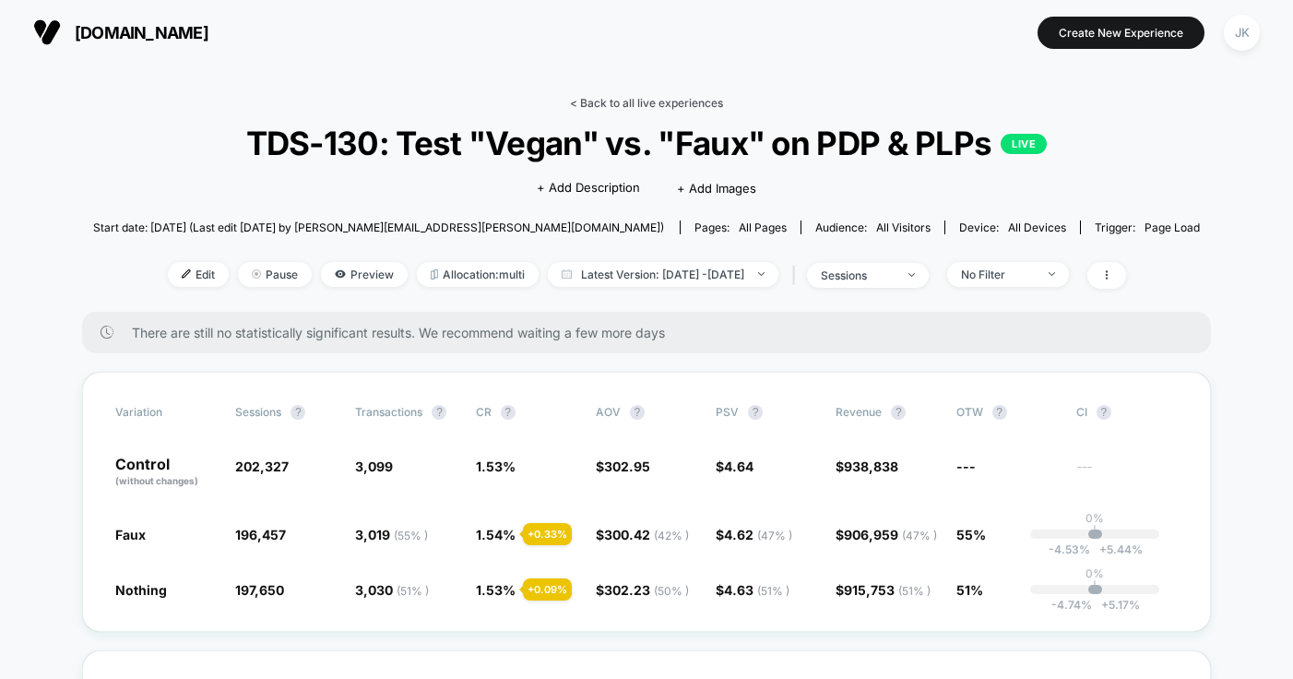
click at [621, 104] on link "< Back to all live experiences" at bounding box center [646, 103] width 153 height 14
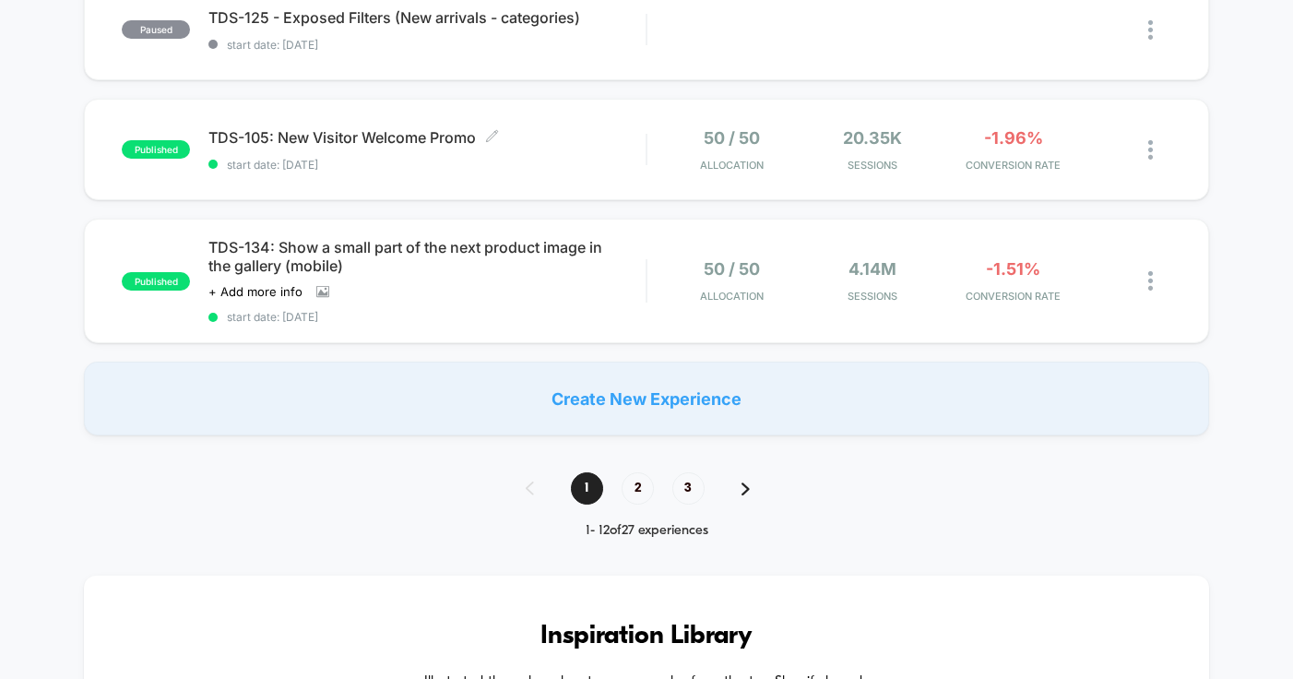
scroll to position [1309, 0]
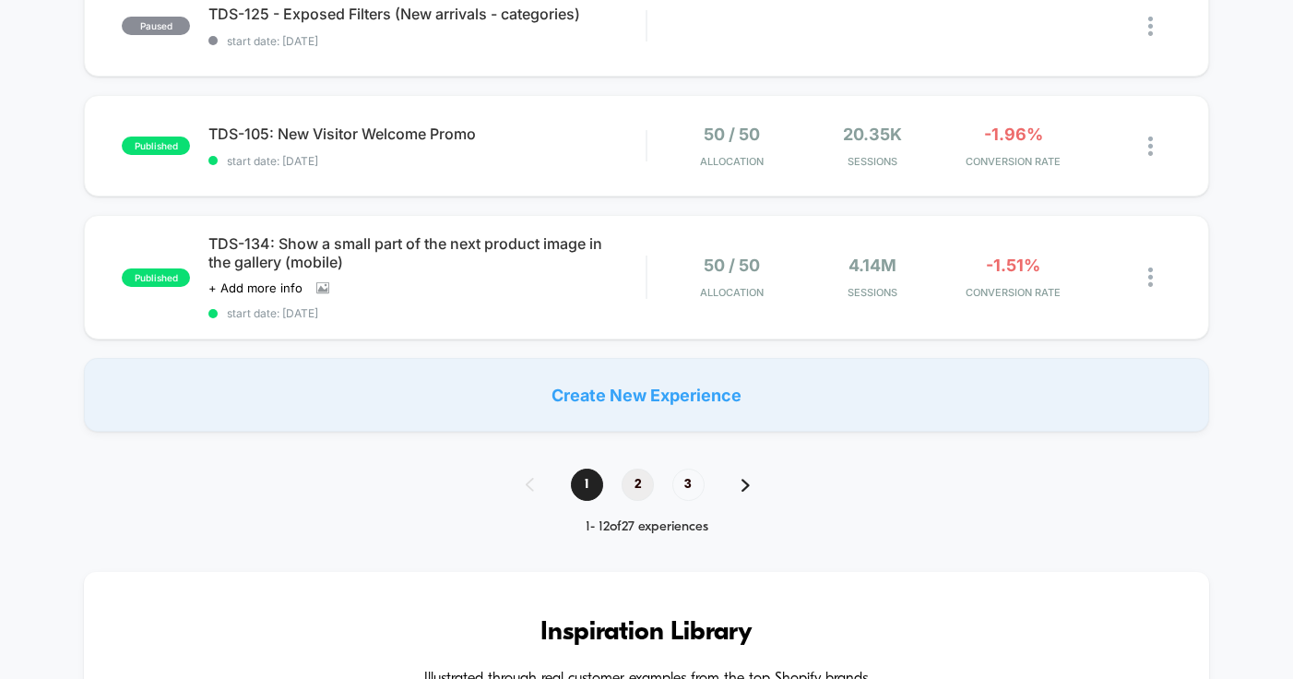
click at [643, 486] on span "2" at bounding box center [637, 484] width 32 height 32
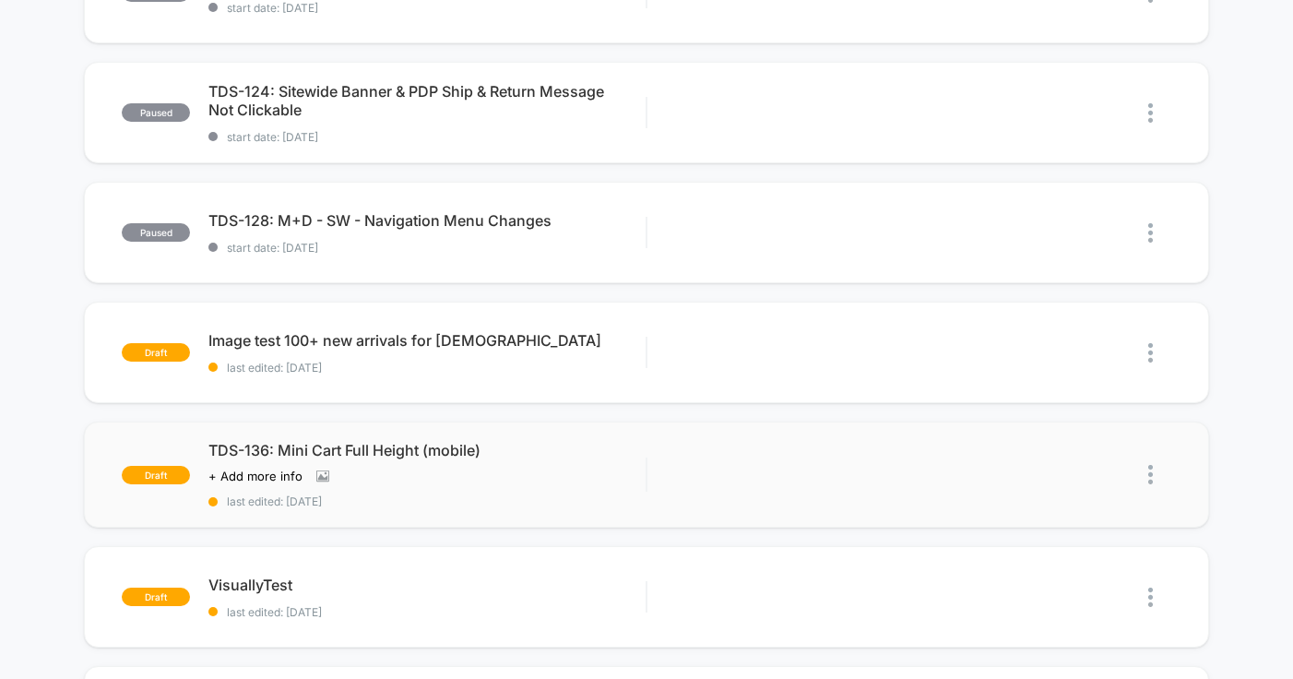
scroll to position [263, 0]
